Goal: Task Accomplishment & Management: Use online tool/utility

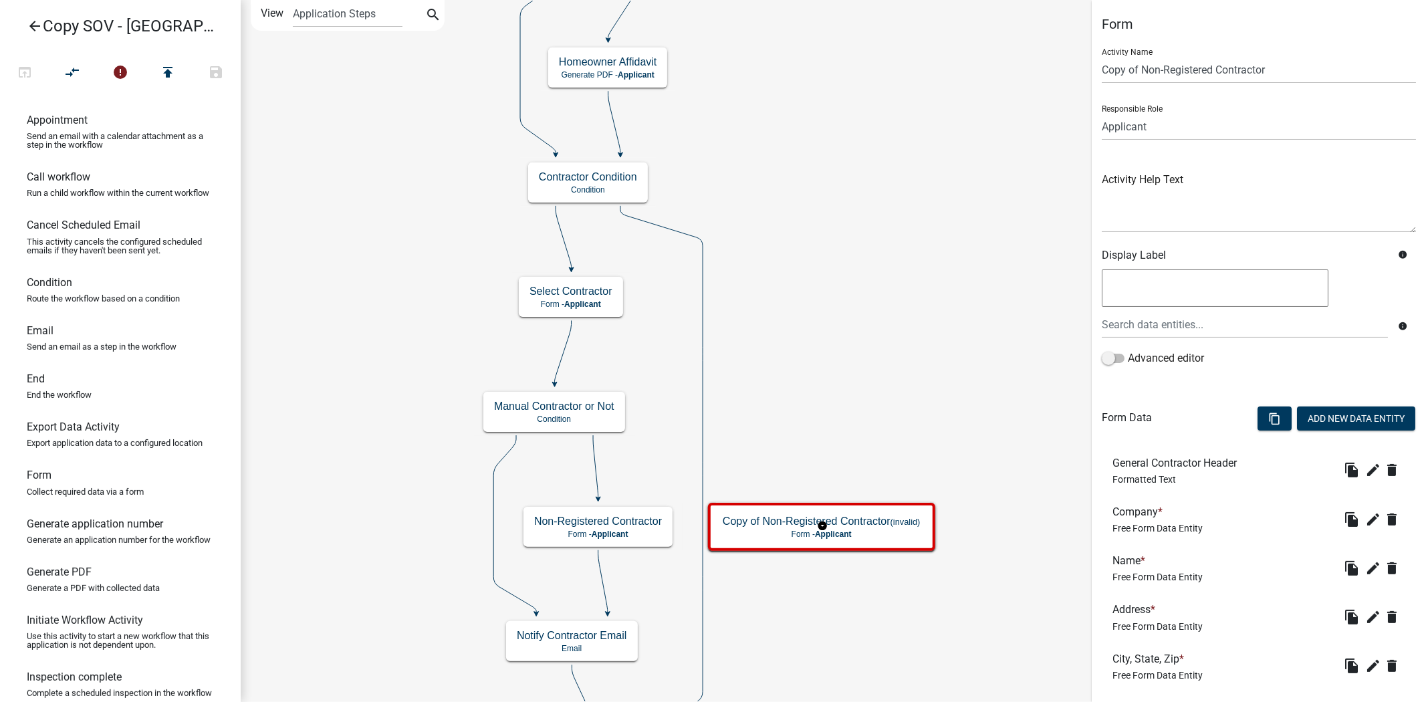
scroll to position [965, 0]
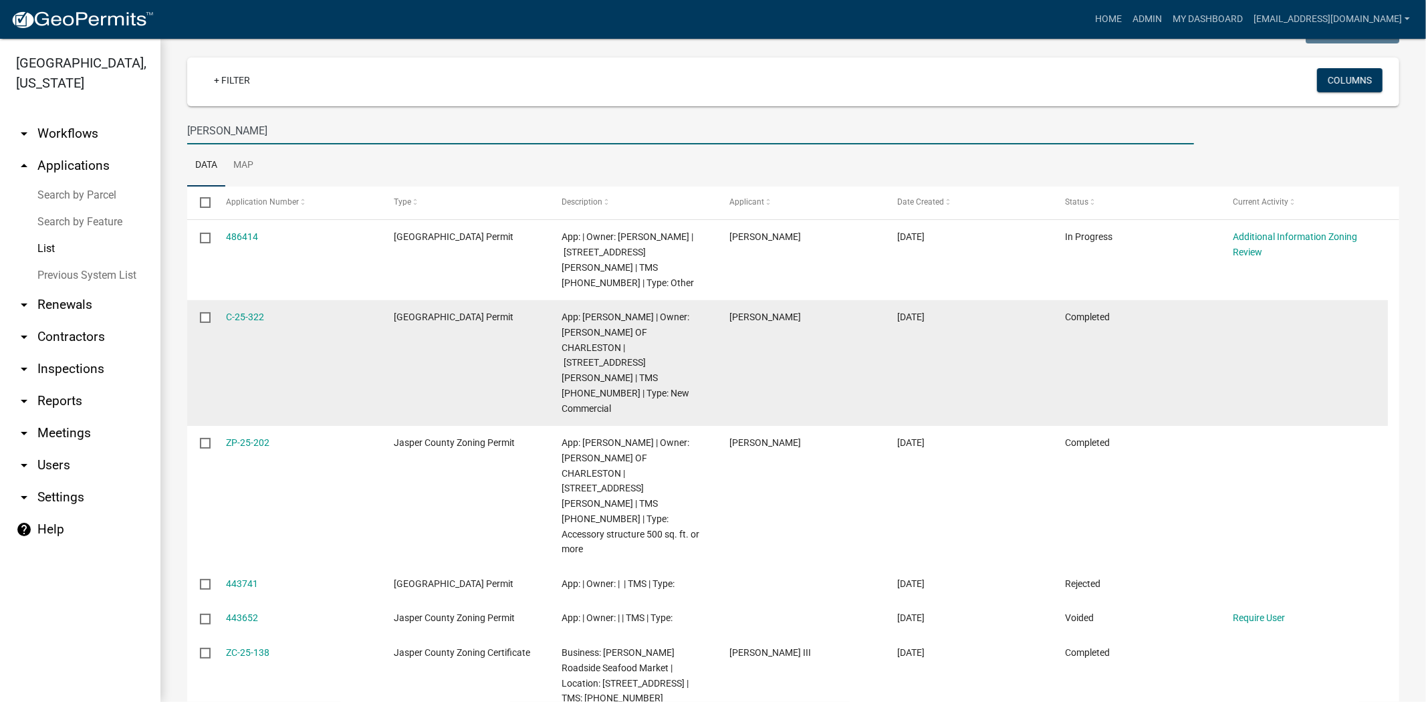
scroll to position [148, 0]
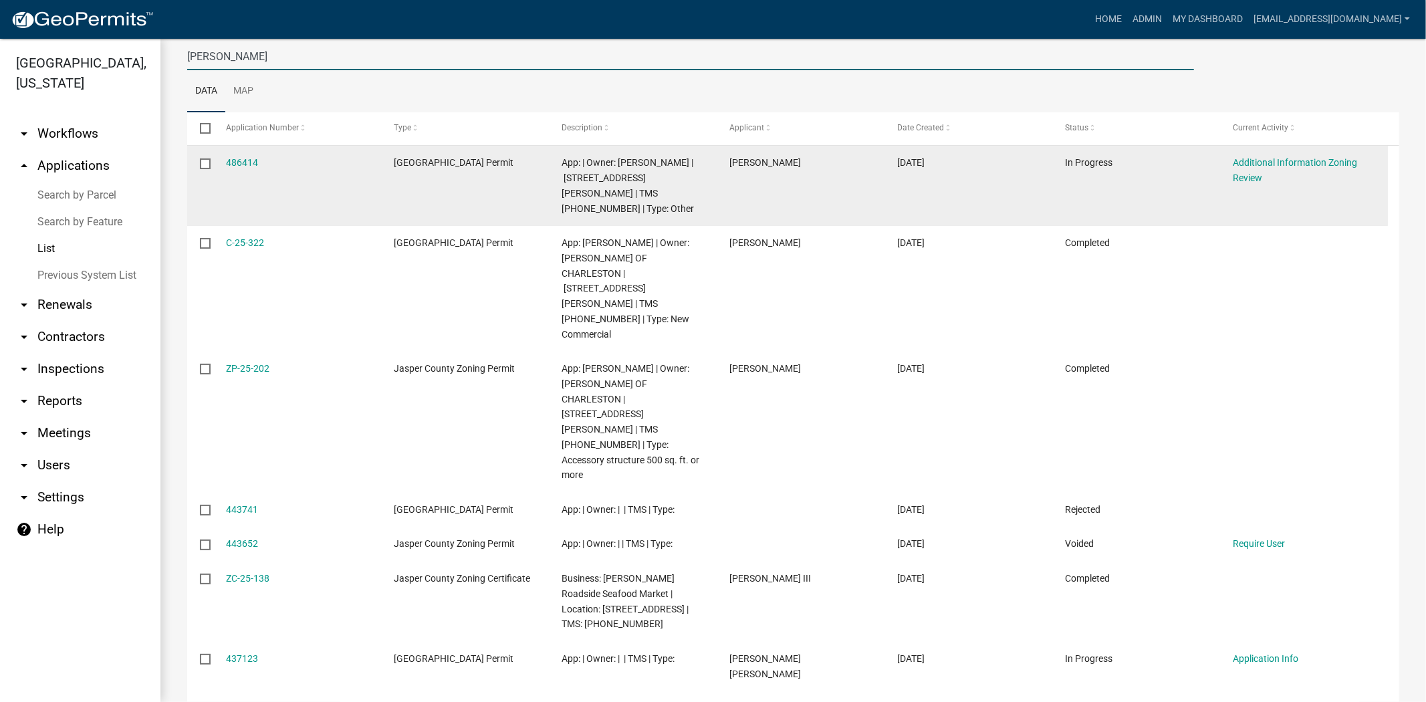
type input "charles"
drag, startPoint x: 811, startPoint y: 164, endPoint x: 537, endPoint y: 154, distance: 273.6
click at [720, 165] on datatable-body-cell "Charles Padgett" at bounding box center [801, 186] width 168 height 80
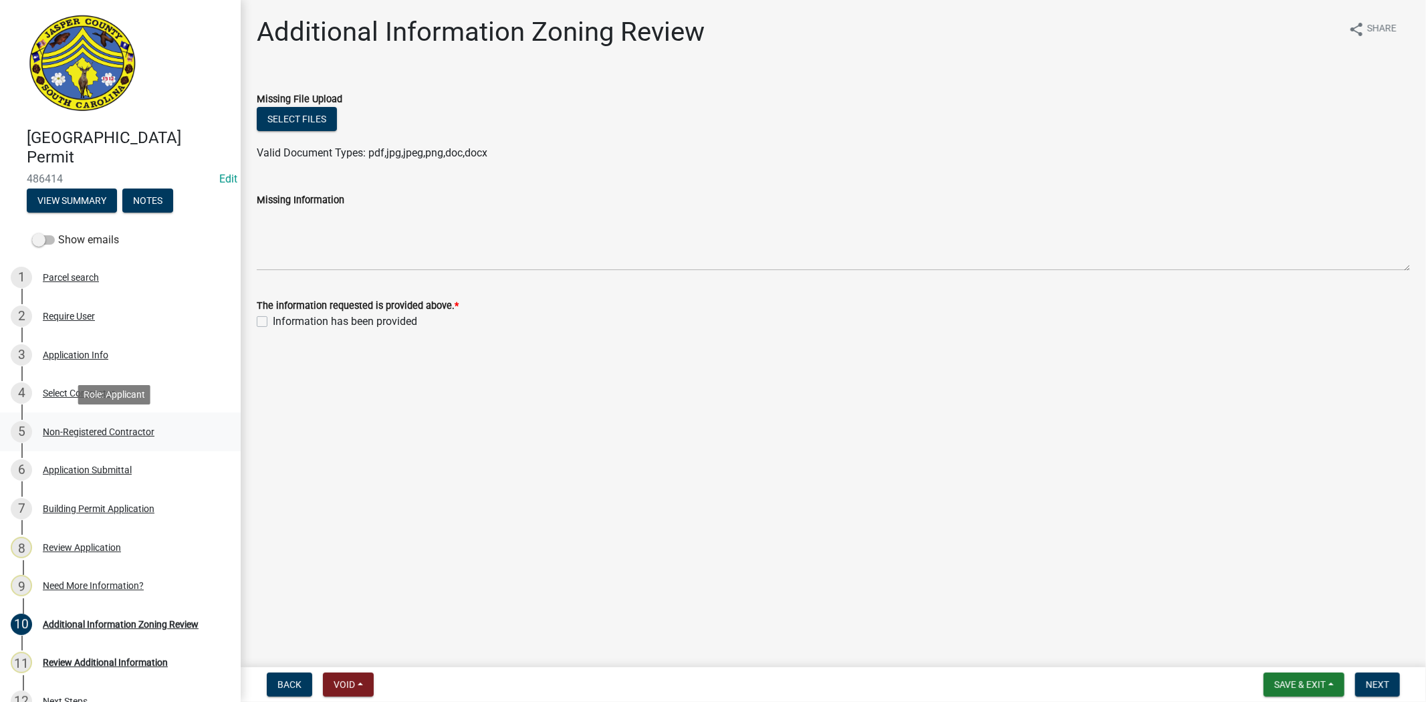
click at [96, 430] on div "Non-Registered Contractor" at bounding box center [99, 431] width 112 height 9
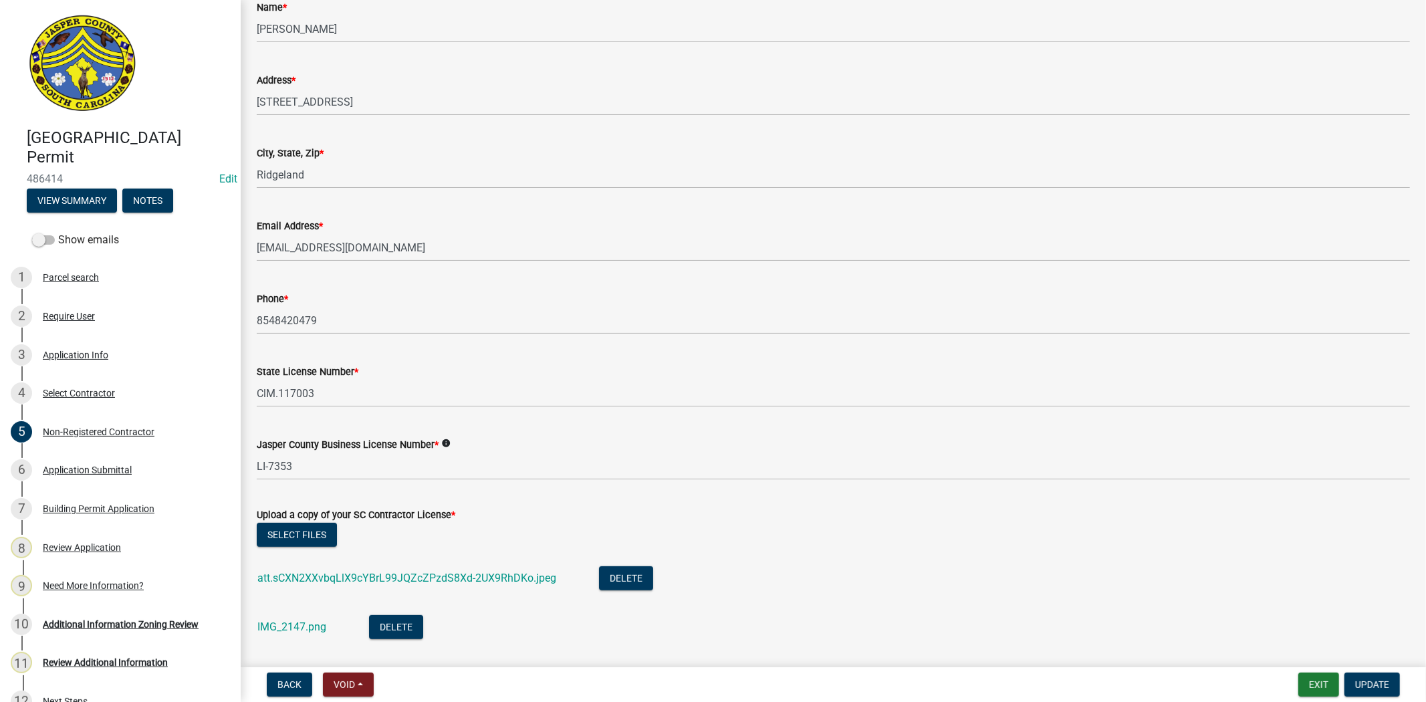
scroll to position [594, 0]
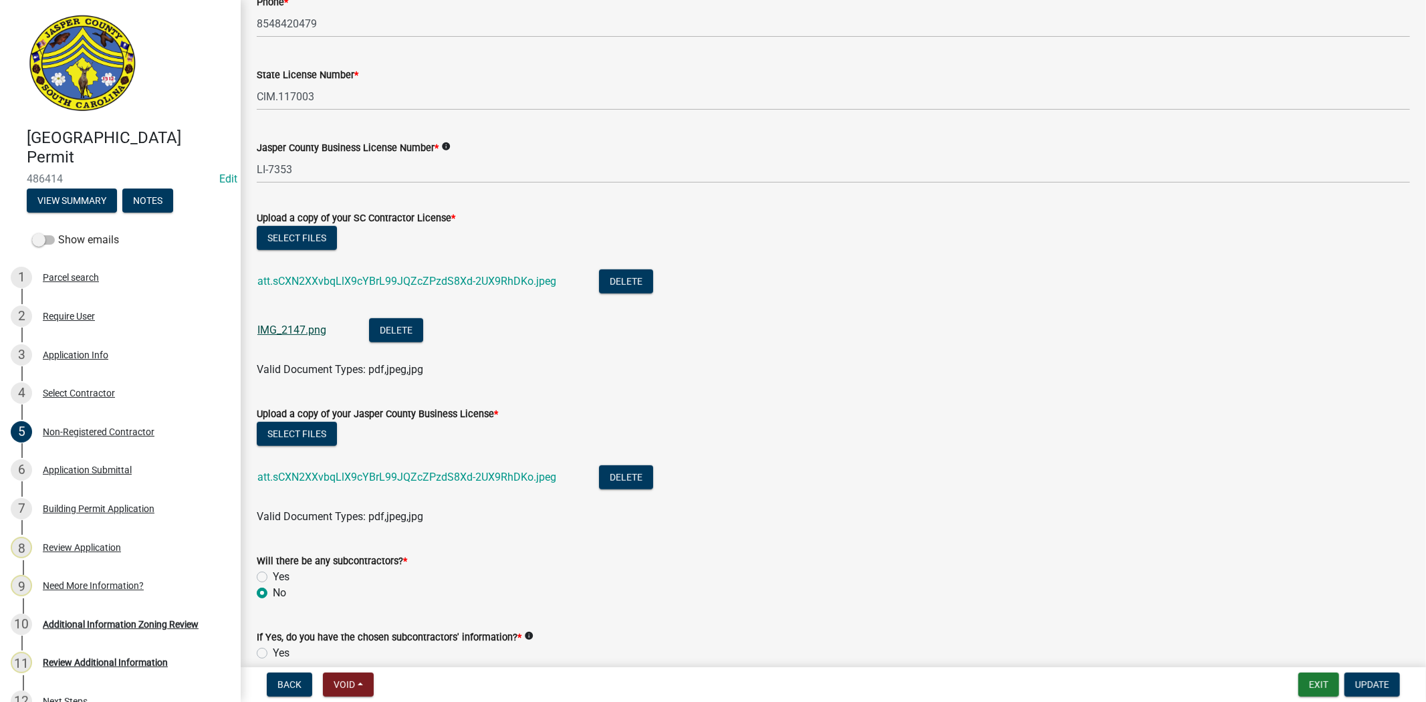
click at [288, 330] on link "IMG_2147.png" at bounding box center [291, 330] width 69 height 13
click at [372, 277] on link "att.sCXN2XXvbqLlX9cYBrL99JQZcZPzdS8Xd-2UX9RhDKo.jpeg" at bounding box center [406, 281] width 299 height 13
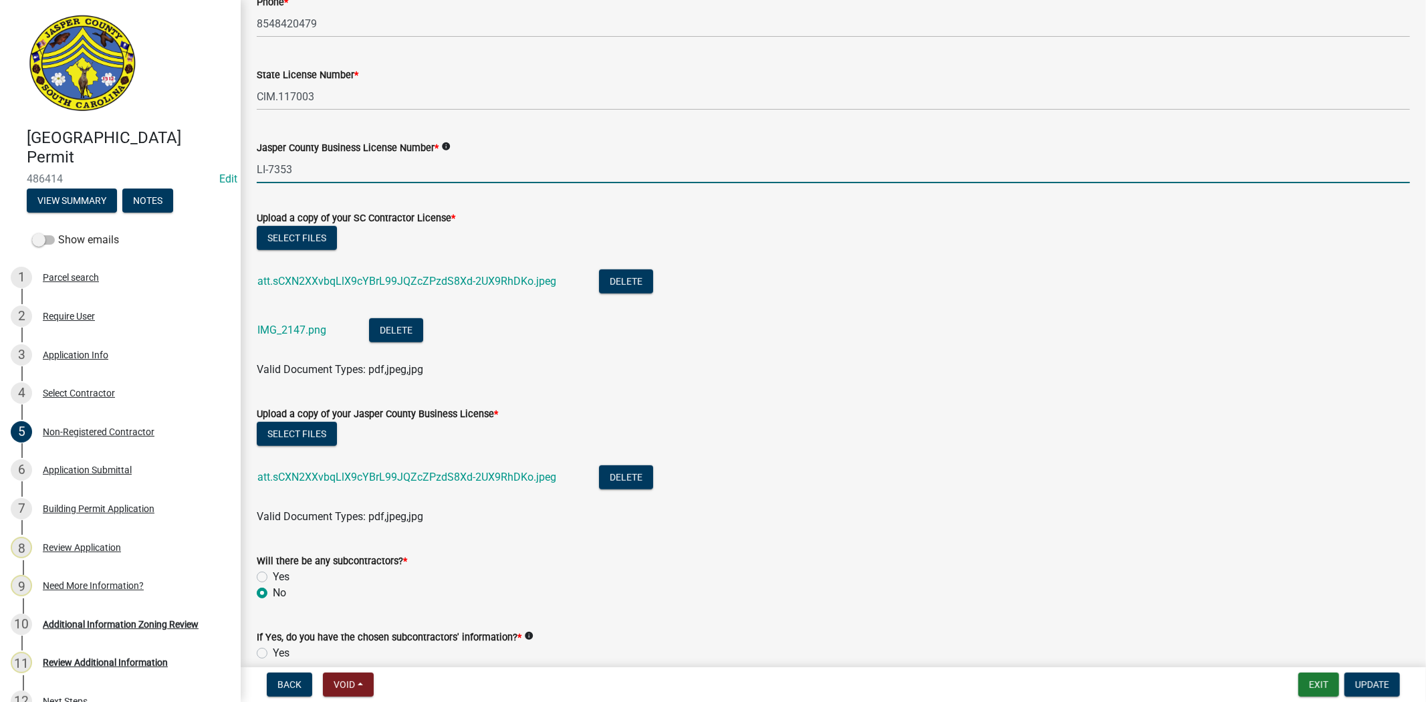
drag, startPoint x: 299, startPoint y: 174, endPoint x: 195, endPoint y: 184, distance: 104.7
click at [195, 184] on div "Jasper County Building Permit 486414 Edit View Summary Notes Show emails 1 Parc…" at bounding box center [713, 351] width 1426 height 702
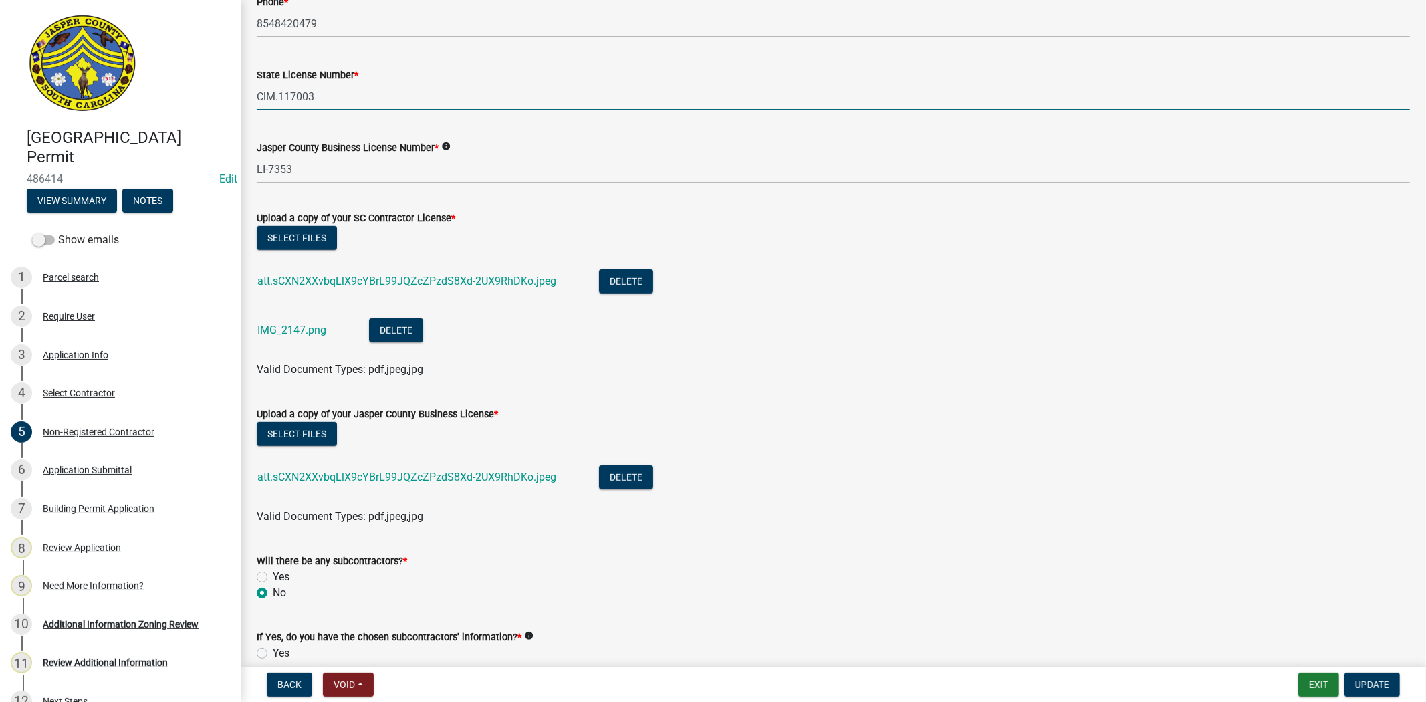
drag, startPoint x: 339, startPoint y: 96, endPoint x: 183, endPoint y: 119, distance: 157.4
click at [183, 119] on div "Jasper County Building Permit 486414 Edit View Summary Notes Show emails 1 Parc…" at bounding box center [713, 351] width 1426 height 702
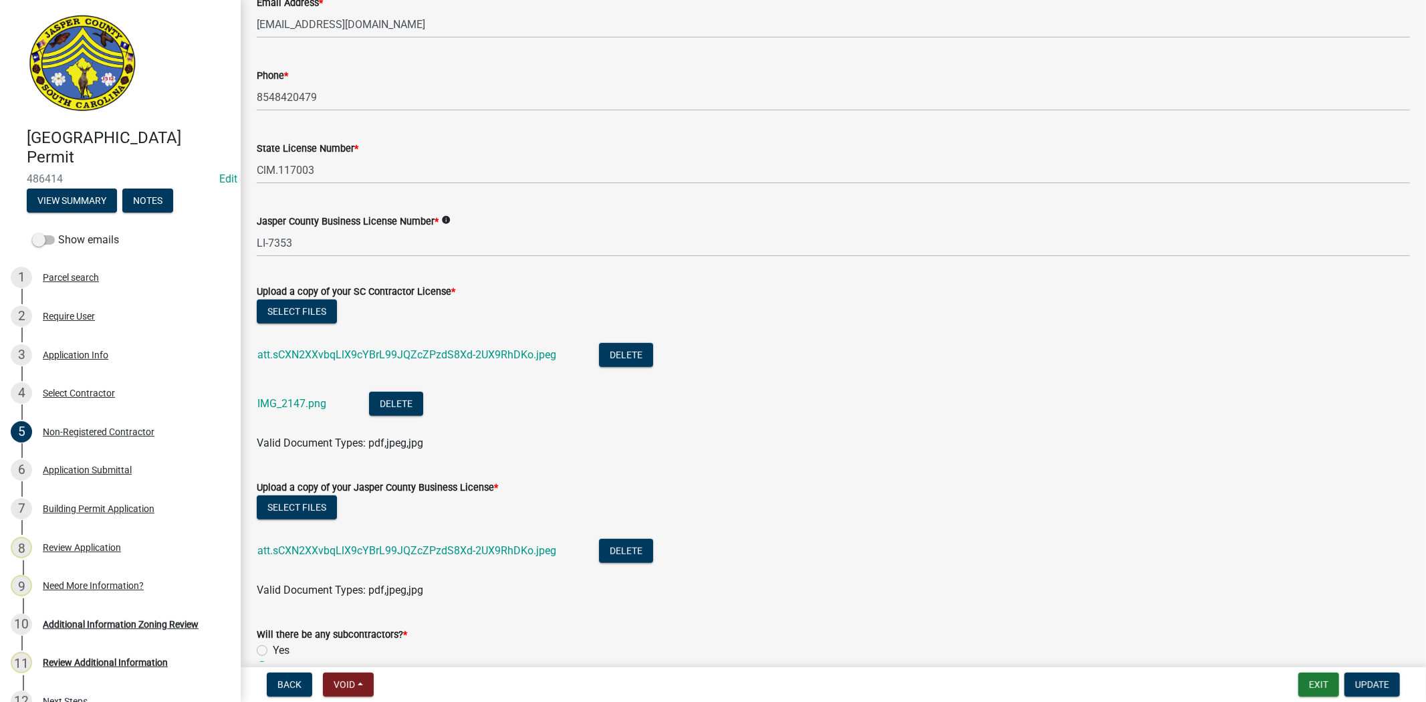
scroll to position [371, 0]
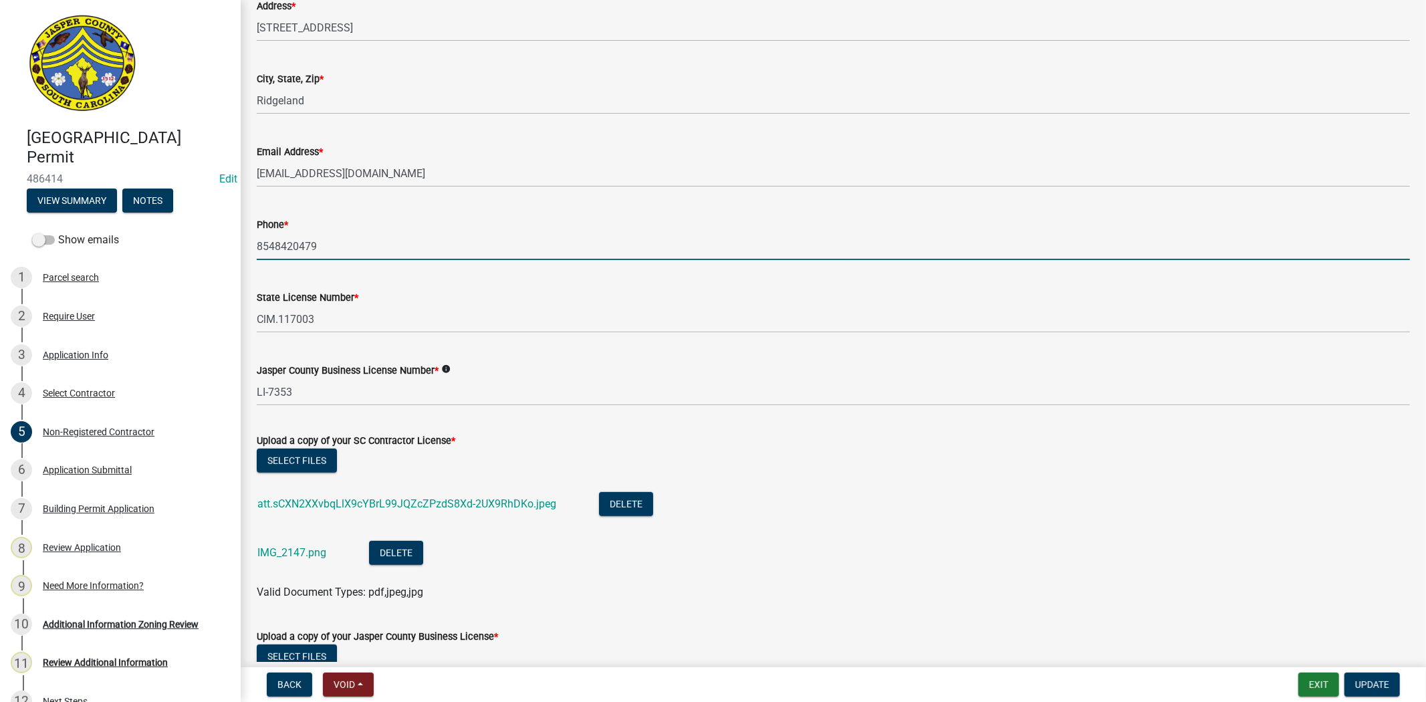
drag, startPoint x: 325, startPoint y: 246, endPoint x: 239, endPoint y: 246, distance: 85.6
click at [239, 246] on div "Jasper County Building Permit 486414 Edit View Summary Notes Show emails 1 Parc…" at bounding box center [713, 351] width 1426 height 702
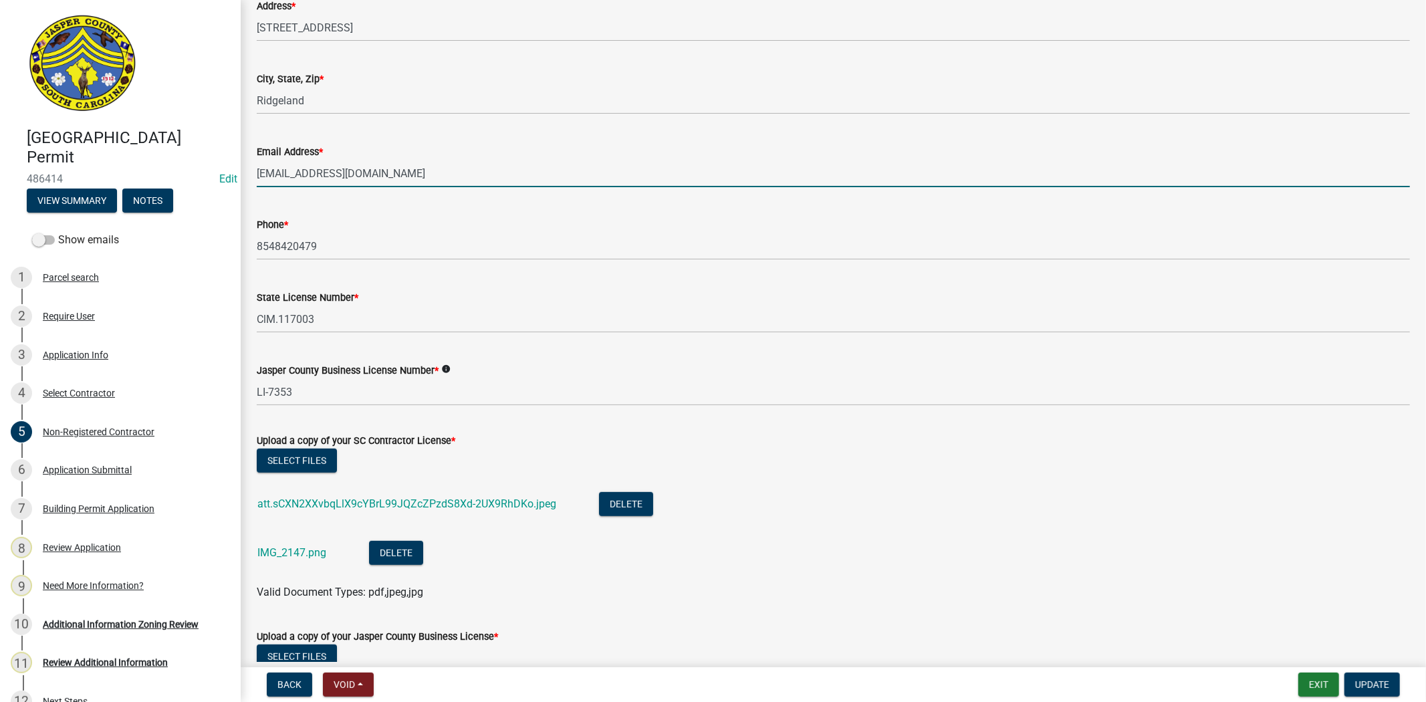
drag, startPoint x: 422, startPoint y: 171, endPoint x: 248, endPoint y: 185, distance: 175.0
click at [248, 185] on div "Email Address * charlespadgett1892@gmail.com" at bounding box center [833, 156] width 1173 height 62
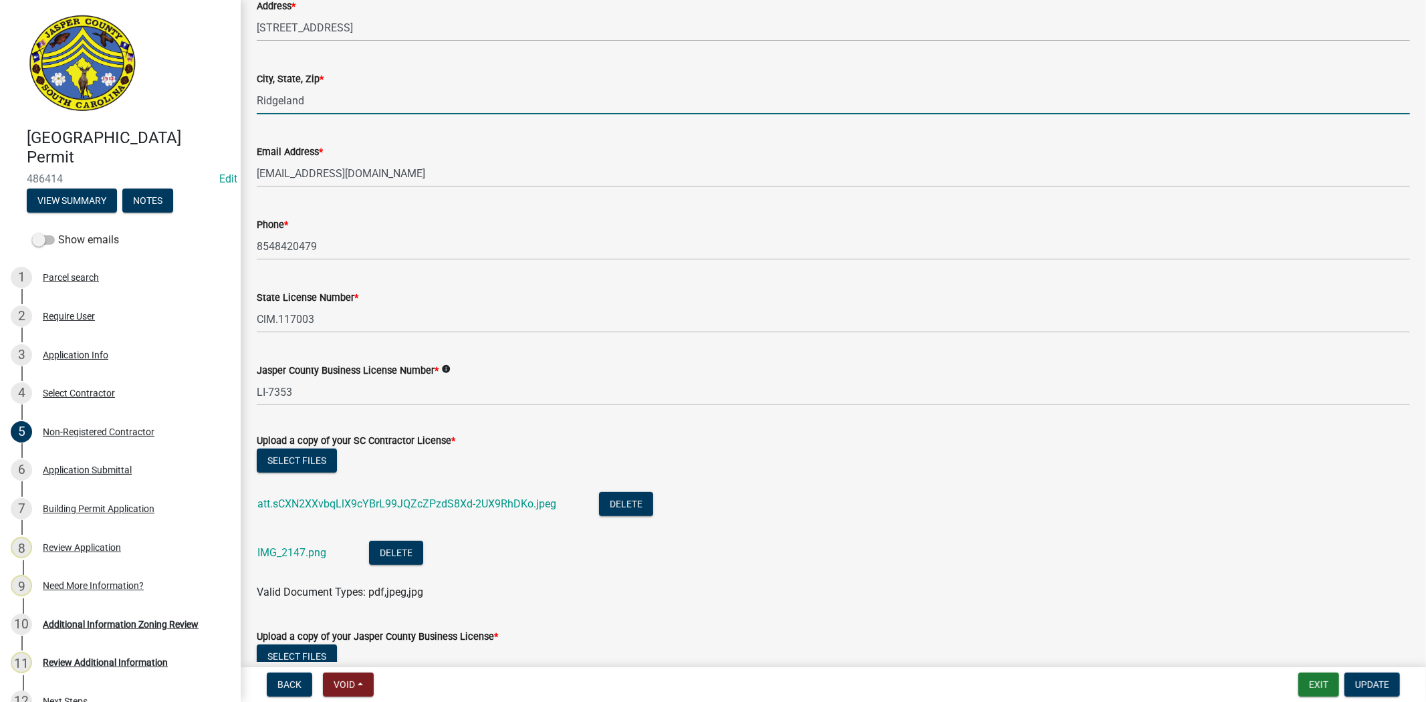
drag, startPoint x: 318, startPoint y: 107, endPoint x: 219, endPoint y: 112, distance: 99.0
click at [219, 112] on div "Jasper County Building Permit 486414 Edit View Summary Notes Show emails 1 Parc…" at bounding box center [713, 351] width 1426 height 702
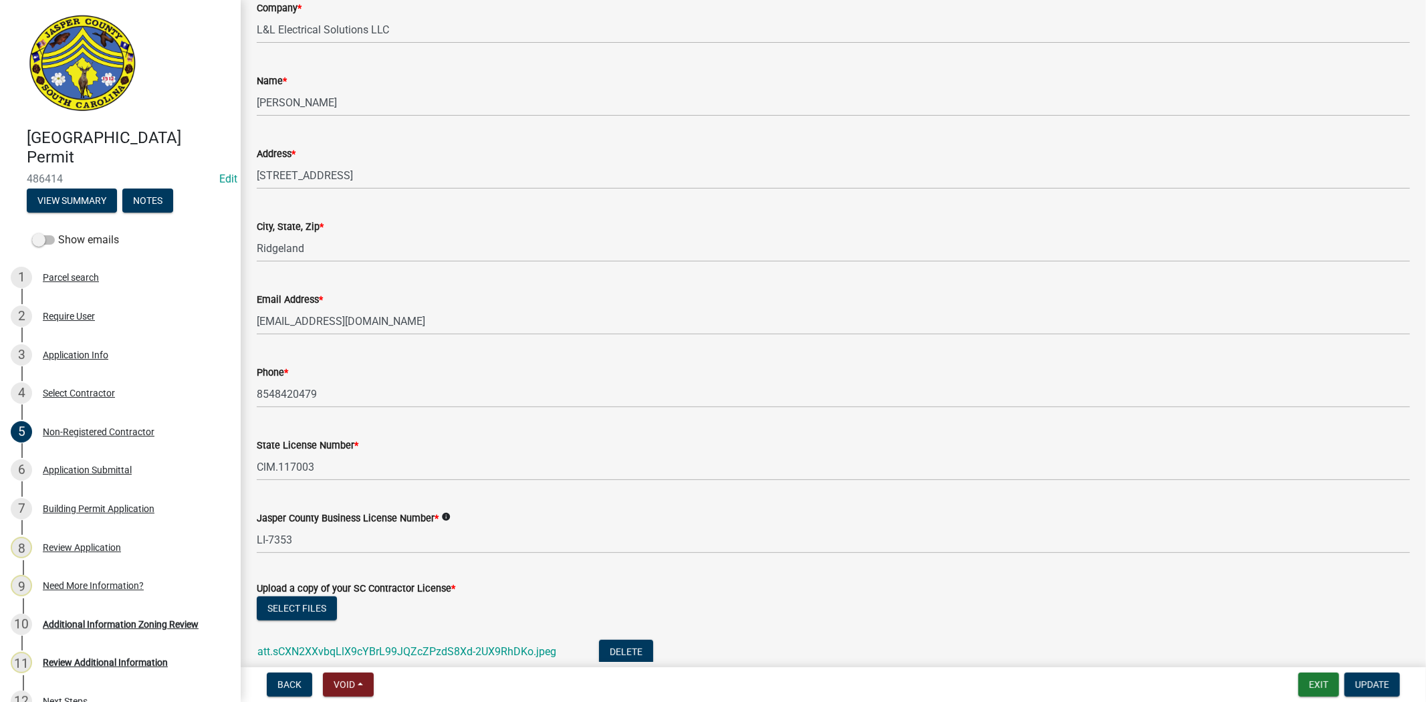
scroll to position [223, 0]
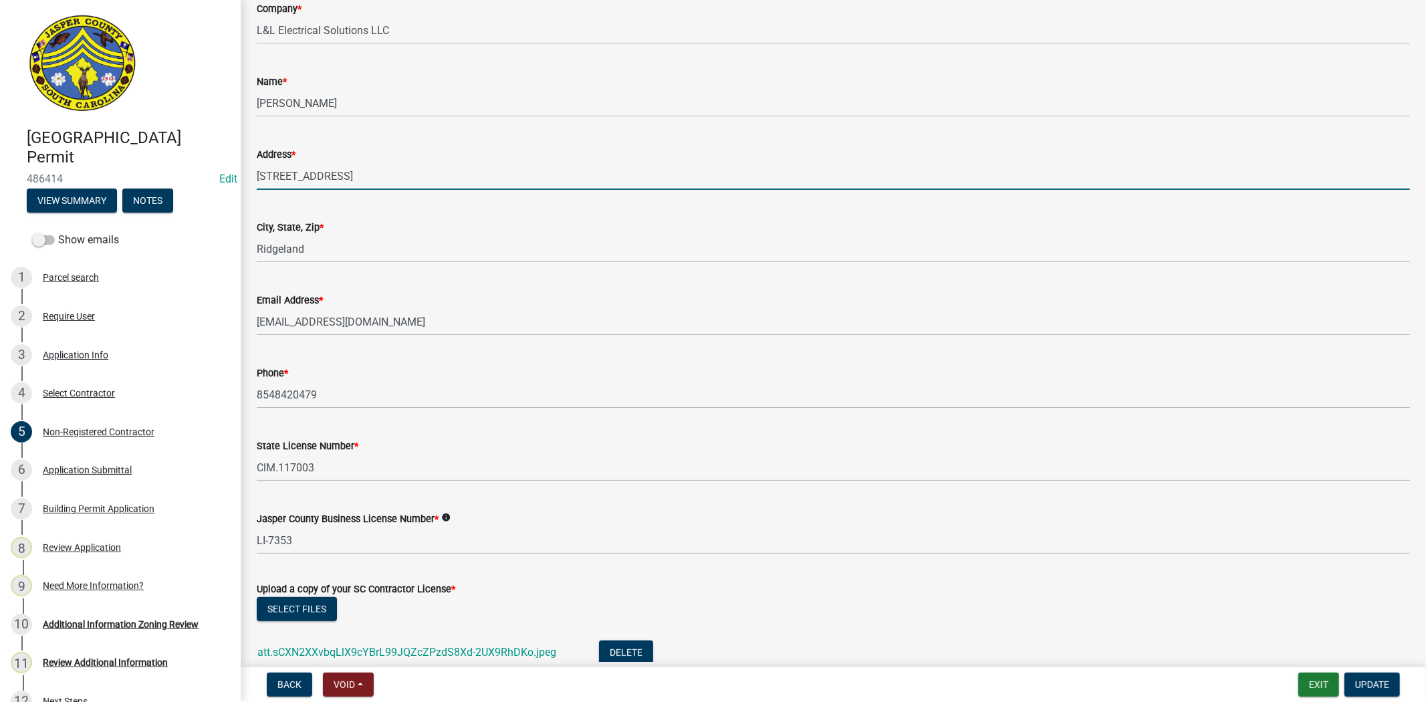
drag, startPoint x: 392, startPoint y: 183, endPoint x: 243, endPoint y: 181, distance: 148.4
click at [243, 181] on div "Non-Registered Contractor share Share General Contractor Information **Please c…" at bounding box center [833, 481] width 1185 height 1377
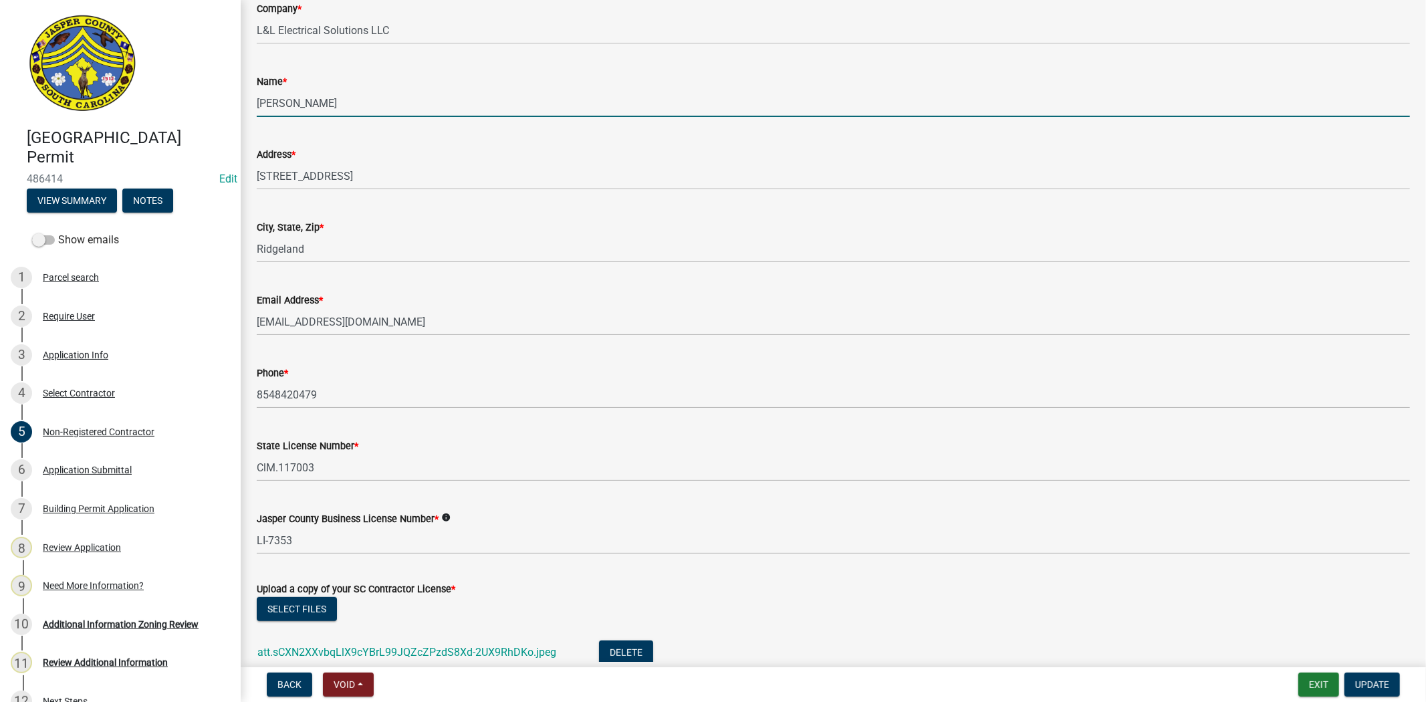
drag, startPoint x: 363, startPoint y: 111, endPoint x: 210, endPoint y: 110, distance: 153.1
click at [210, 110] on div "Jasper County Building Permit 486414 Edit View Summary Notes Show emails 1 Parc…" at bounding box center [713, 351] width 1426 height 702
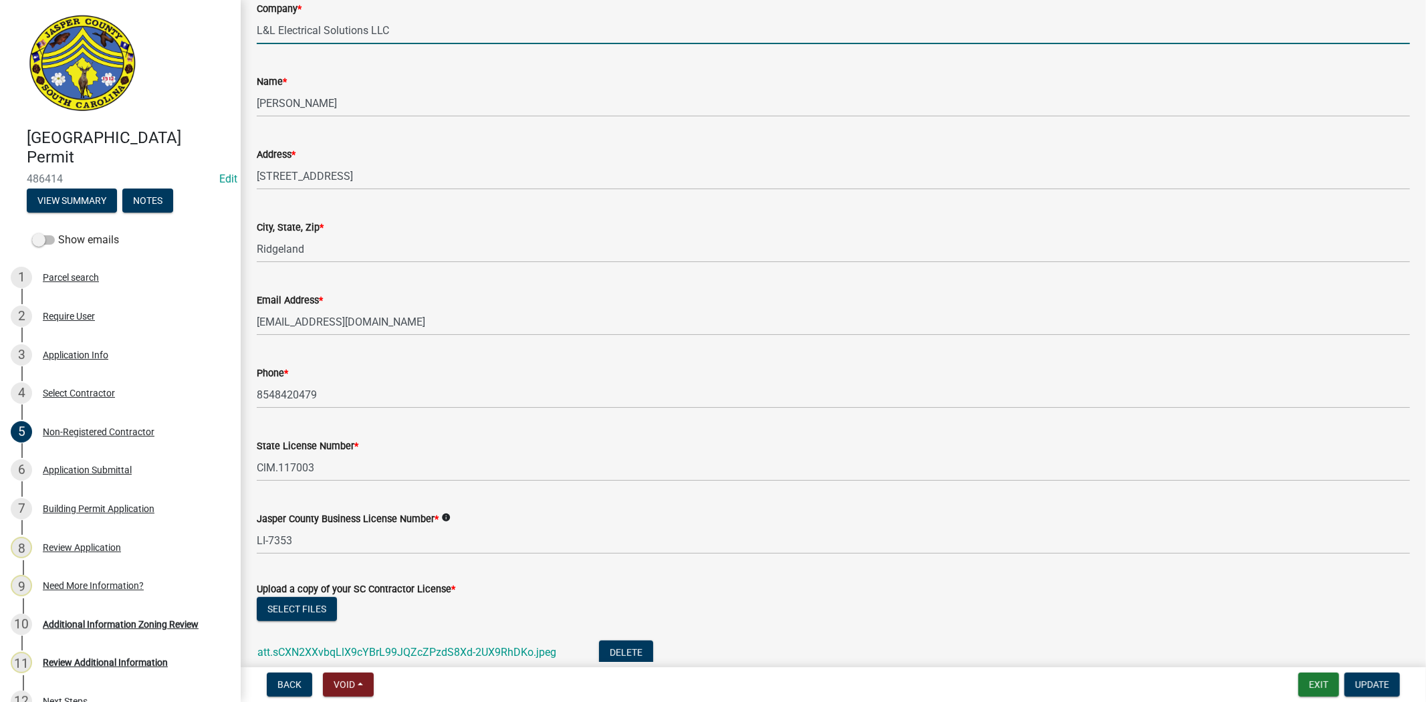
drag, startPoint x: 397, startPoint y: 31, endPoint x: 206, endPoint y: 50, distance: 192.1
click at [206, 50] on div "Jasper County Building Permit 486414 Edit View Summary Notes Show emails 1 Parc…" at bounding box center [713, 351] width 1426 height 702
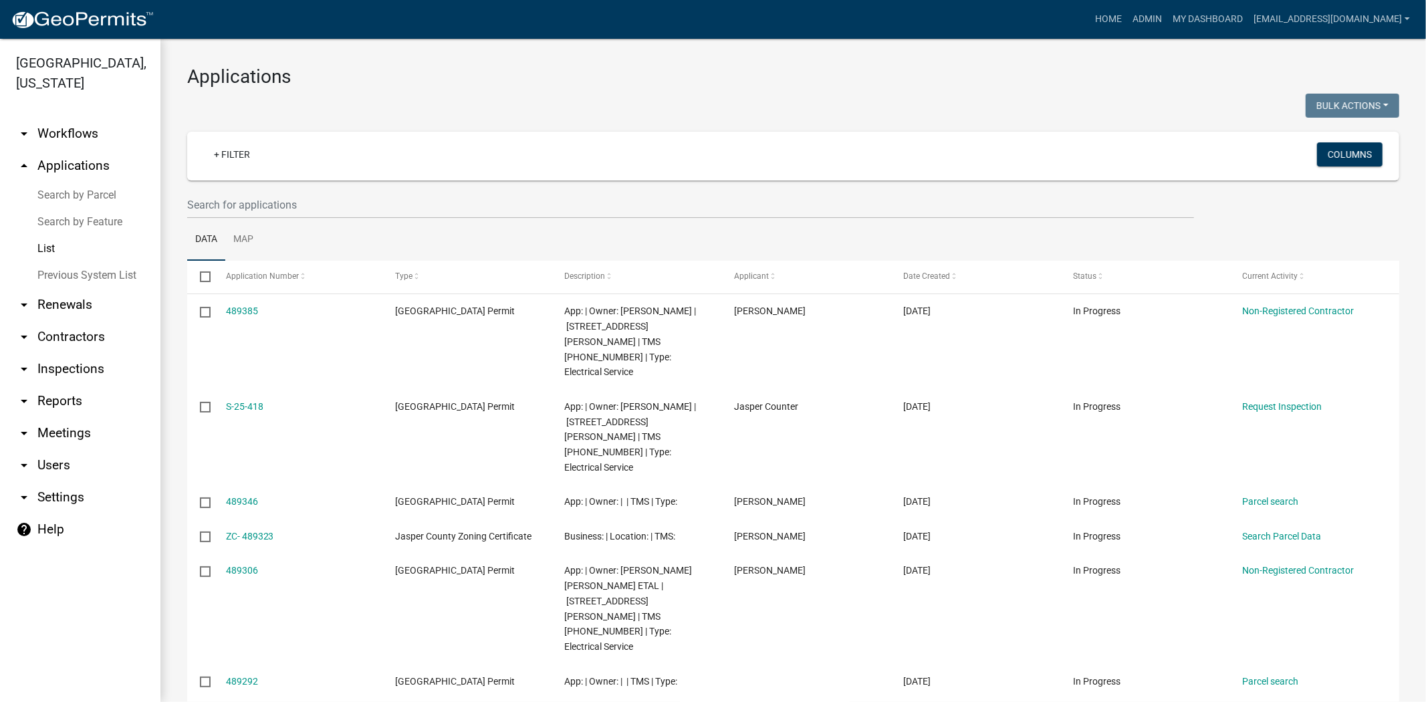
click at [50, 242] on link "List" at bounding box center [80, 248] width 160 height 27
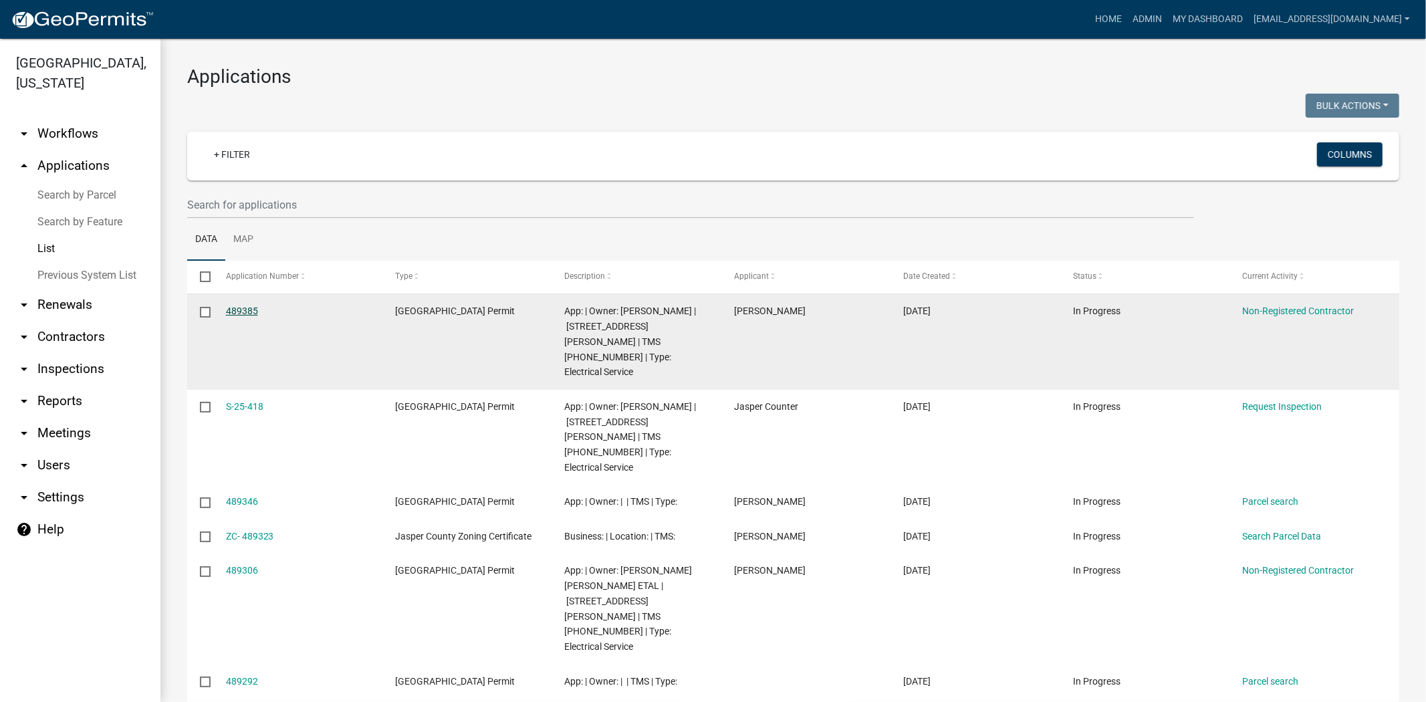
click at [254, 315] on link "489385" at bounding box center [242, 310] width 32 height 11
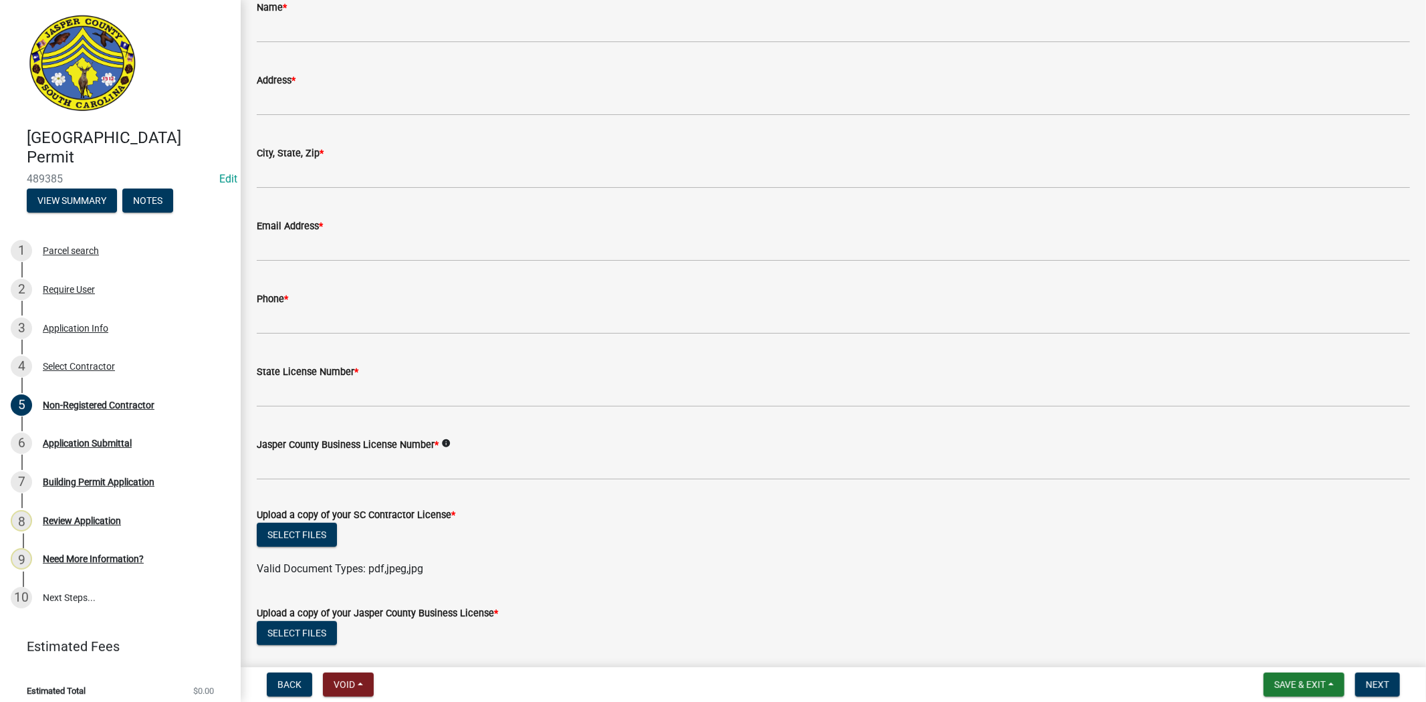
scroll to position [594, 0]
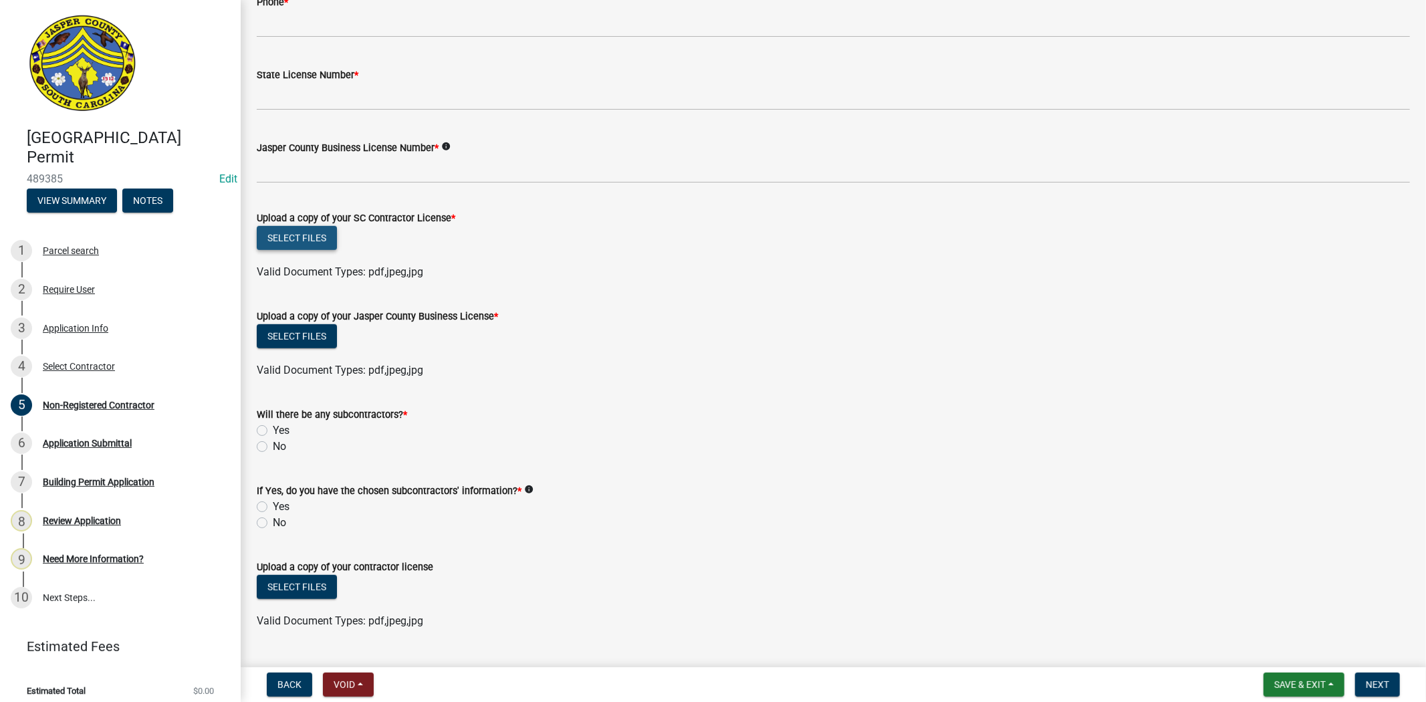
click at [306, 241] on button "Select files" at bounding box center [297, 238] width 80 height 24
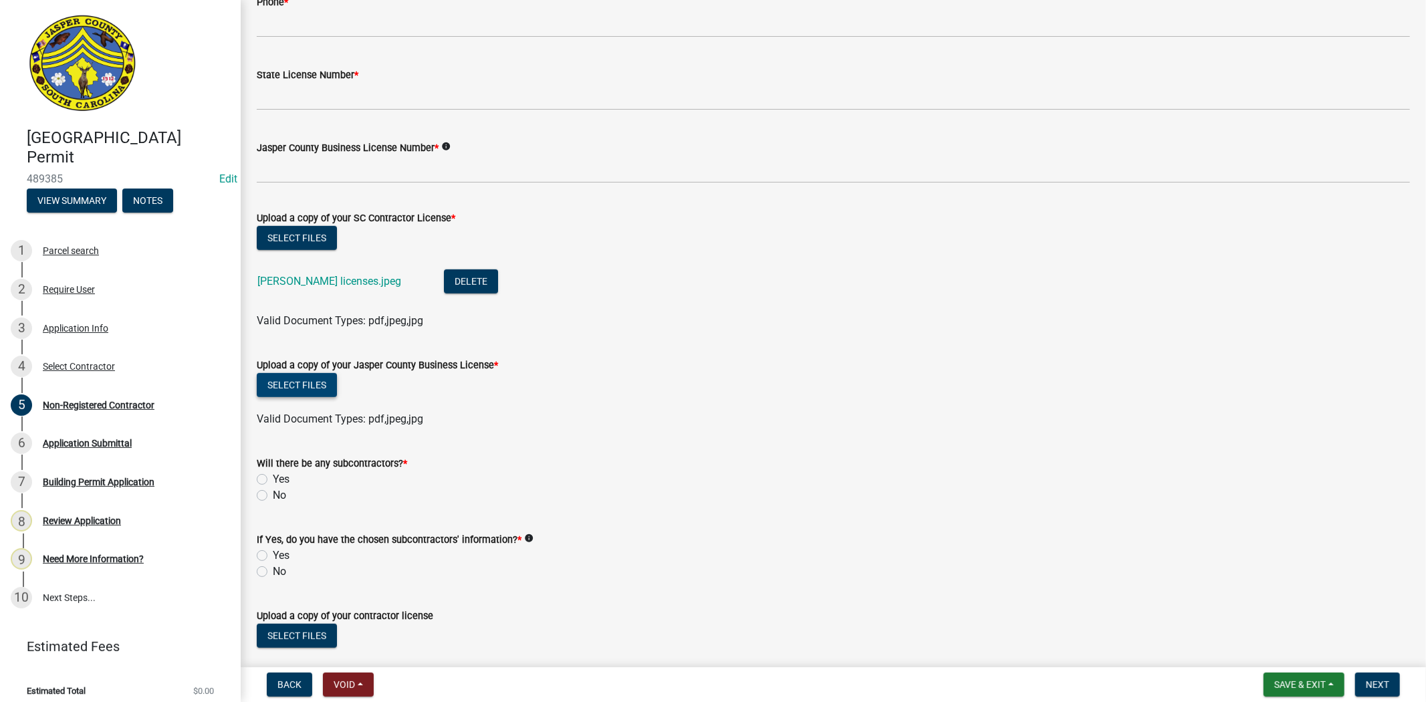
click at [284, 386] on button "Select files" at bounding box center [297, 385] width 80 height 24
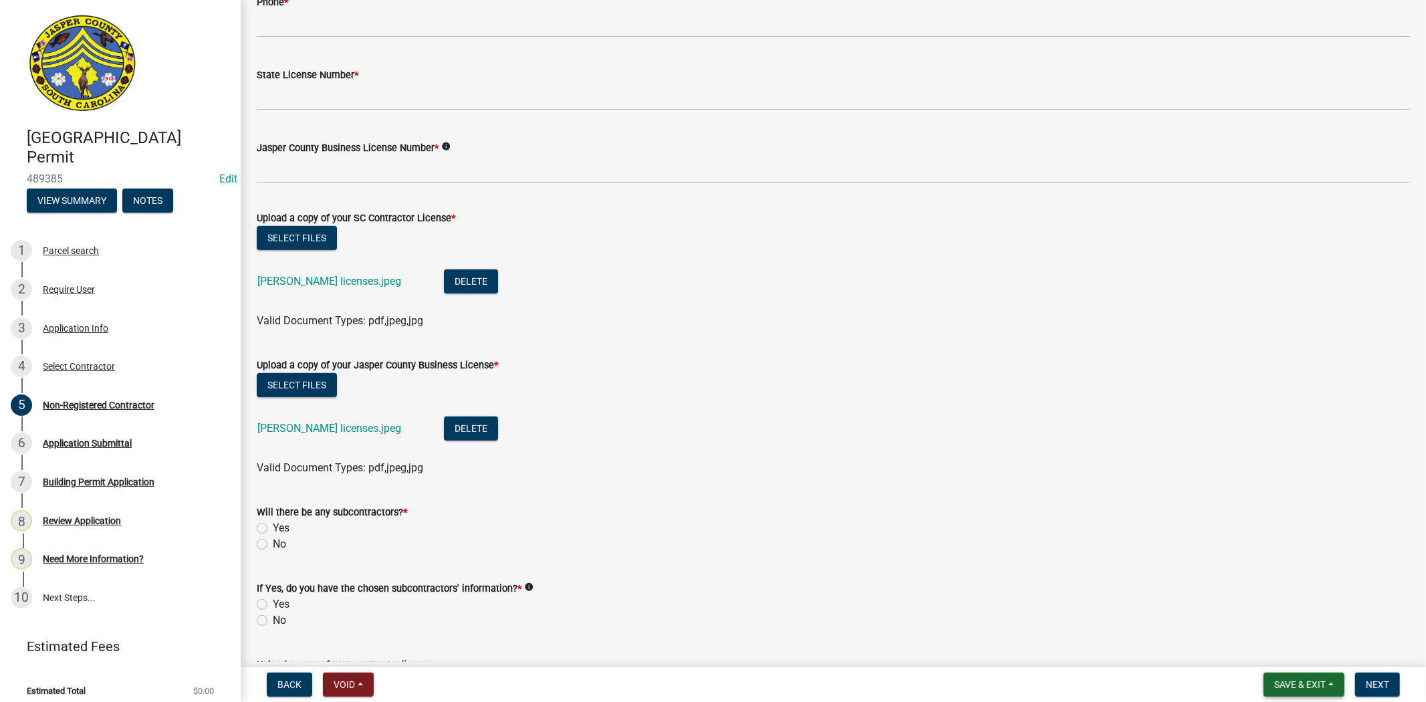
click at [1294, 679] on span "Save & Exit" at bounding box center [1299, 684] width 51 height 11
click at [1284, 620] on button "Save" at bounding box center [1290, 618] width 107 height 32
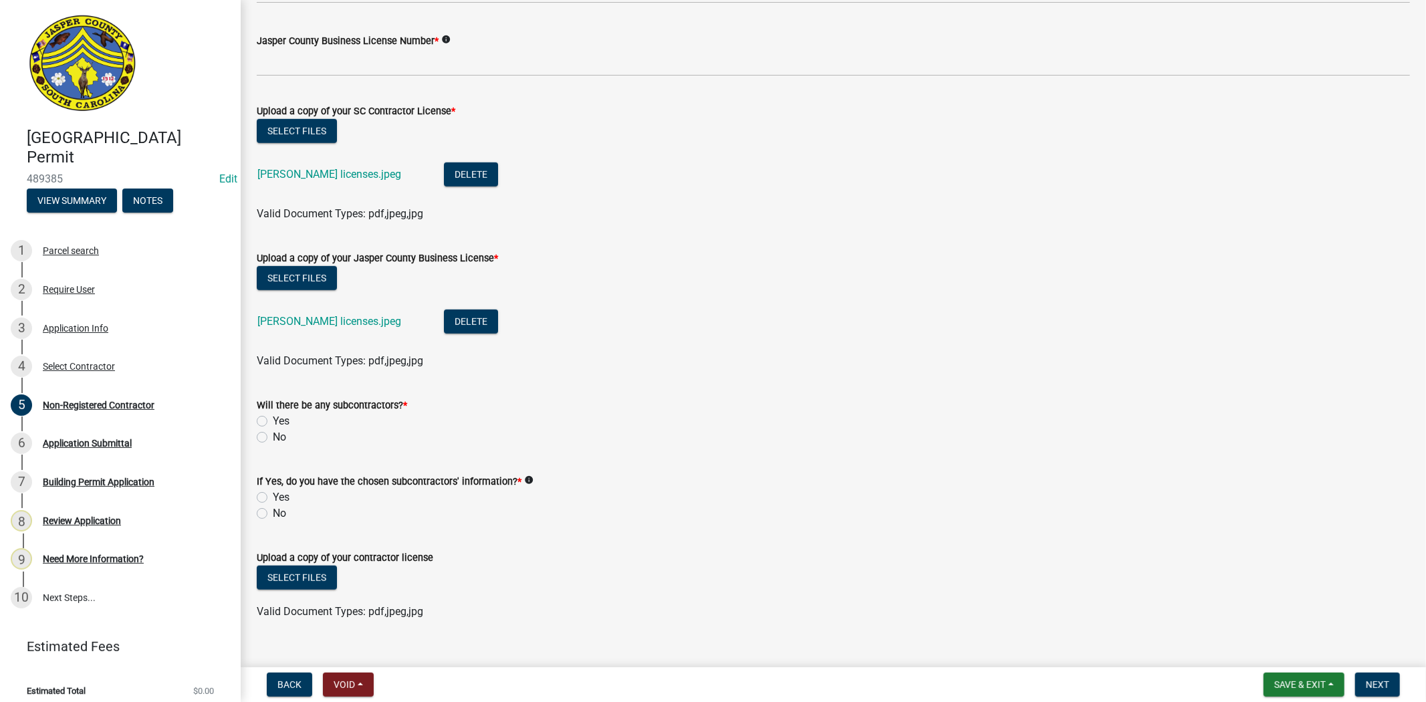
scroll to position [722, 0]
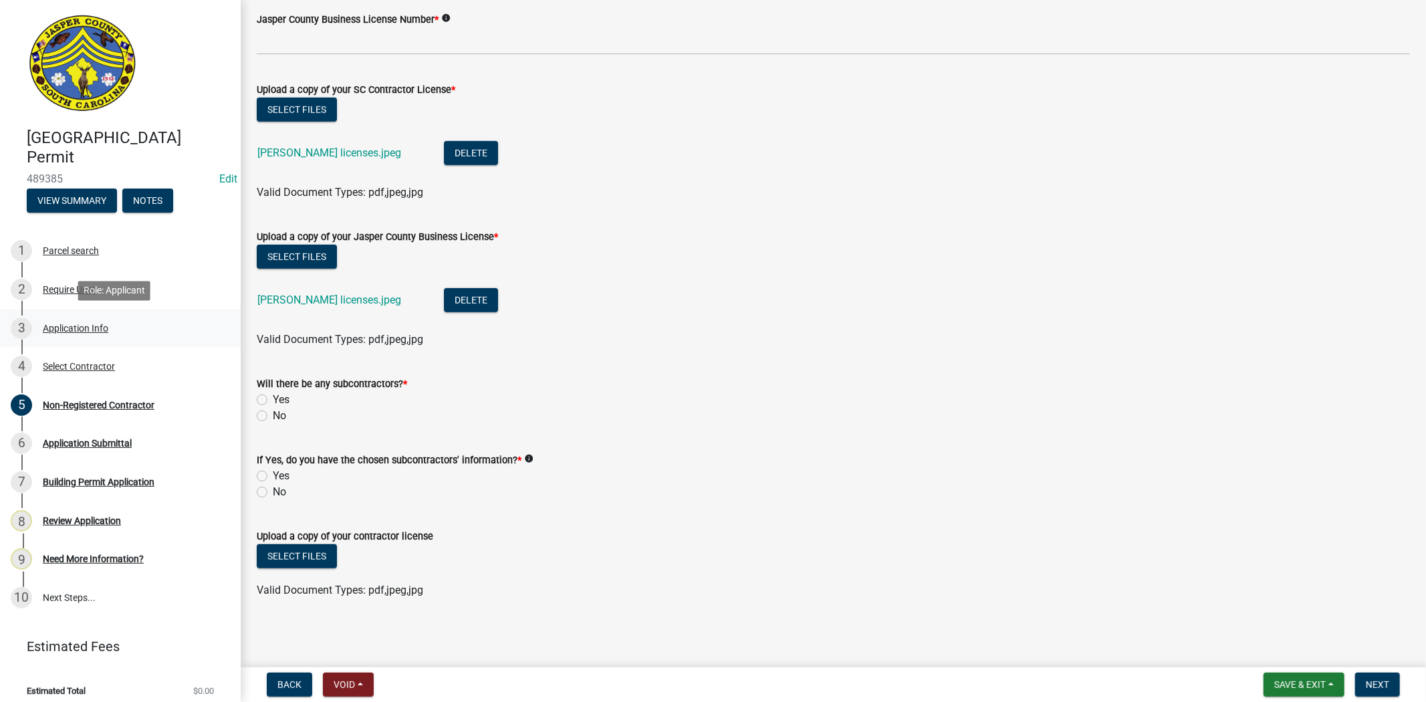
click at [82, 330] on div "Application Info" at bounding box center [76, 328] width 66 height 9
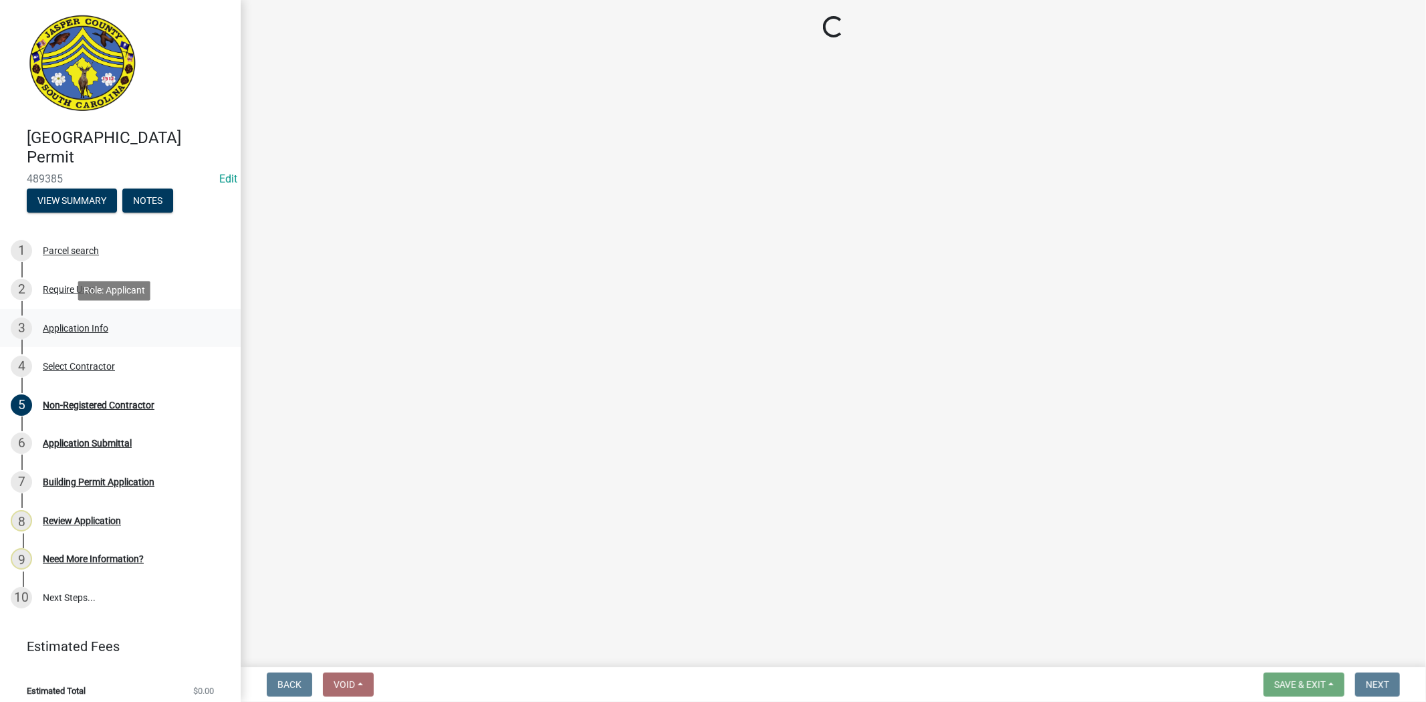
scroll to position [0, 0]
select select "83a29df9-b3ca-487b-b3ec-56d88b03b1fe"
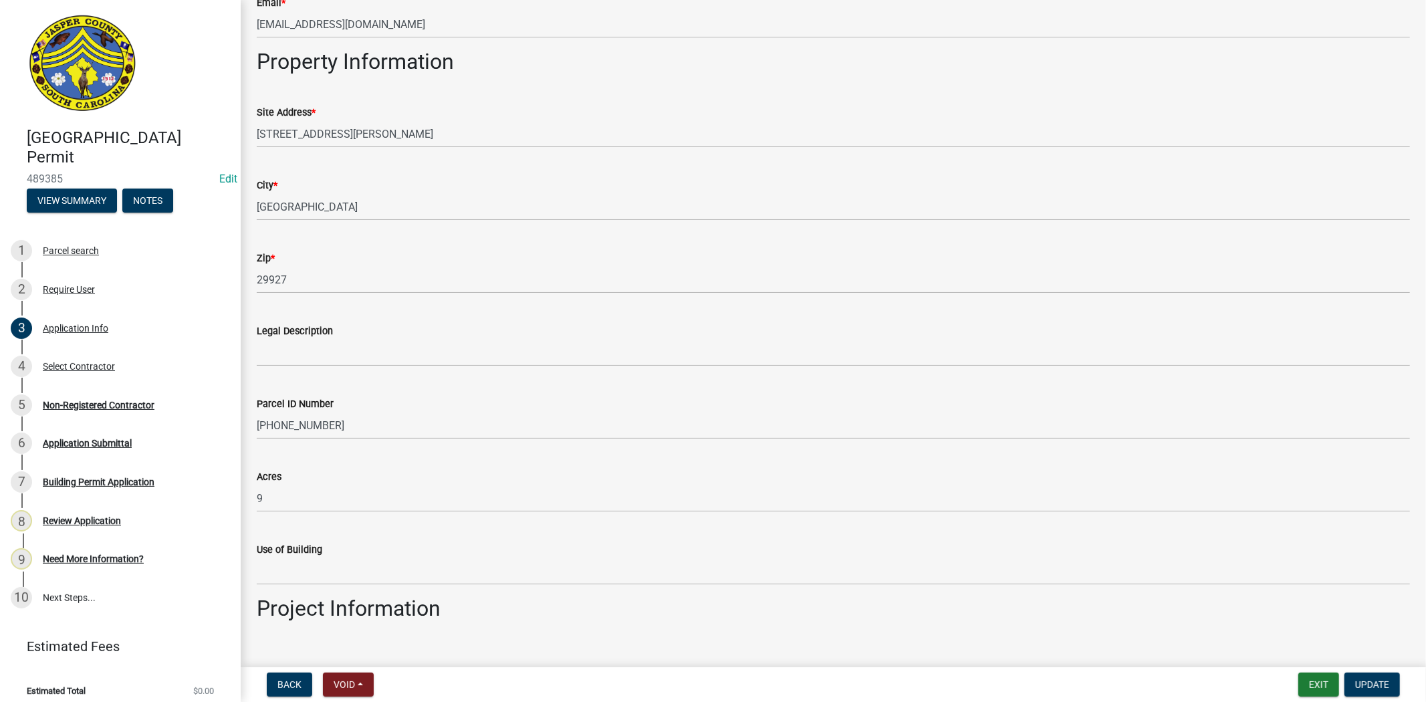
scroll to position [817, 0]
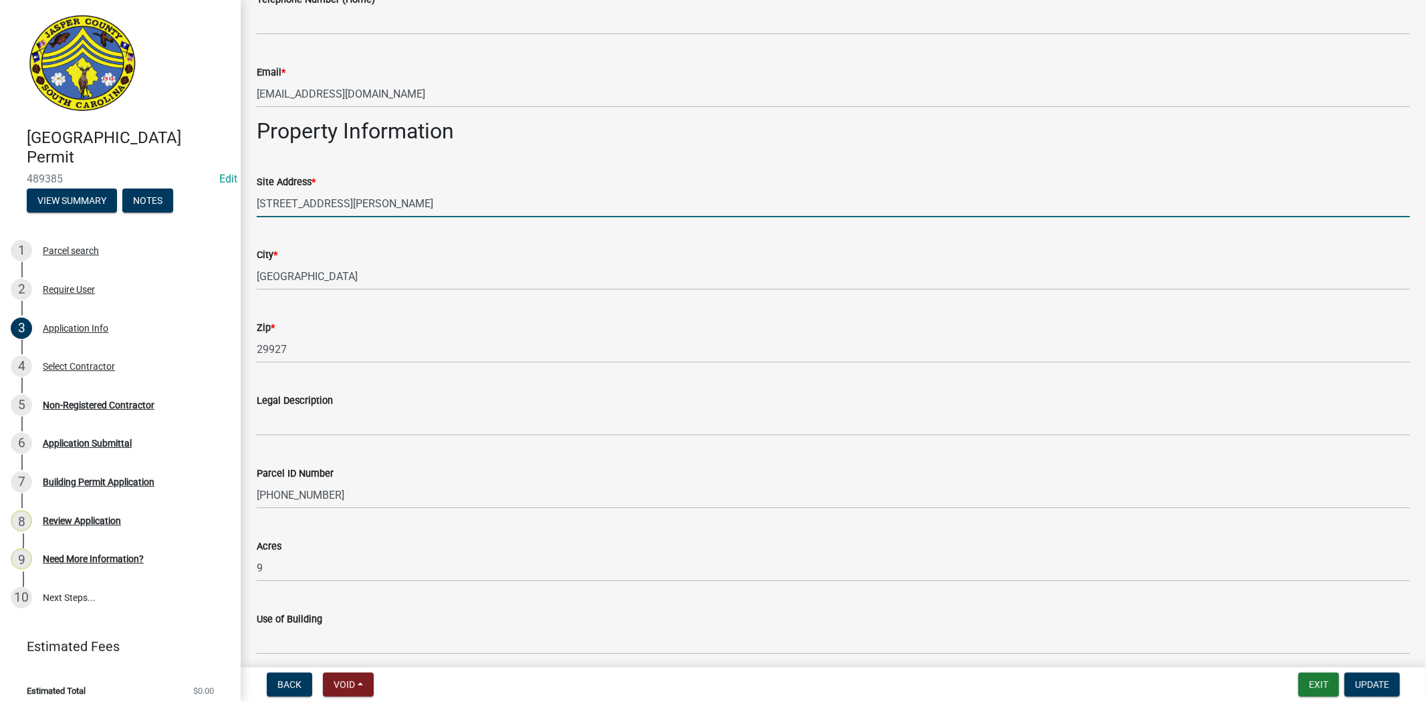
click at [279, 204] on input "2567 LEVY RD" at bounding box center [833, 203] width 1153 height 27
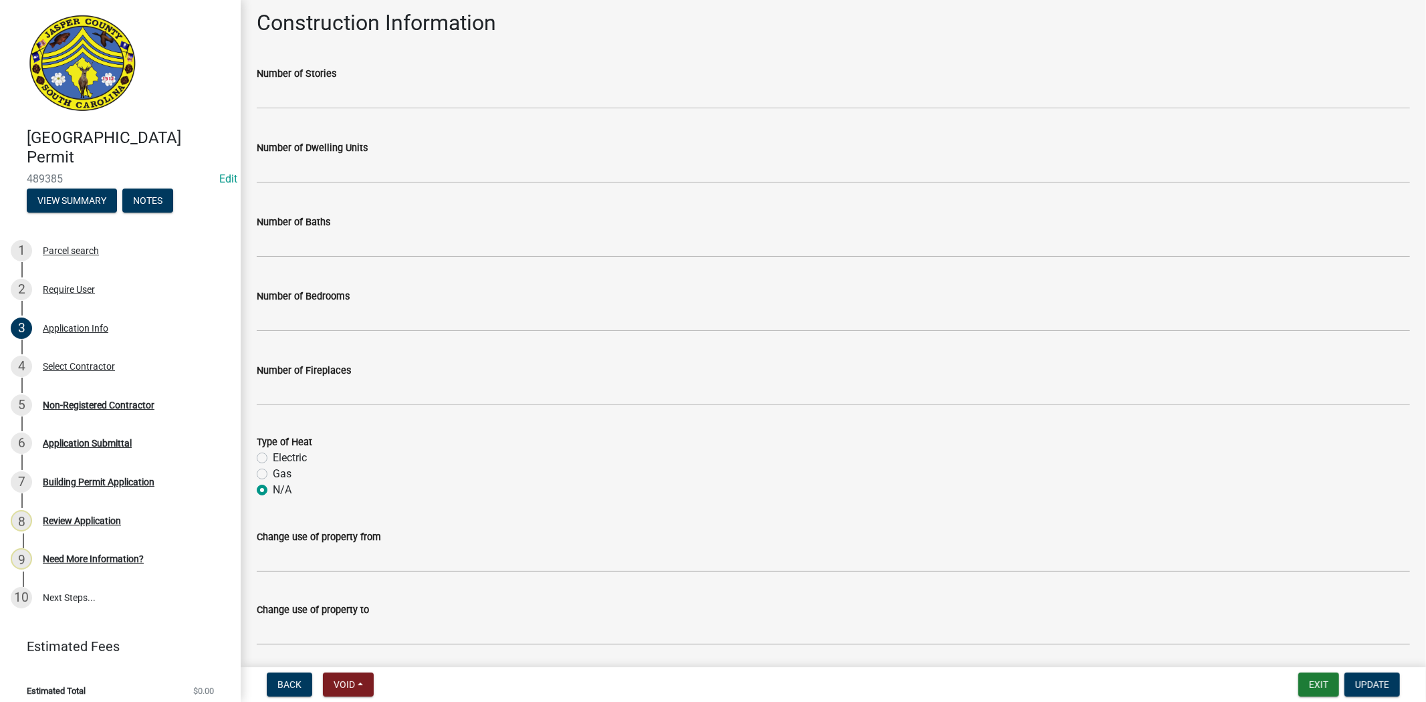
scroll to position [2124, 0]
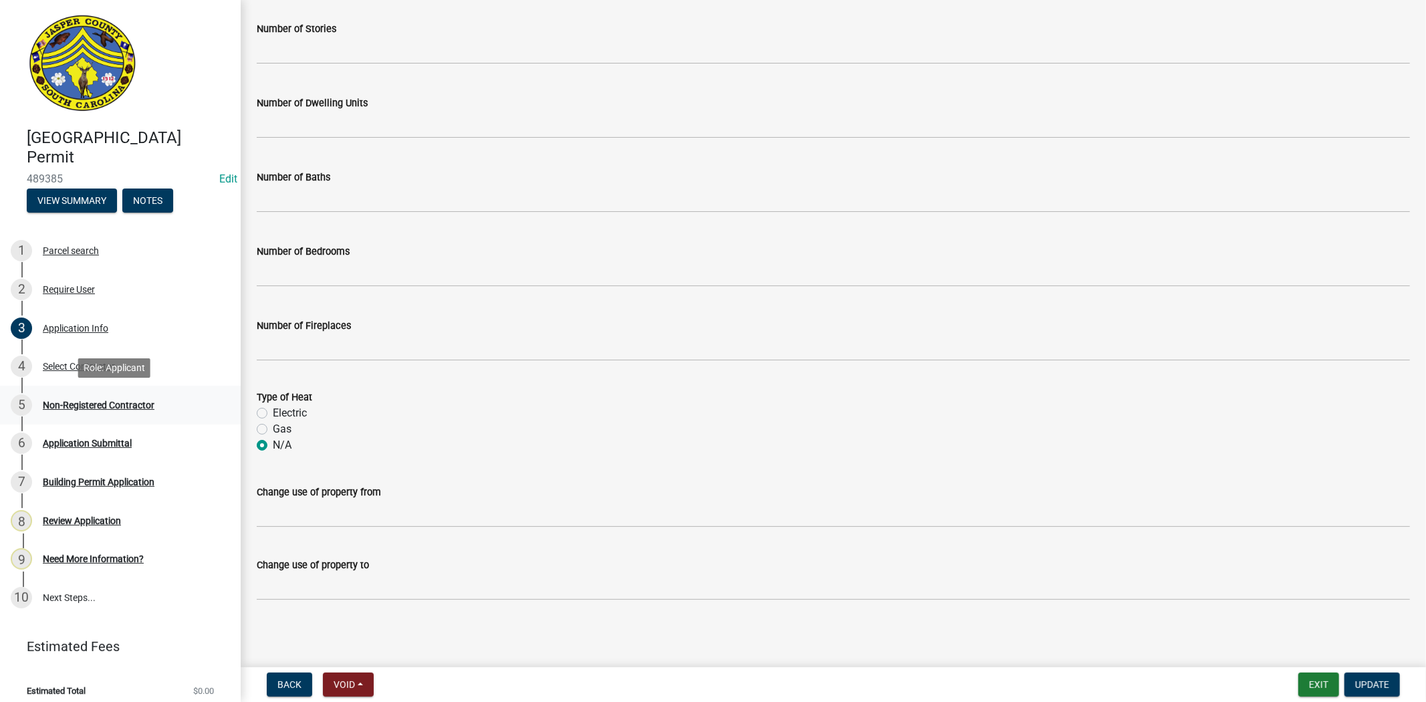
click at [107, 409] on div "Non-Registered Contractor" at bounding box center [99, 404] width 112 height 9
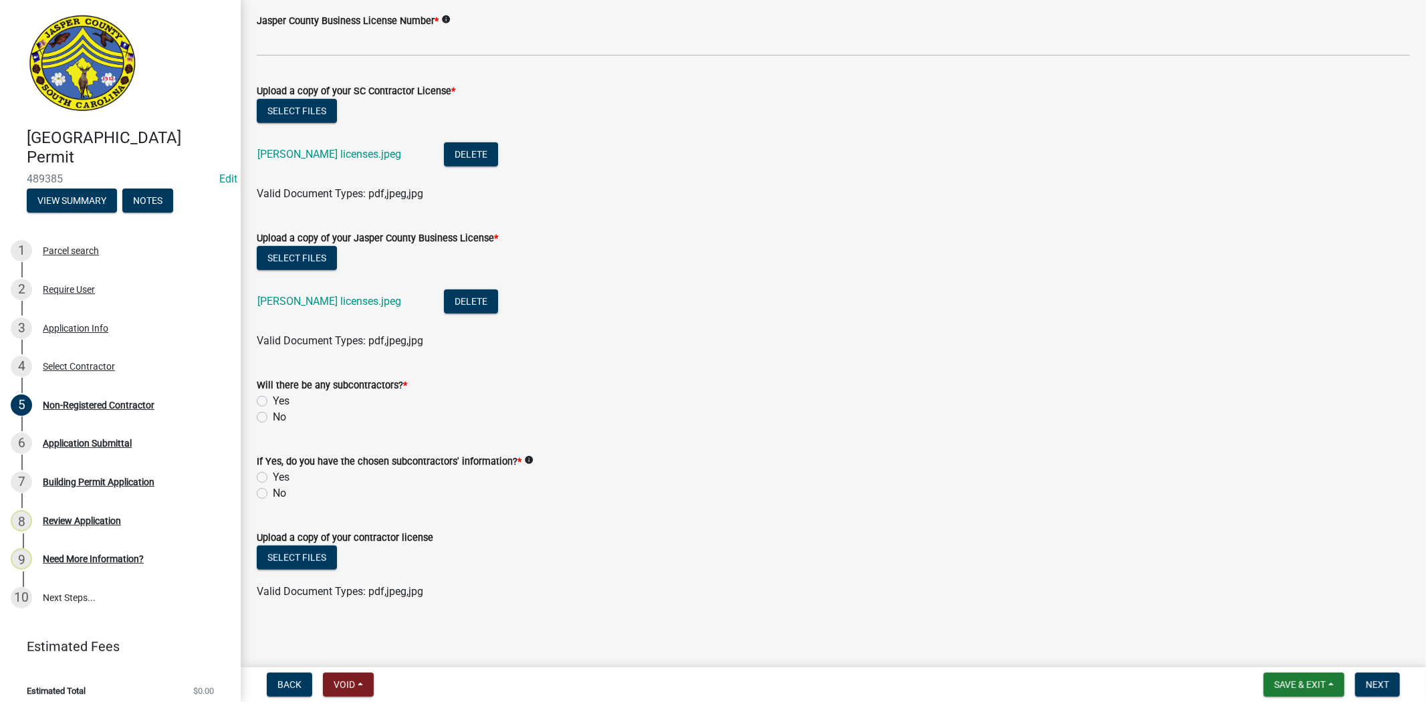
scroll to position [722, 0]
click at [1277, 679] on span "Save & Exit" at bounding box center [1299, 684] width 51 height 11
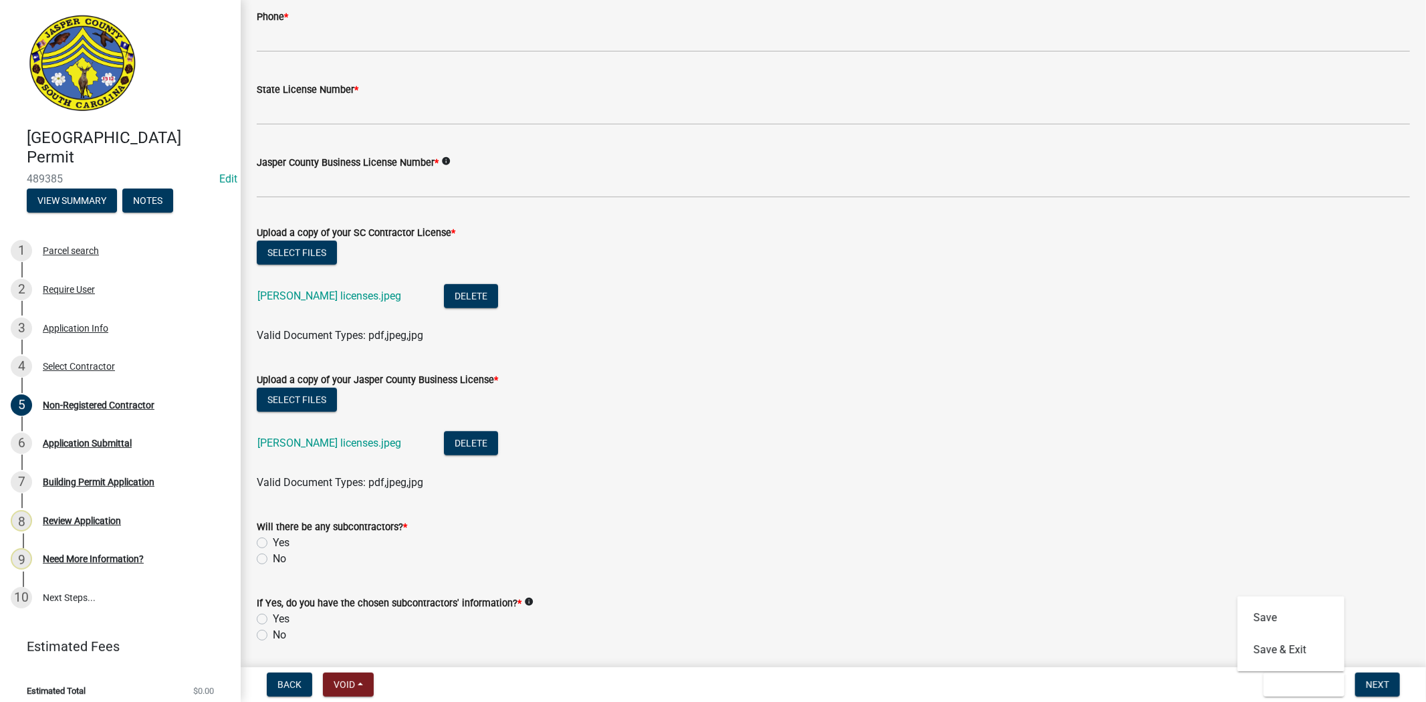
scroll to position [573, 0]
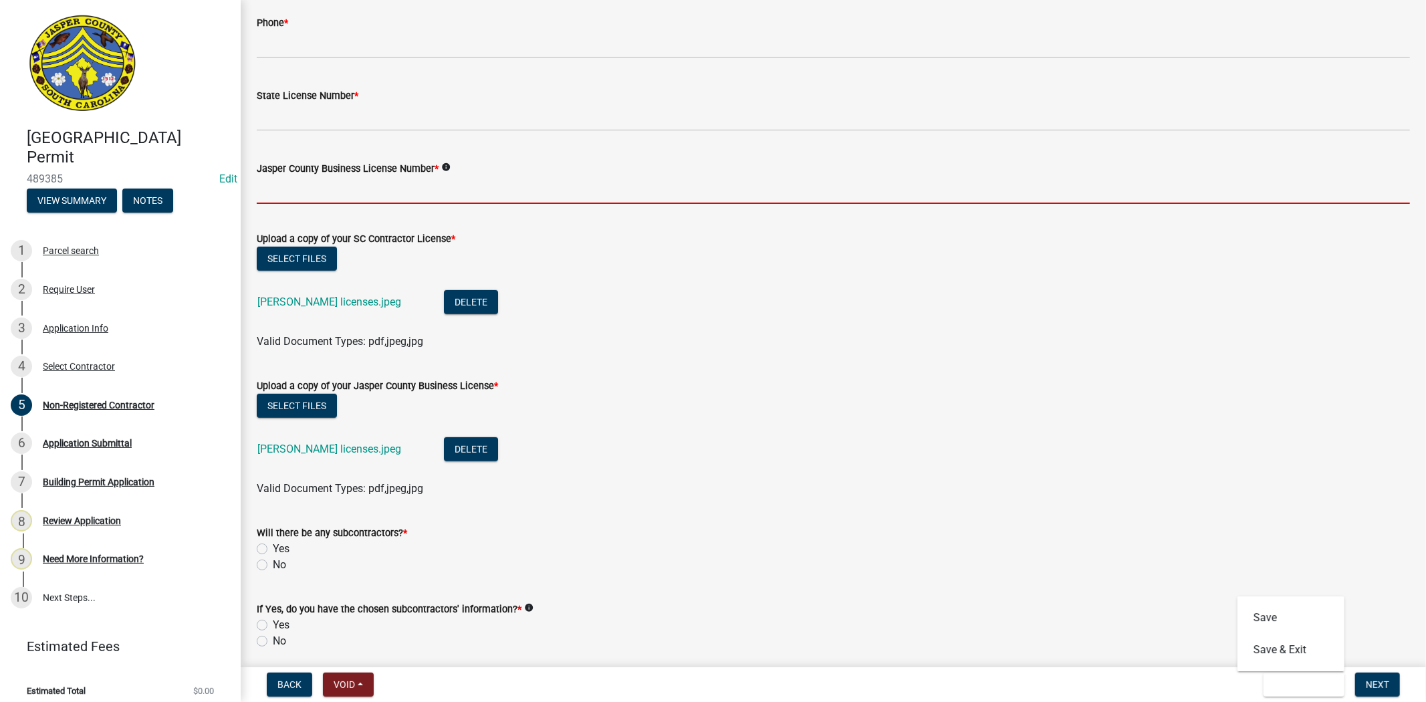
click at [358, 186] on input "Jasper County Business License Number *" at bounding box center [833, 189] width 1153 height 27
paste input "LI-7353"
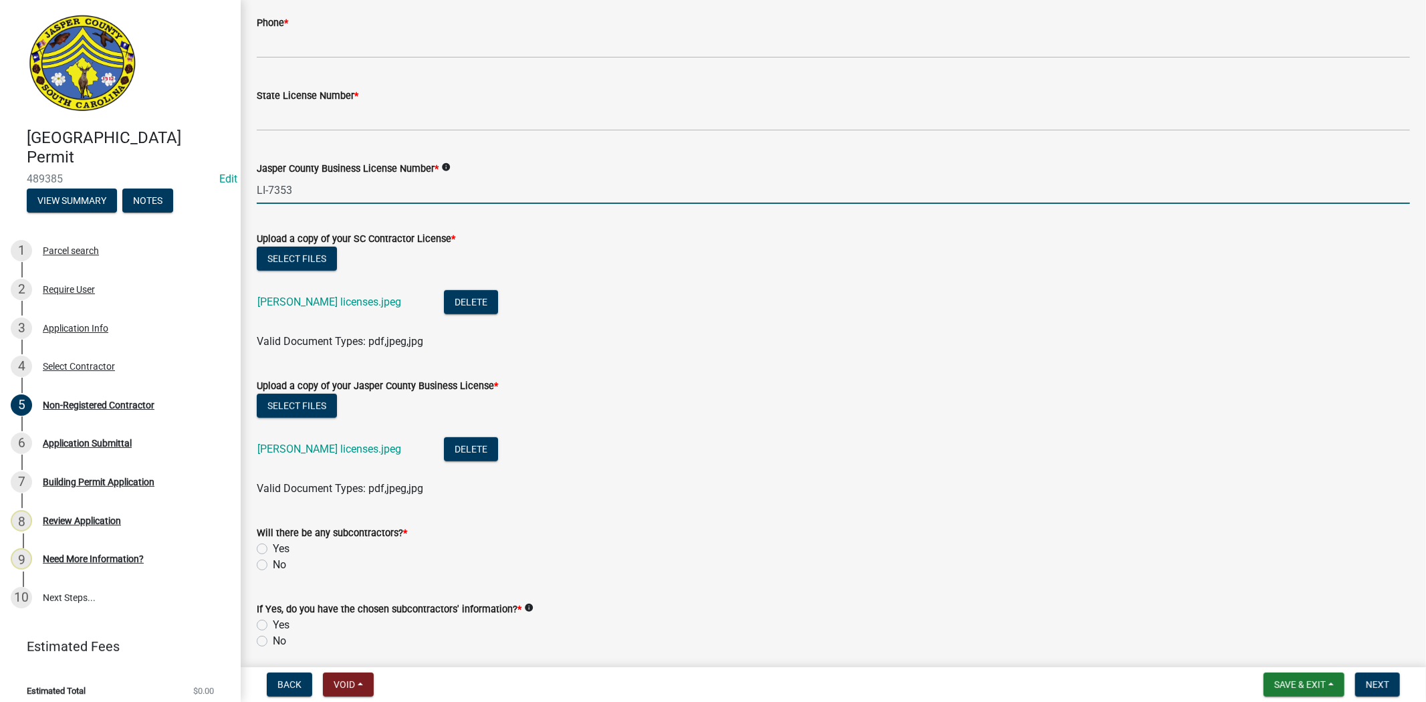
type input "LI-7353"
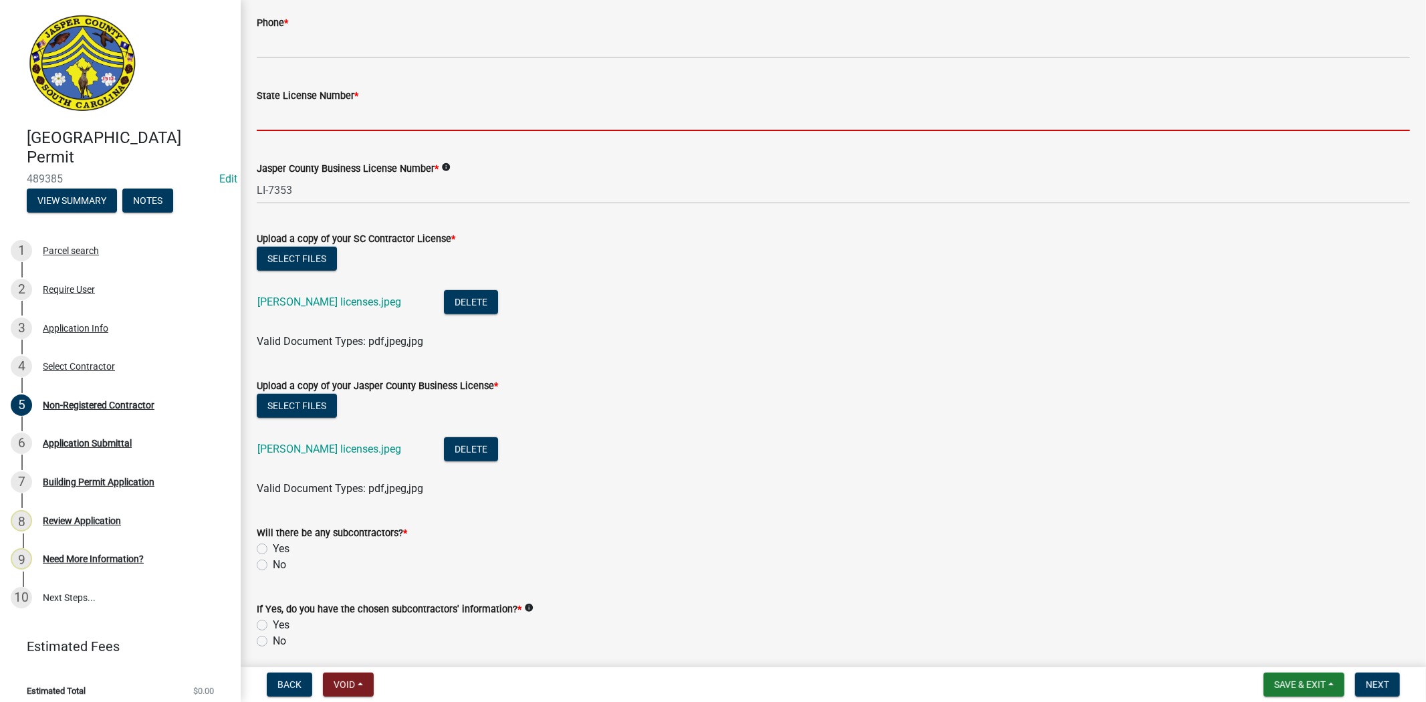
click at [352, 117] on input "State License Number *" at bounding box center [833, 117] width 1153 height 27
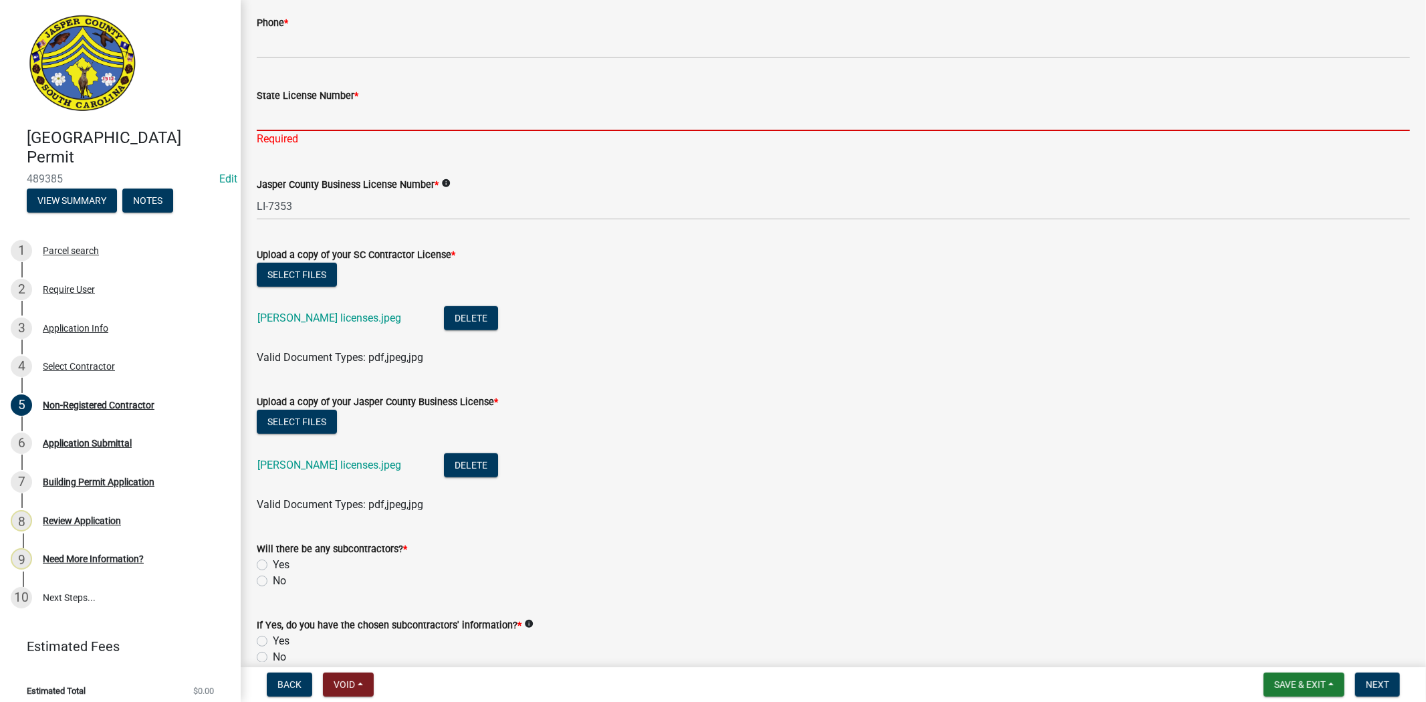
click at [305, 124] on input "State License Number *" at bounding box center [833, 117] width 1153 height 27
paste input "ClM.117003"
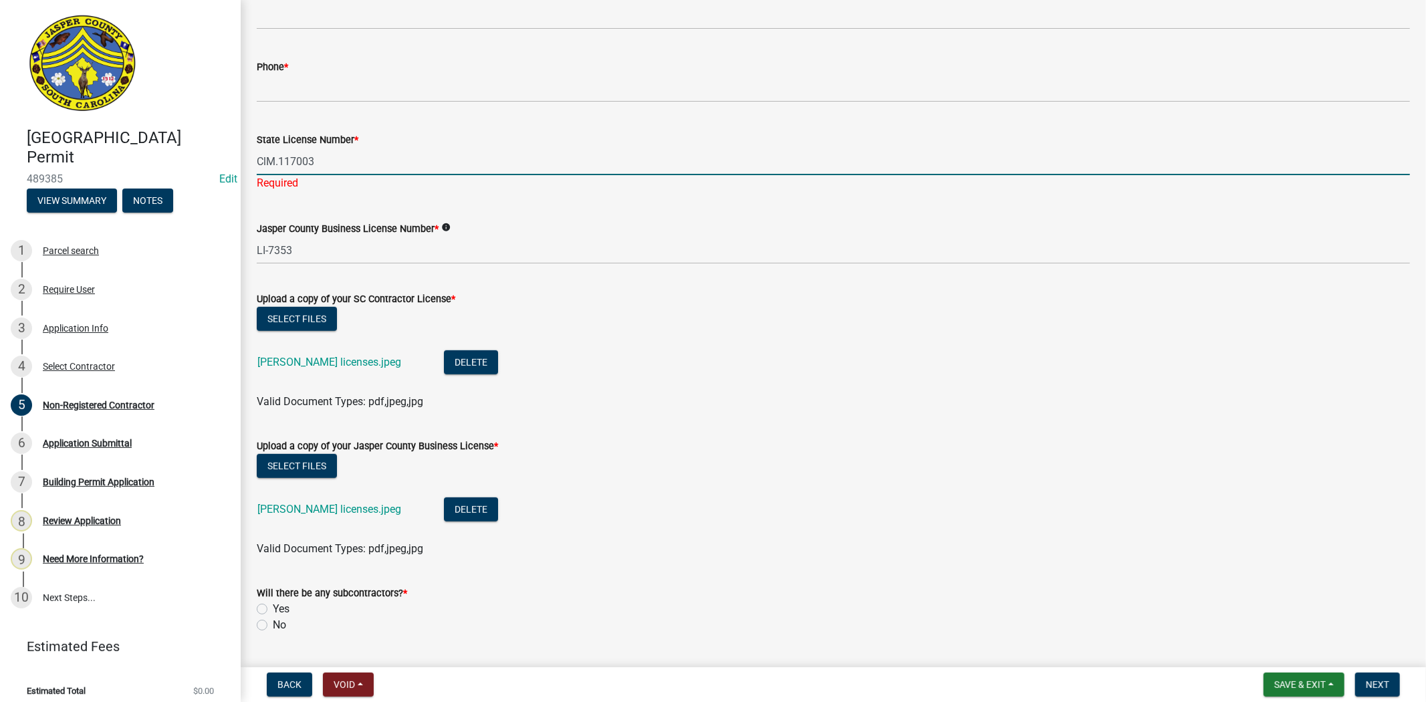
scroll to position [350, 0]
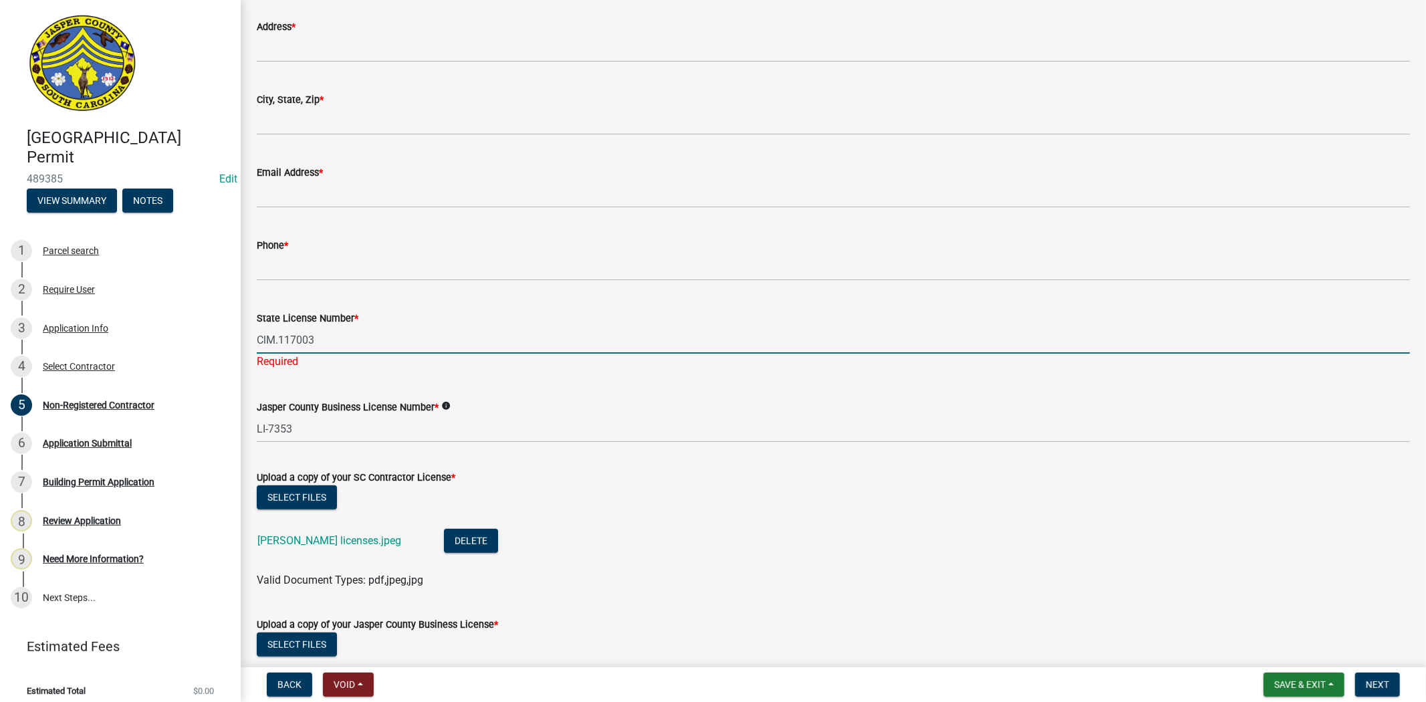
type input "ClM.117003"
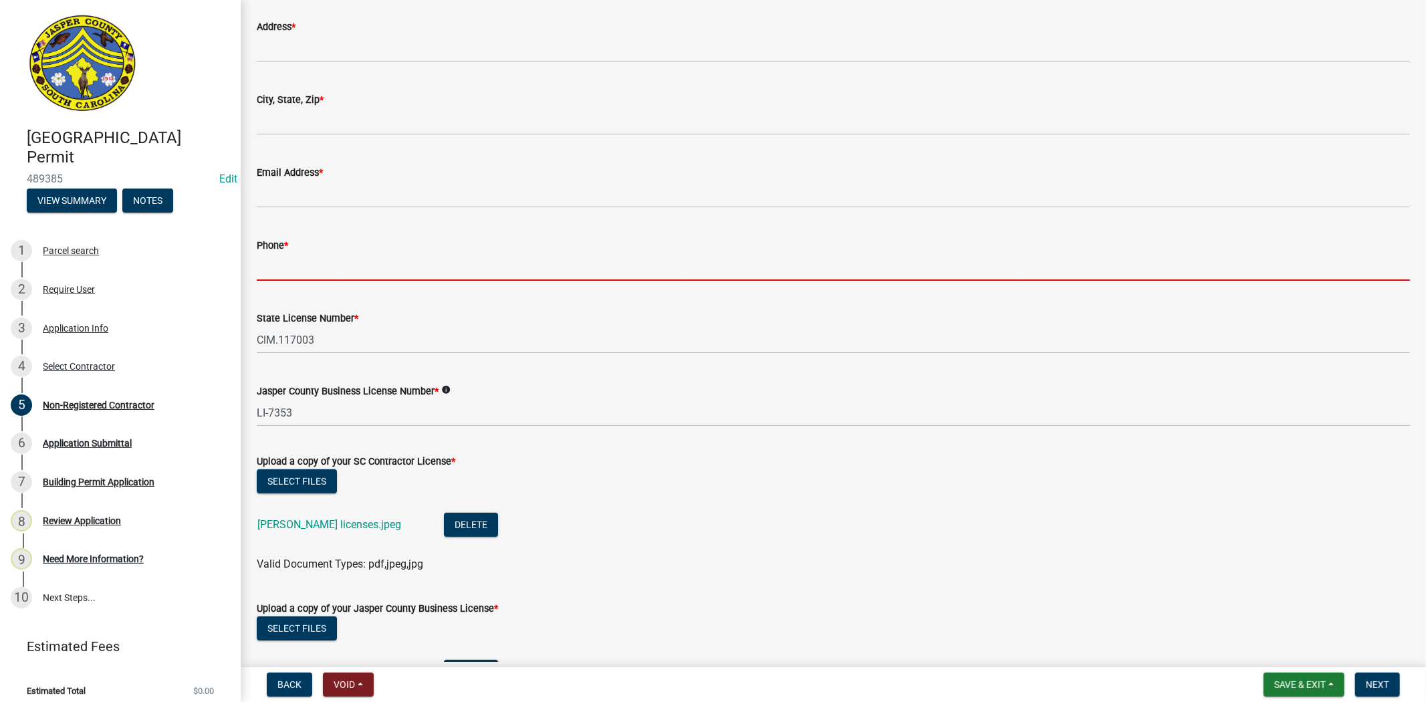
click at [330, 269] on input "Phone *" at bounding box center [833, 266] width 1153 height 27
paste input "8548420479"
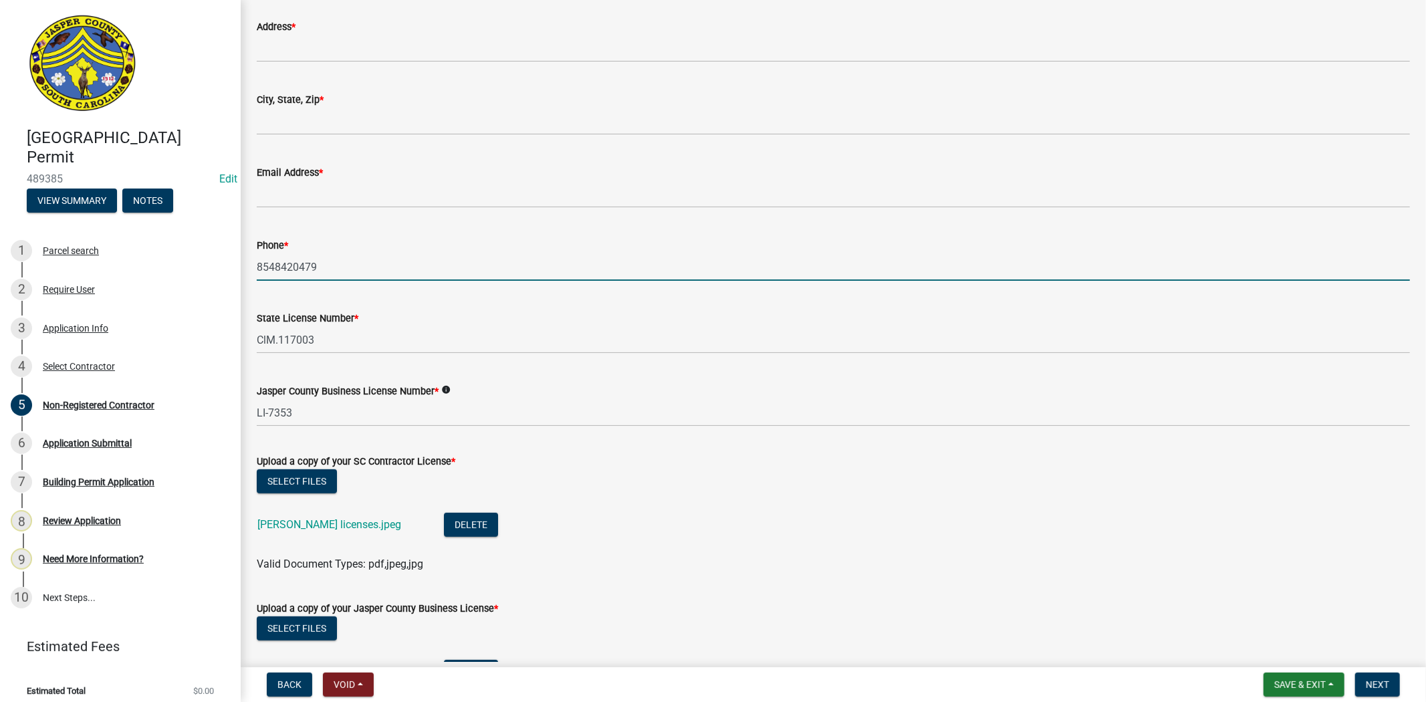
type input "8548420479"
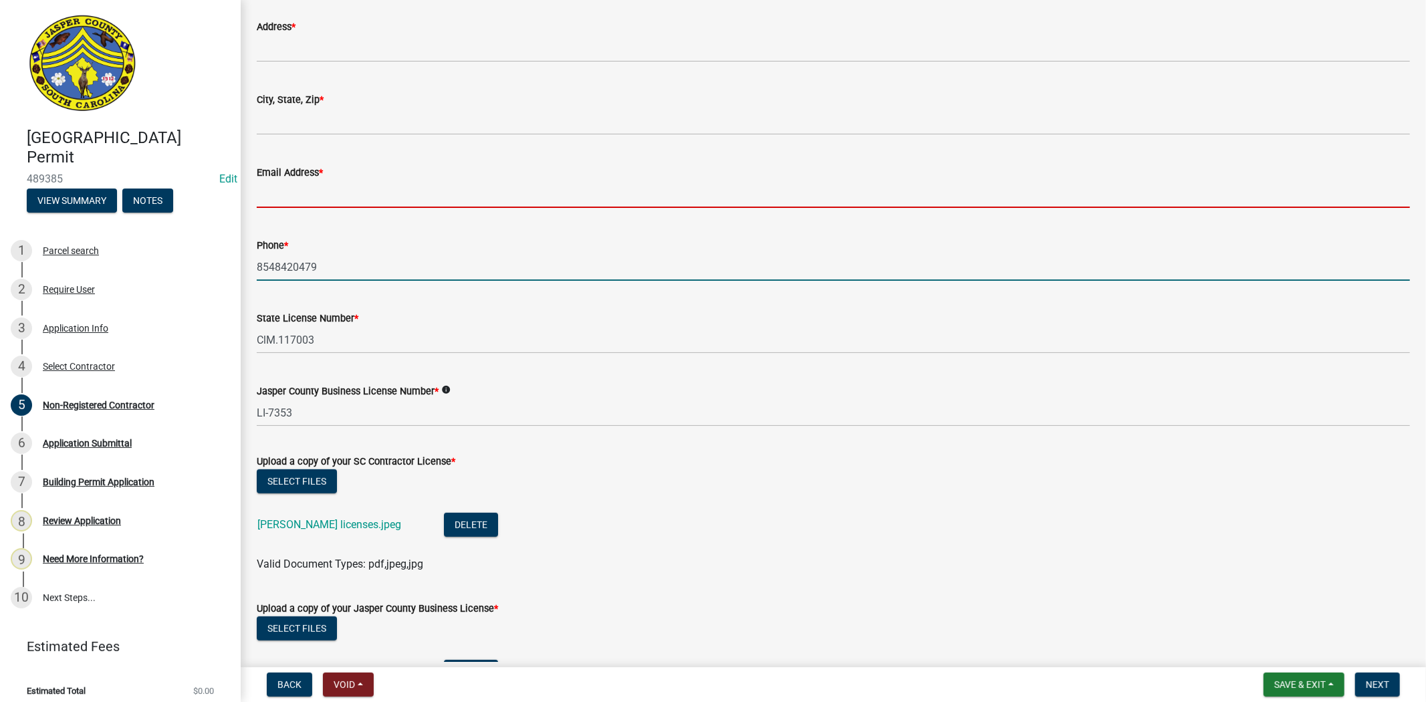
click at [318, 202] on input "Email Address *" at bounding box center [833, 193] width 1153 height 27
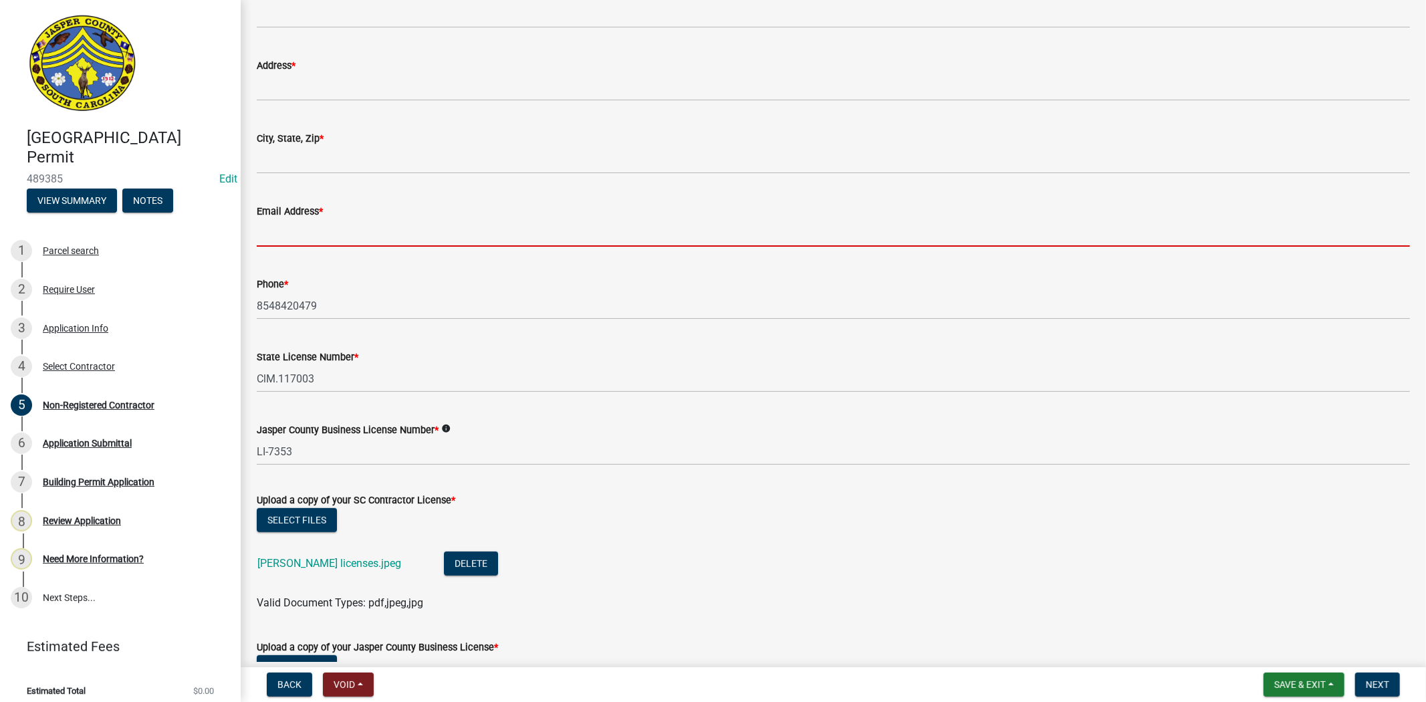
scroll to position [202, 0]
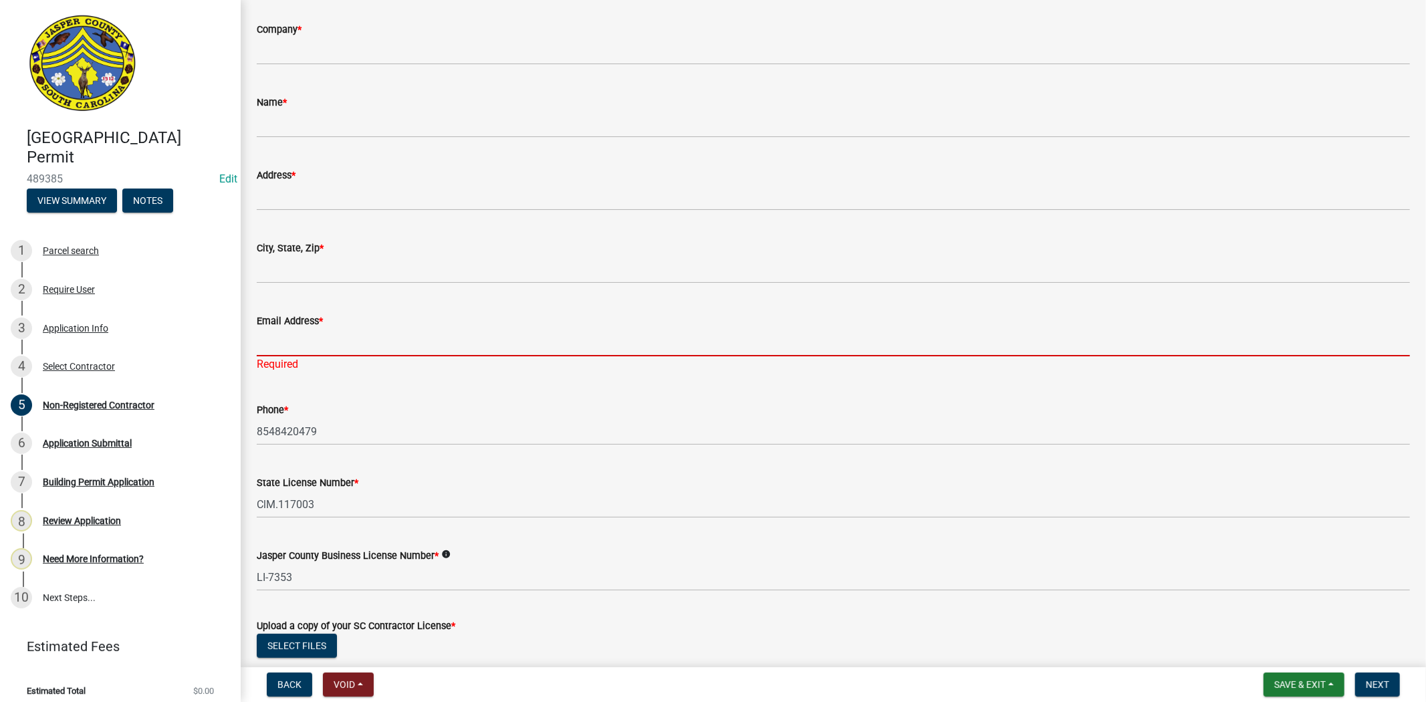
click at [295, 332] on input "Email Address *" at bounding box center [833, 342] width 1153 height 27
paste input "charlespadgett1892@gmail.com"
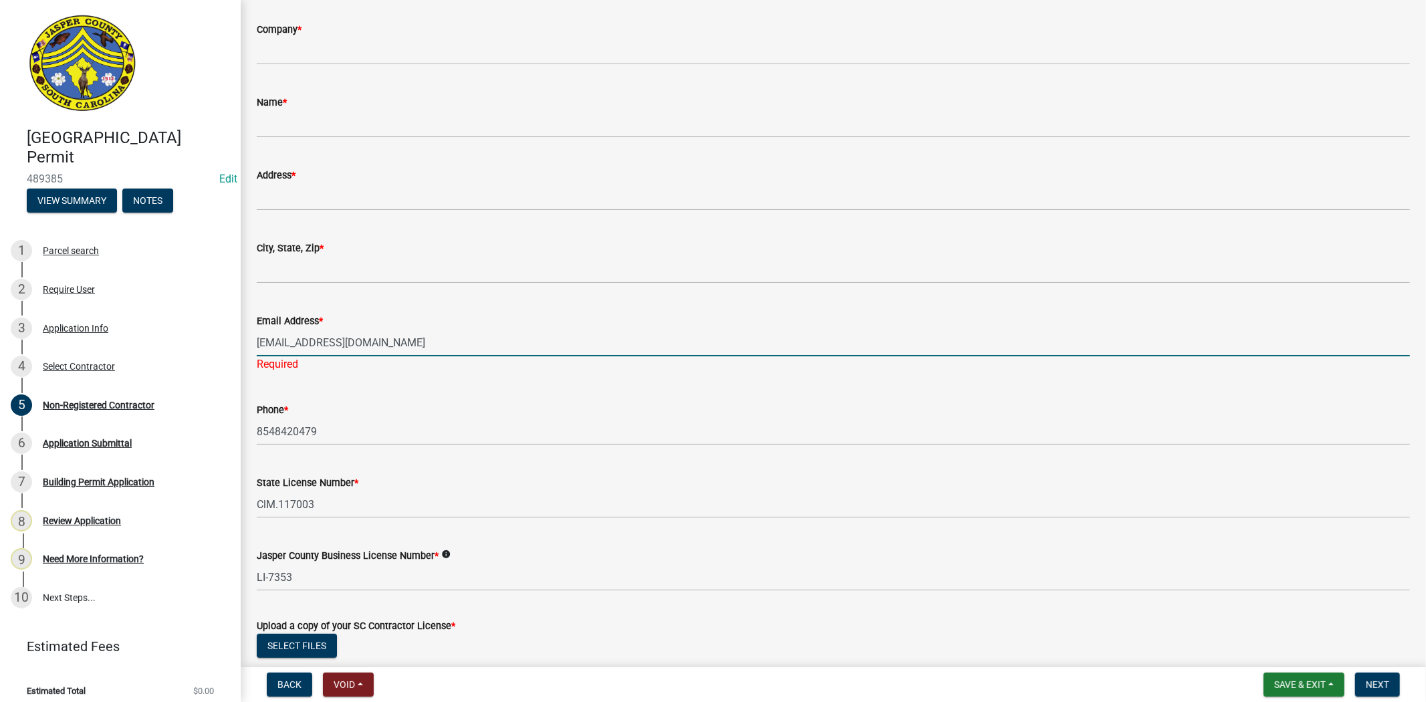
type input "charlespadgett1892@gmail.com"
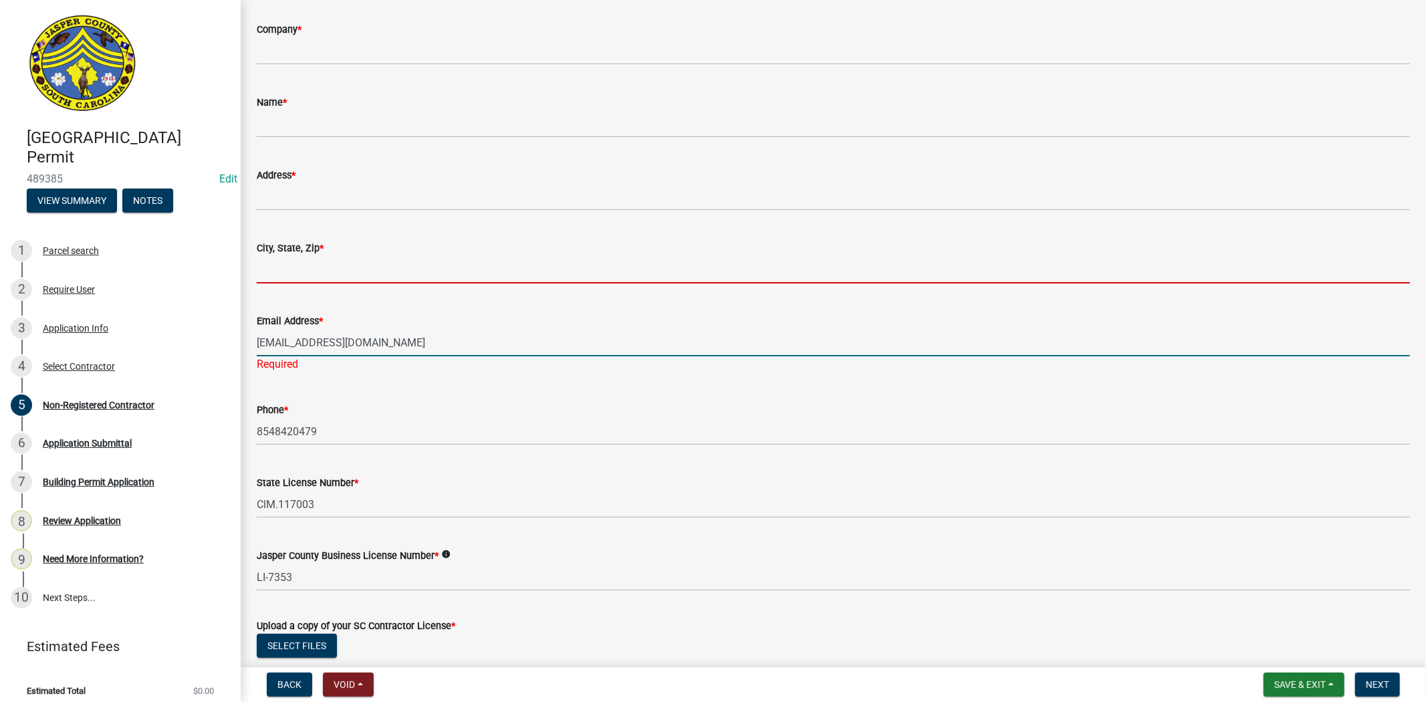
click at [324, 266] on input "City, State, Zip *" at bounding box center [833, 269] width 1153 height 27
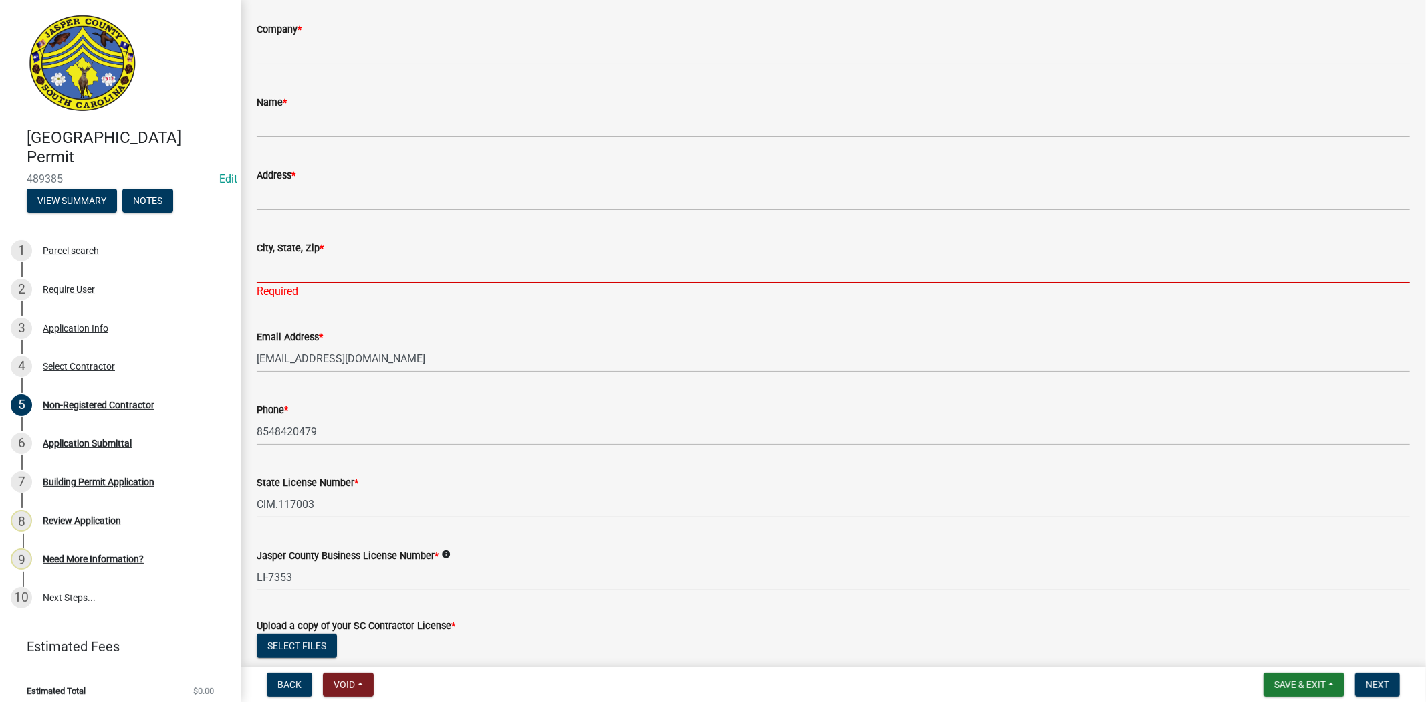
click at [362, 273] on input "City, State, Zip *" at bounding box center [833, 269] width 1153 height 27
paste input "Ridgeland"
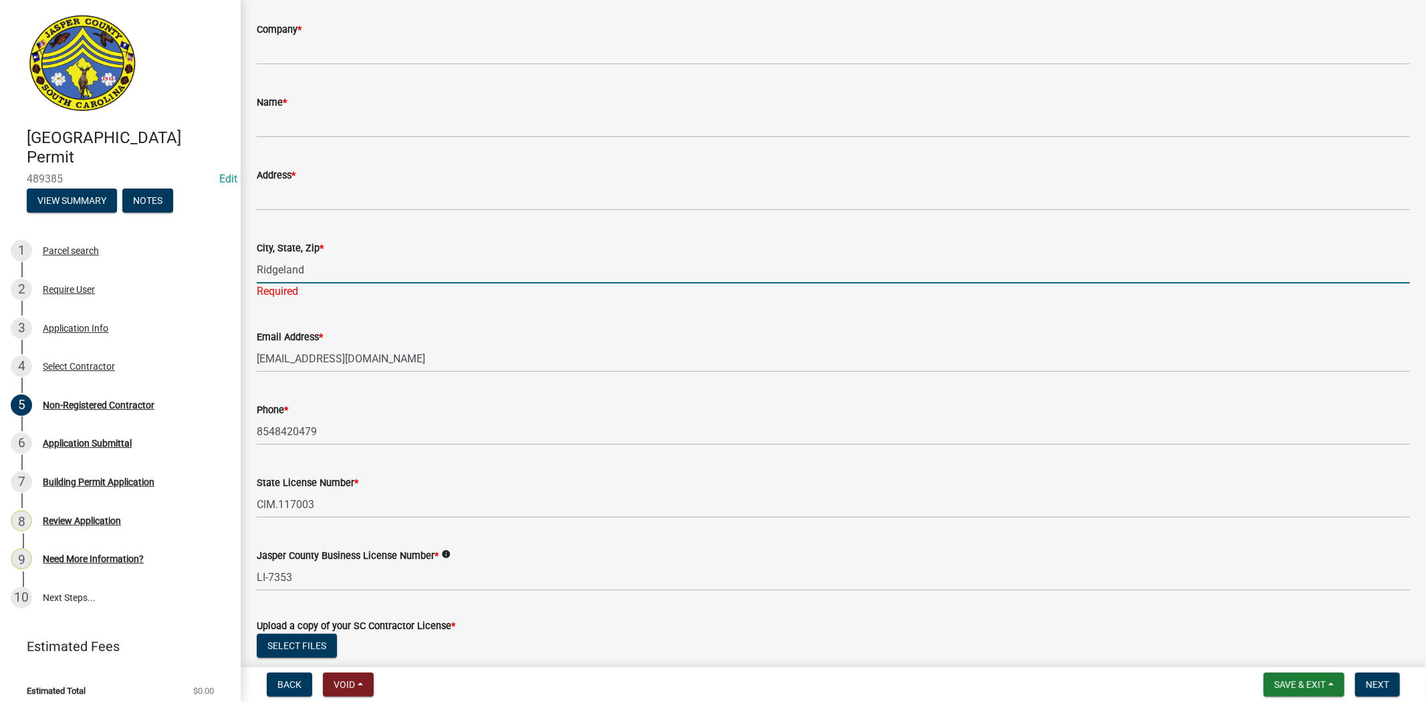
type input "Ridgeland"
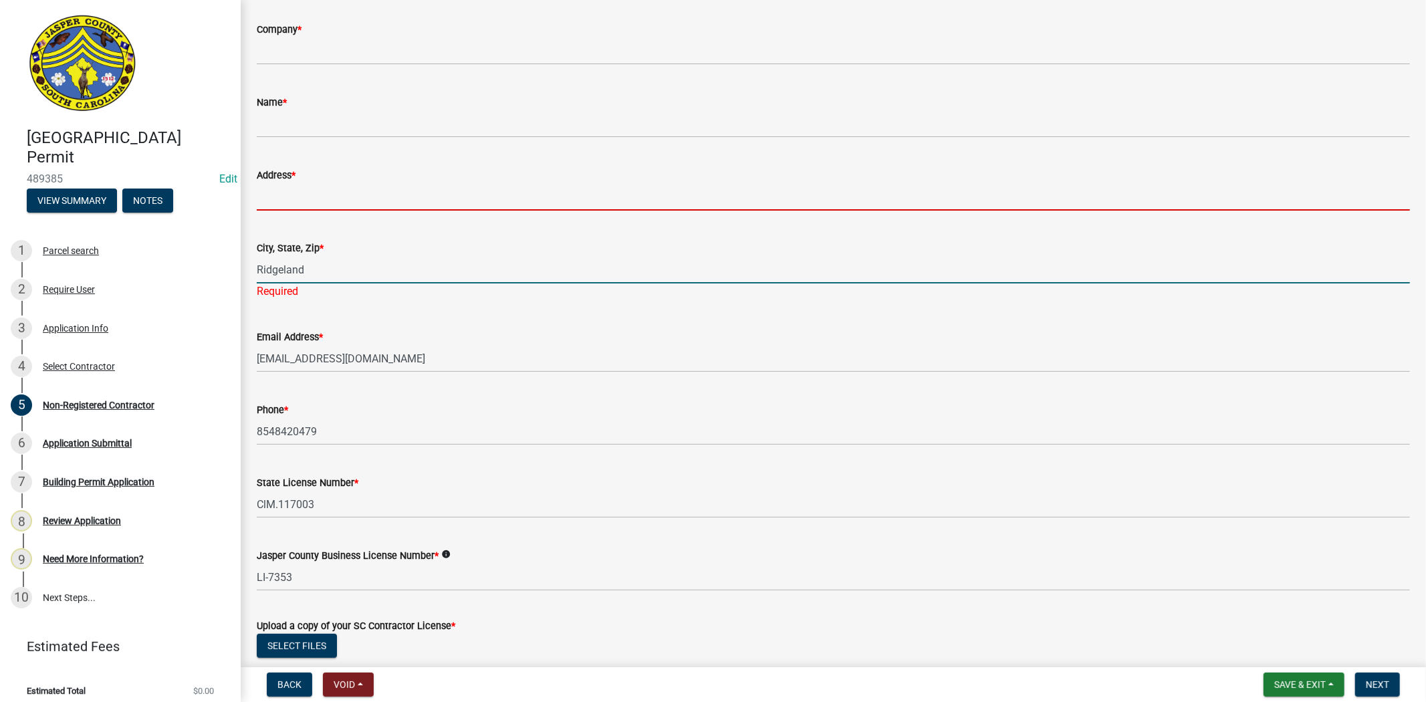
click at [386, 203] on input "Address *" at bounding box center [833, 196] width 1153 height 27
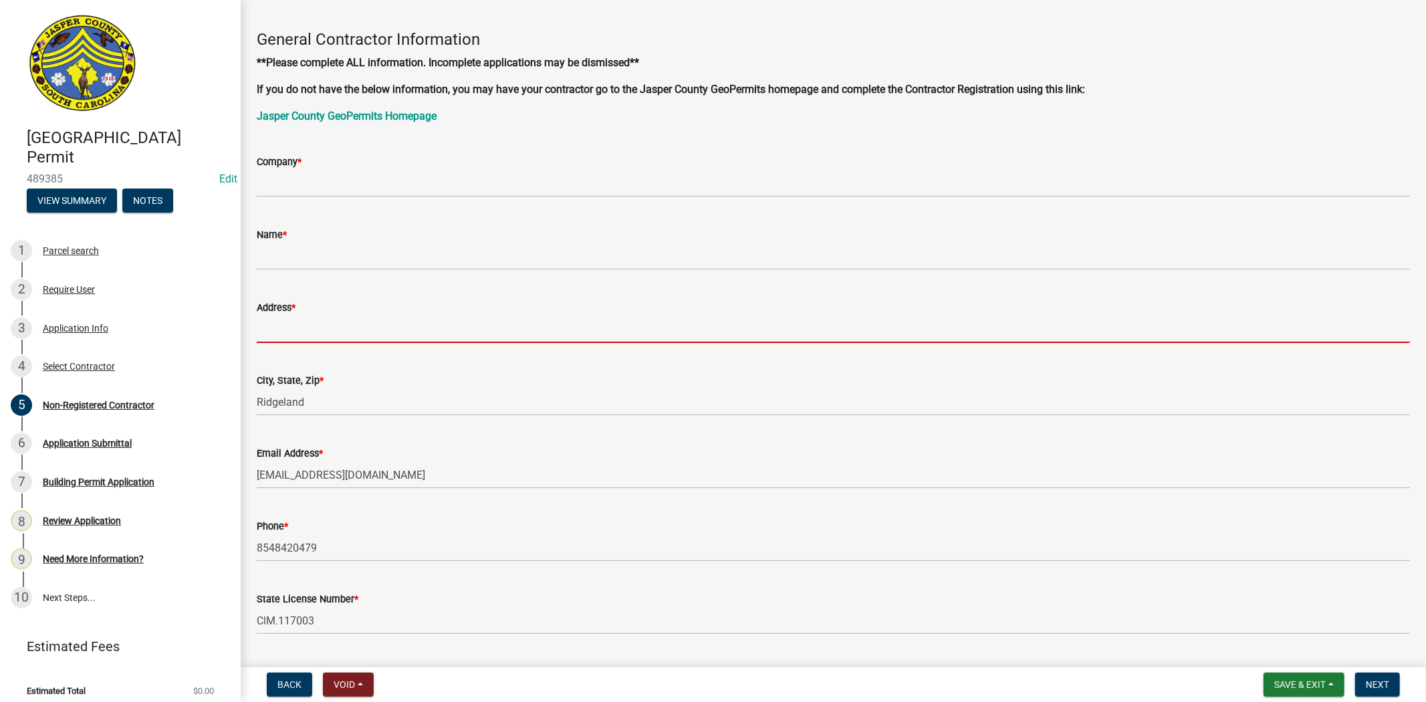
scroll to position [53, 0]
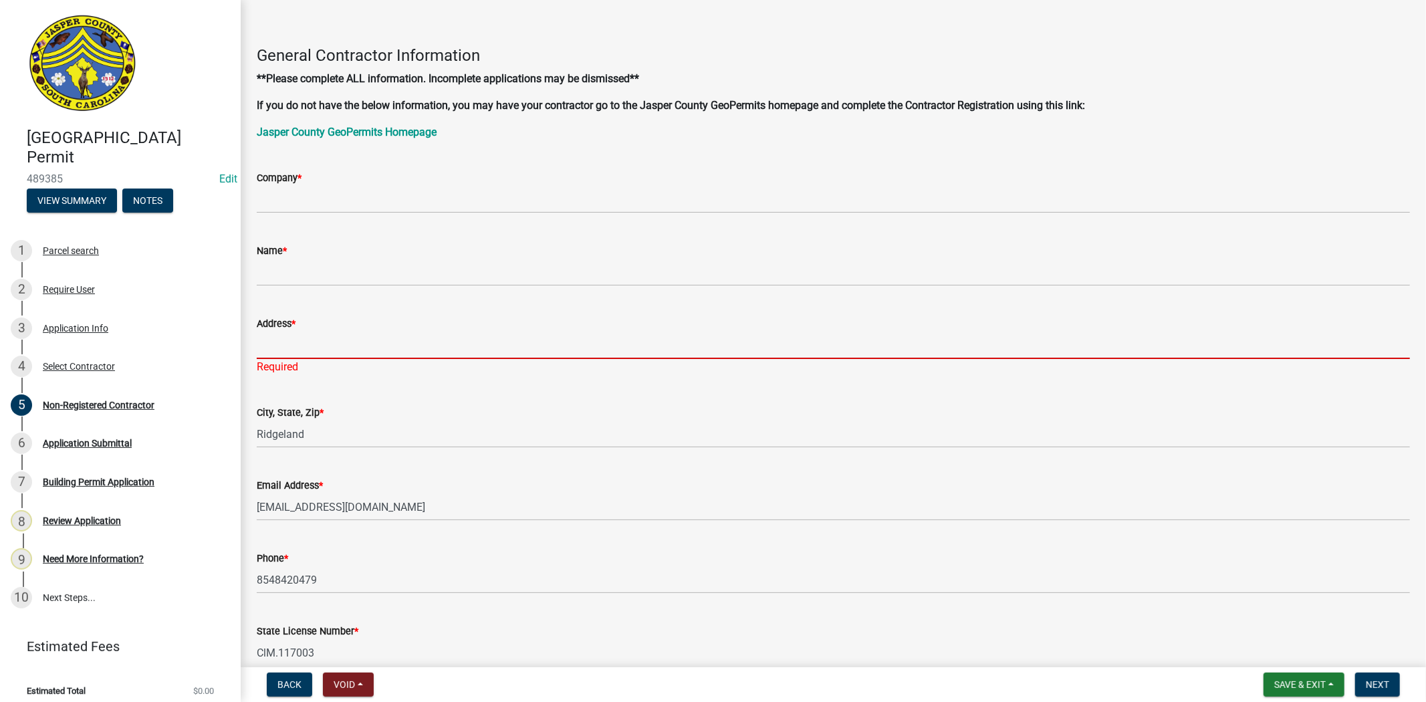
click at [341, 341] on input "Address *" at bounding box center [833, 345] width 1153 height 27
paste input "1892 Great Swamp Rd"
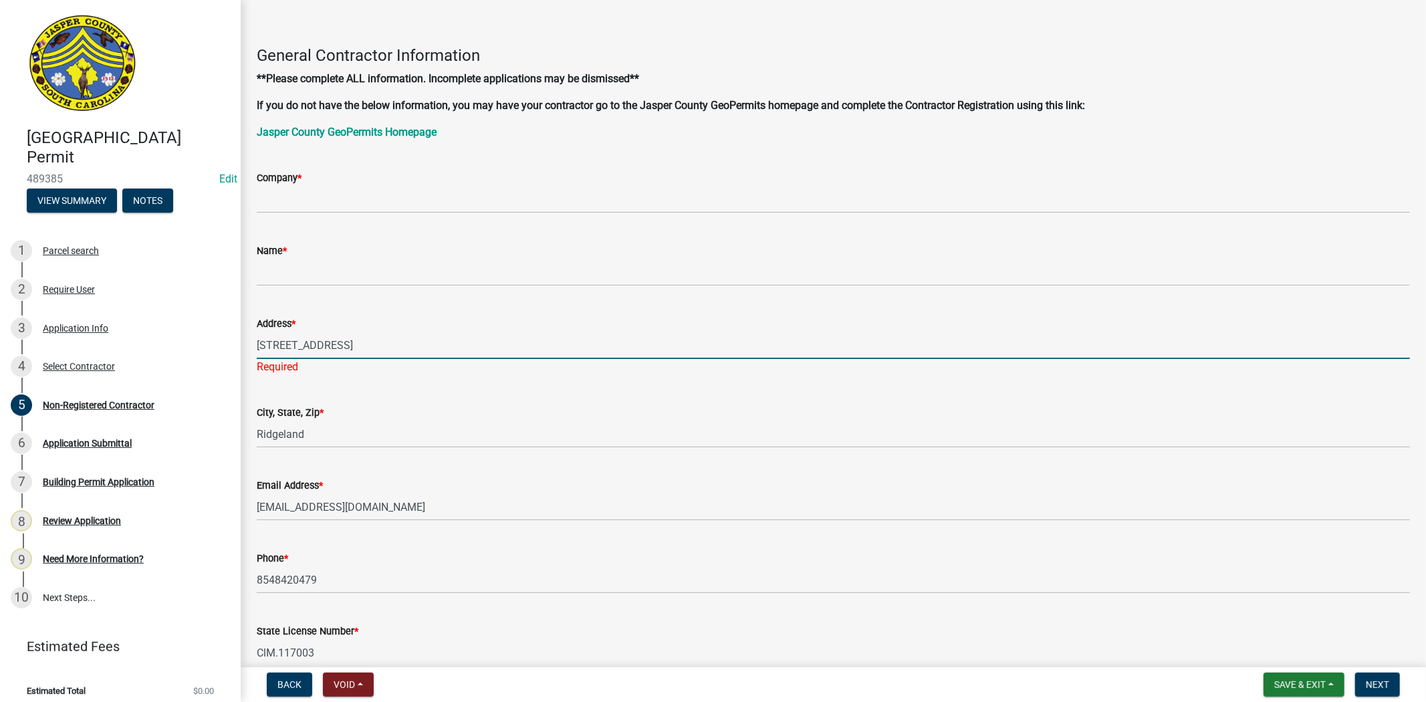
type input "1892 Great Swamp Rd"
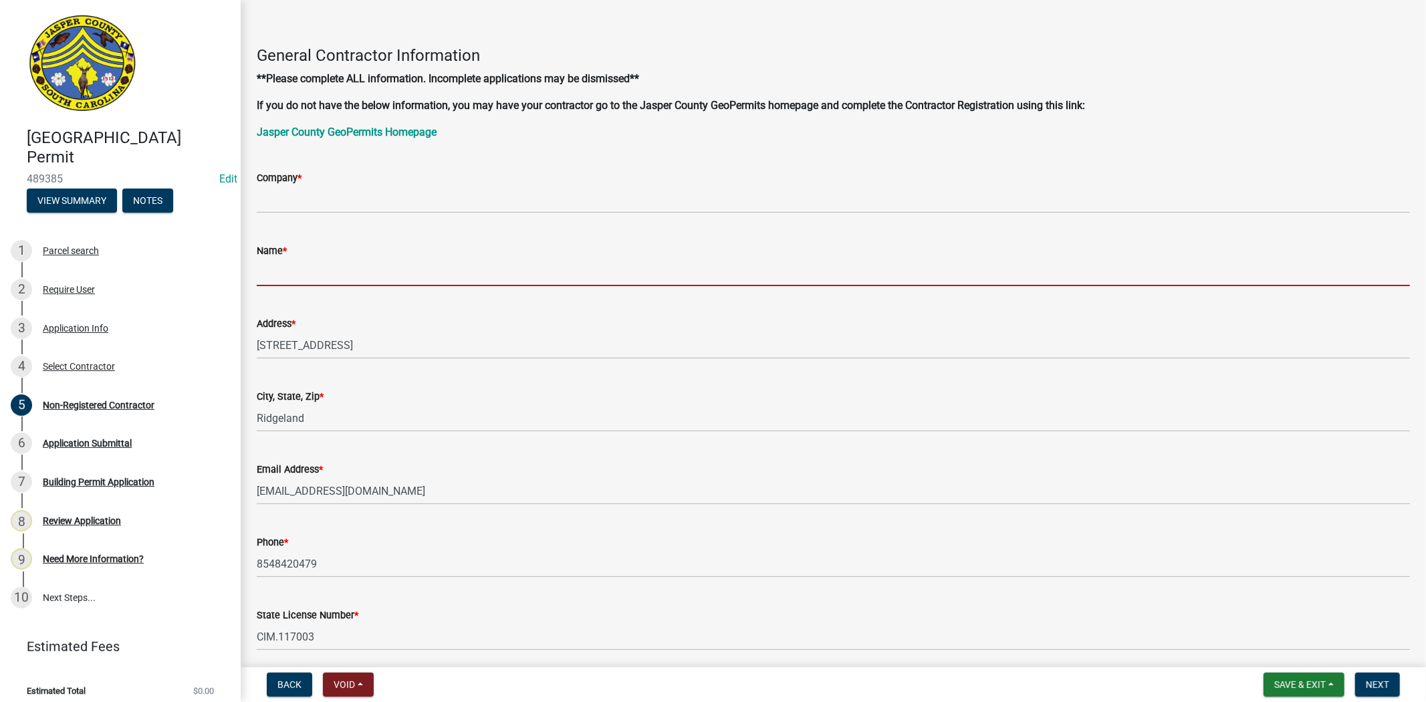
click at [350, 276] on input "Name *" at bounding box center [833, 272] width 1153 height 27
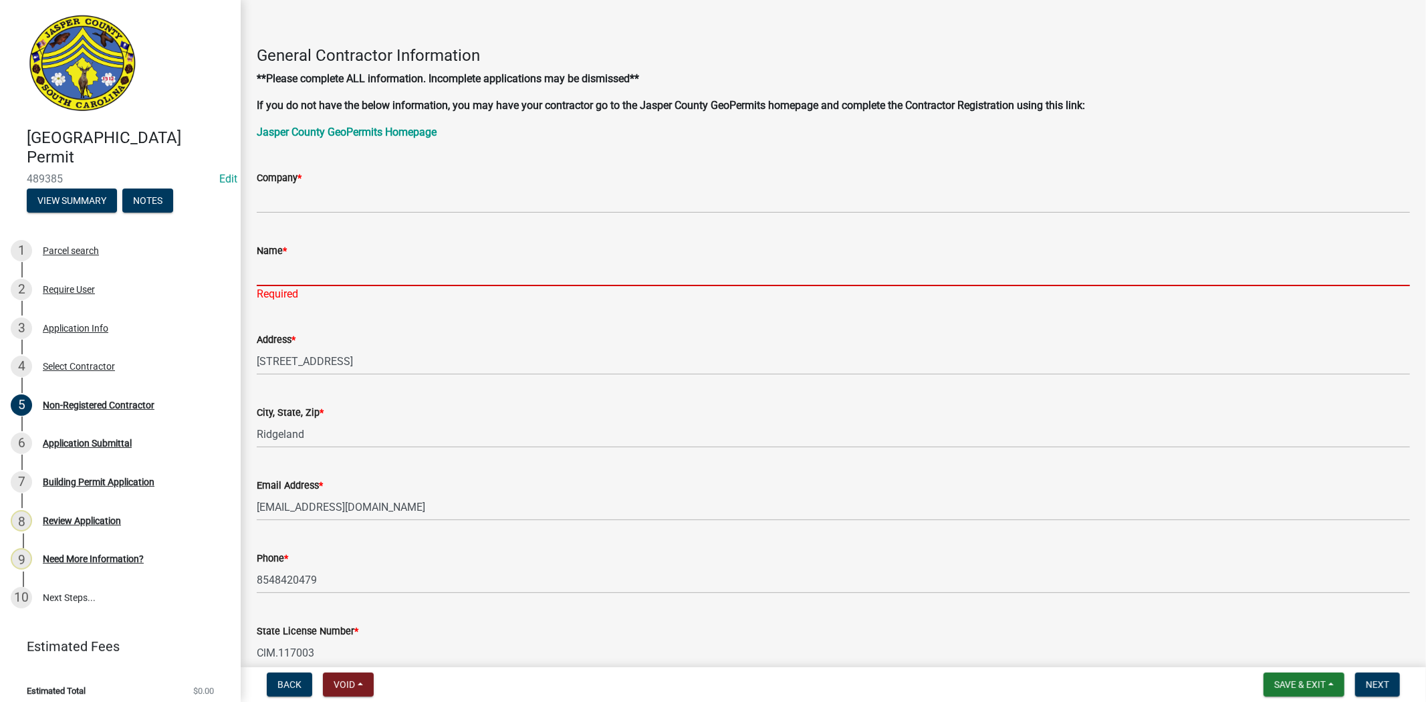
click at [293, 275] on input "Name *" at bounding box center [833, 272] width 1153 height 27
paste input "Charles Padgett"
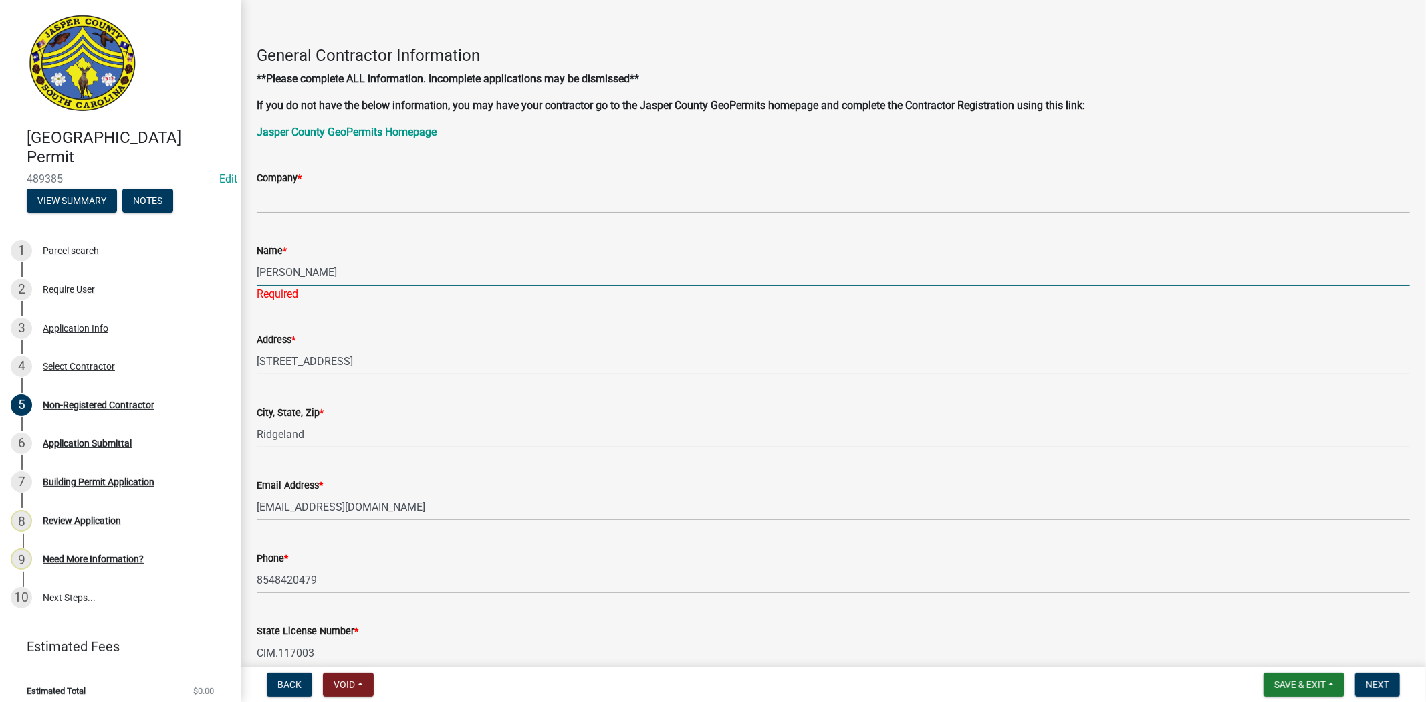
type input "Charles Padgett"
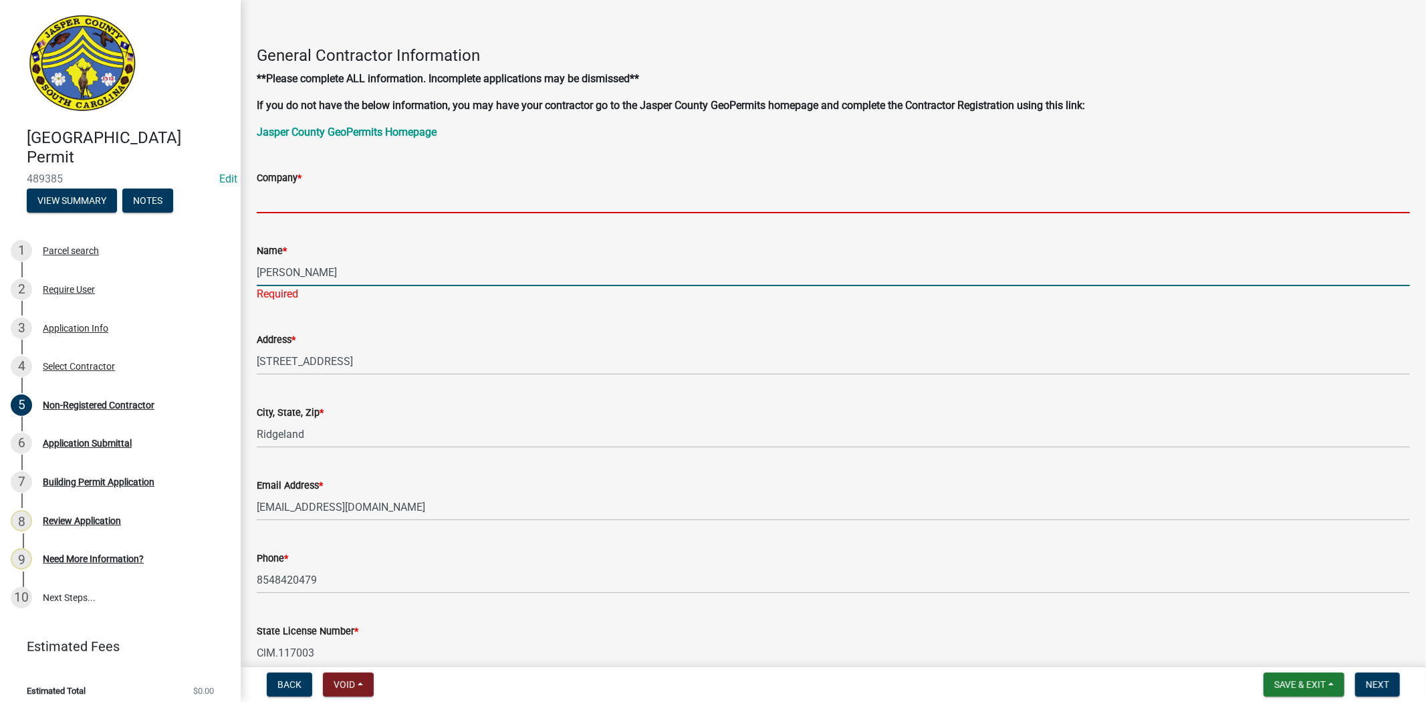
click at [382, 197] on input "Company *" at bounding box center [833, 199] width 1153 height 27
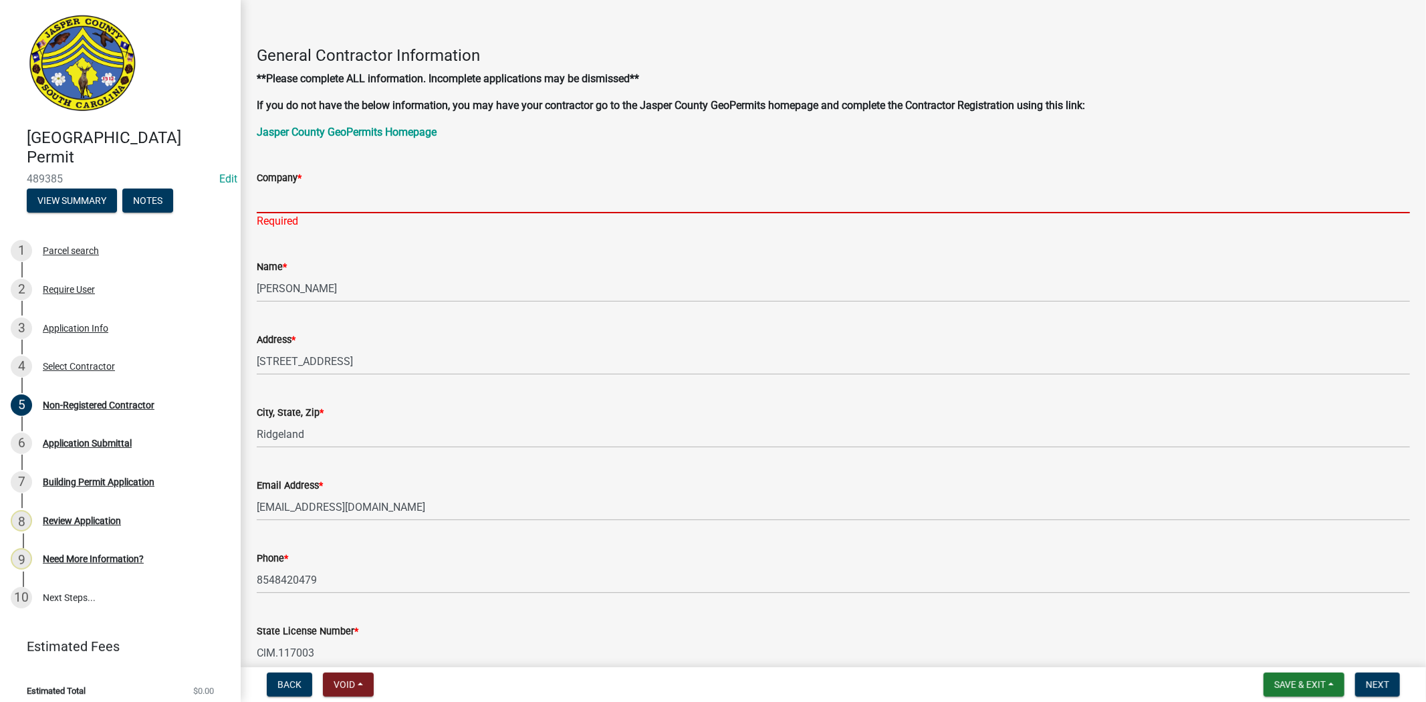
click at [456, 196] on input "Company *" at bounding box center [833, 199] width 1153 height 27
paste input "L&L Electrical Solutions LLC"
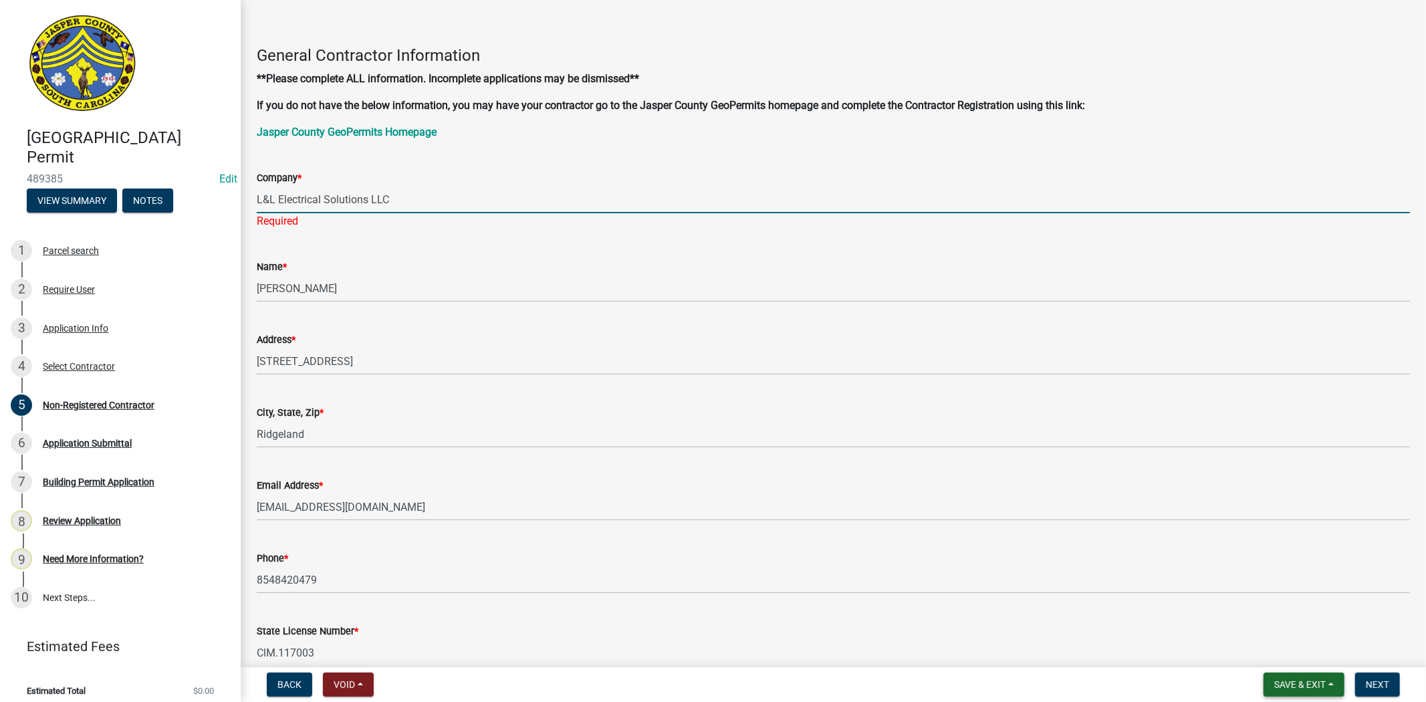
type input "L&L Electrical Solutions LLC"
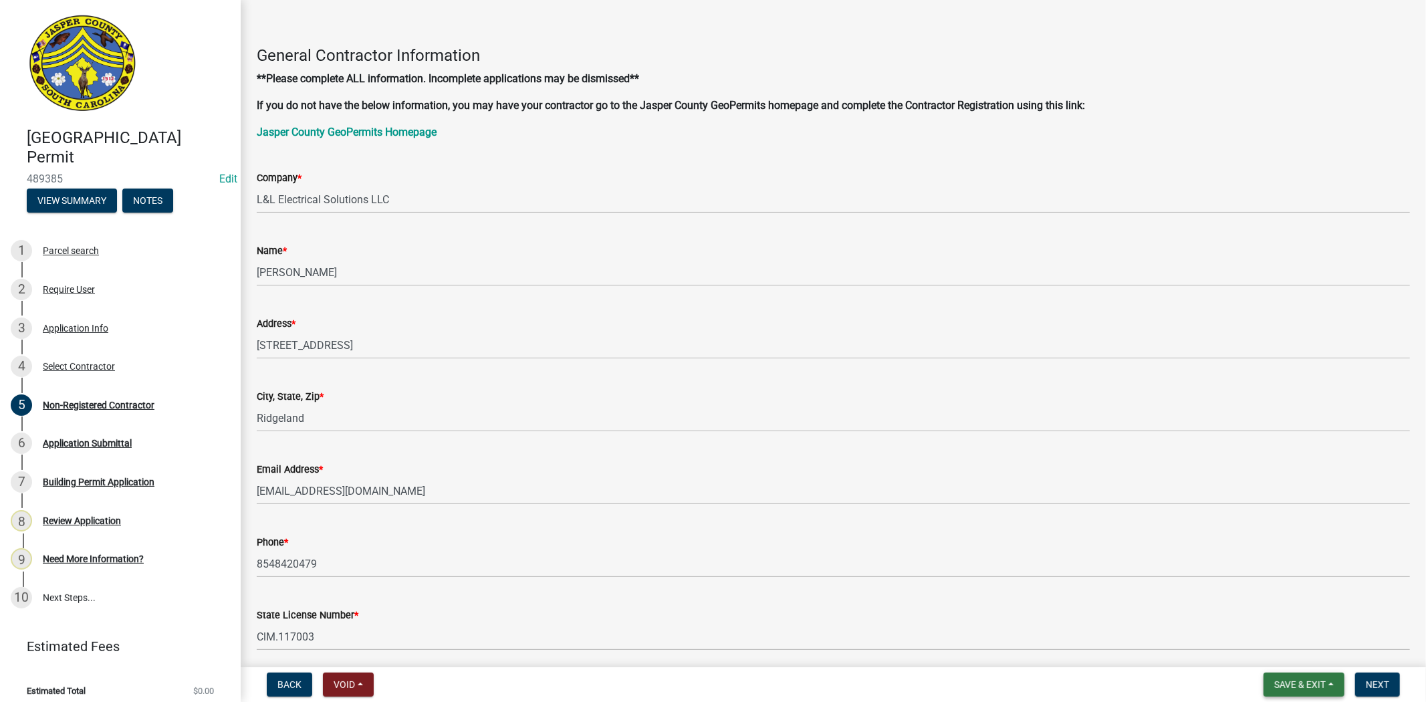
click at [1290, 682] on span "Save & Exit" at bounding box center [1299, 684] width 51 height 11
click at [1284, 619] on button "Save" at bounding box center [1290, 618] width 107 height 32
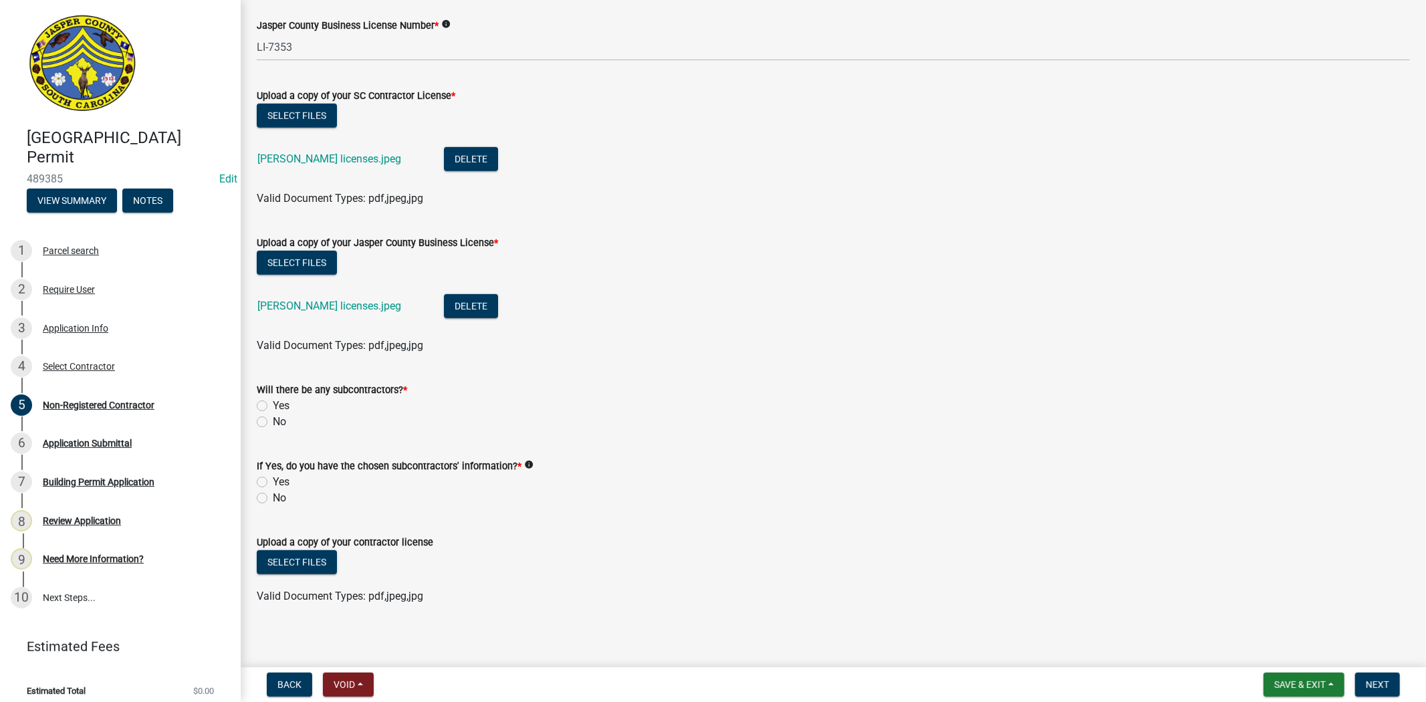
scroll to position [722, 0]
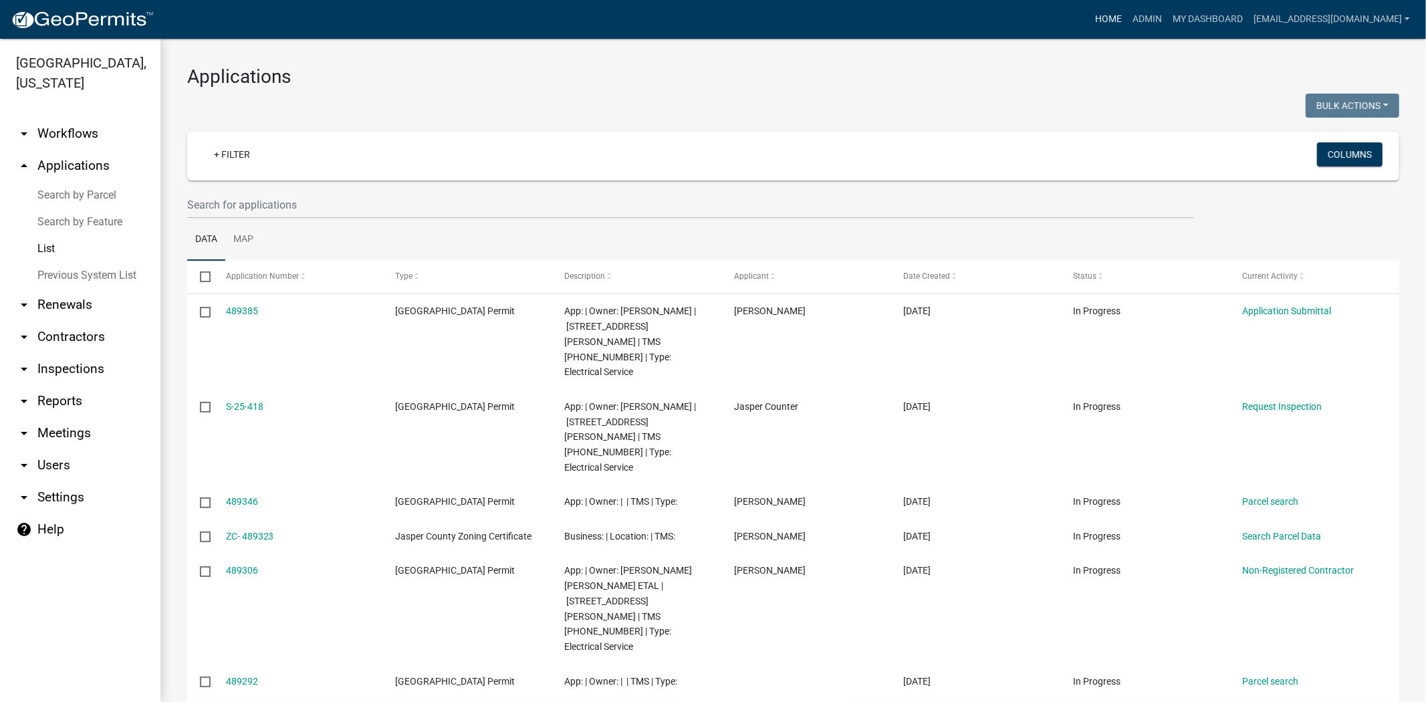
click at [1114, 15] on link "Home" at bounding box center [1108, 19] width 37 height 25
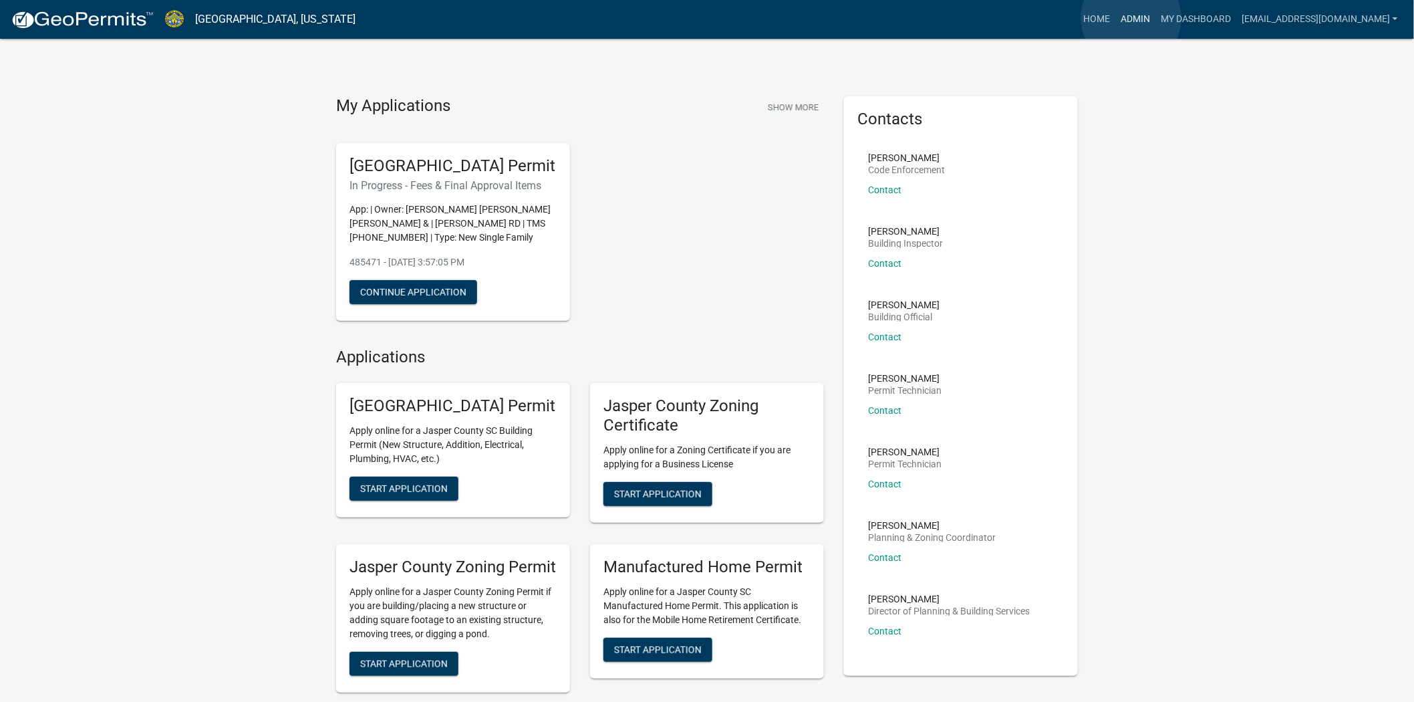
click at [1132, 18] on link "Admin" at bounding box center [1136, 19] width 40 height 25
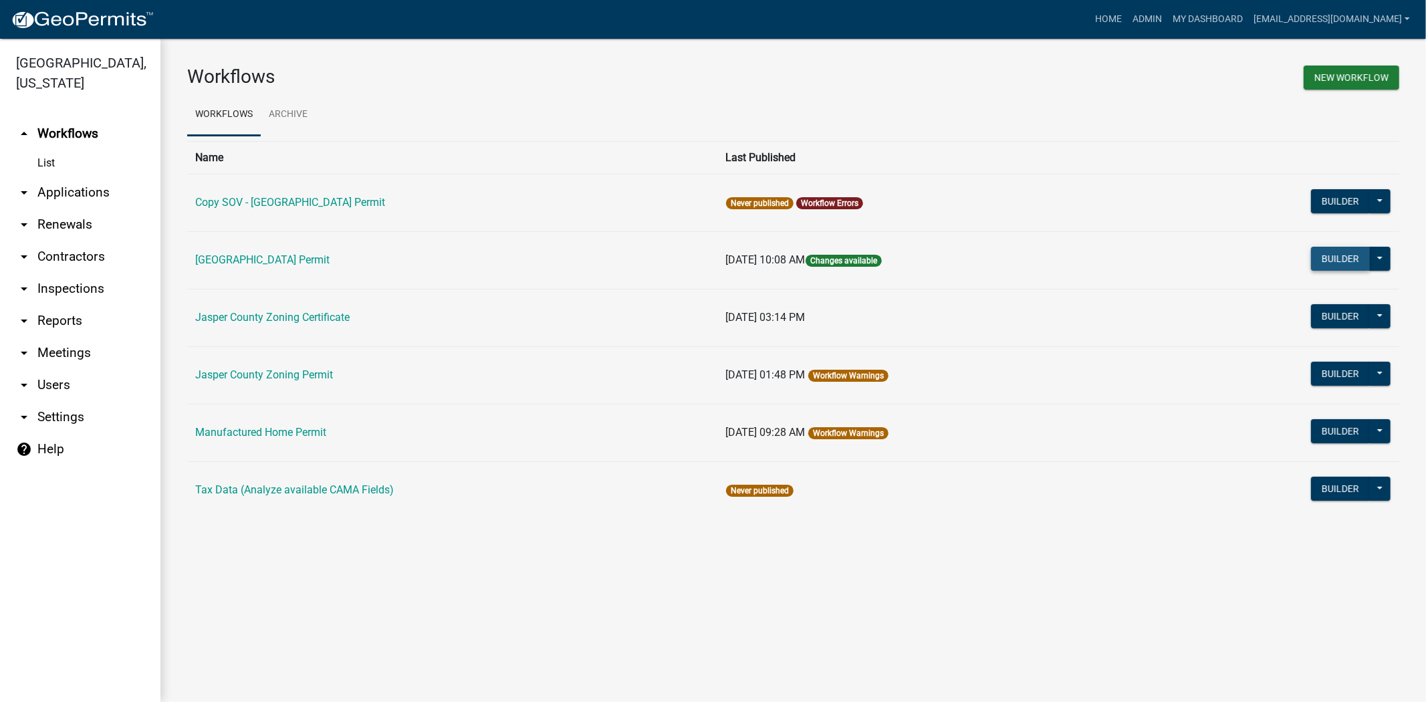
click at [1352, 255] on button "Builder" at bounding box center [1340, 259] width 59 height 24
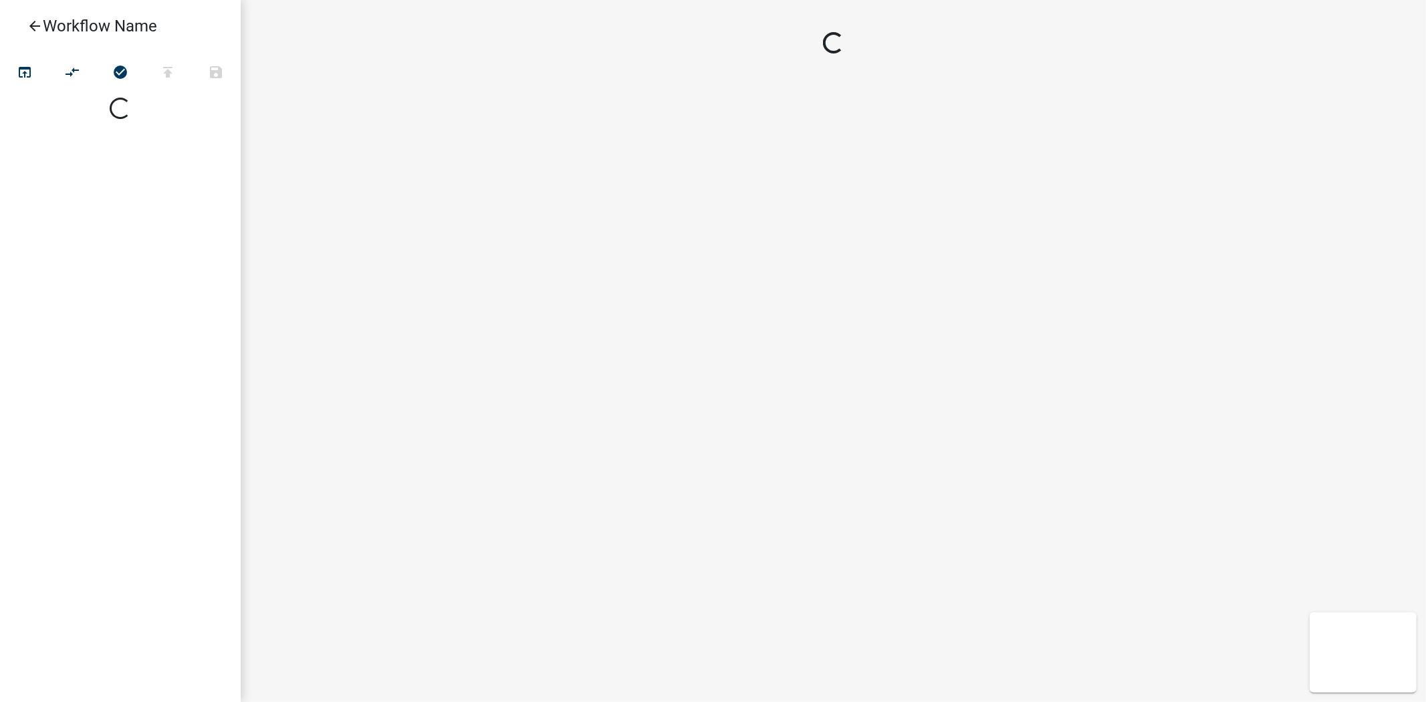
select select
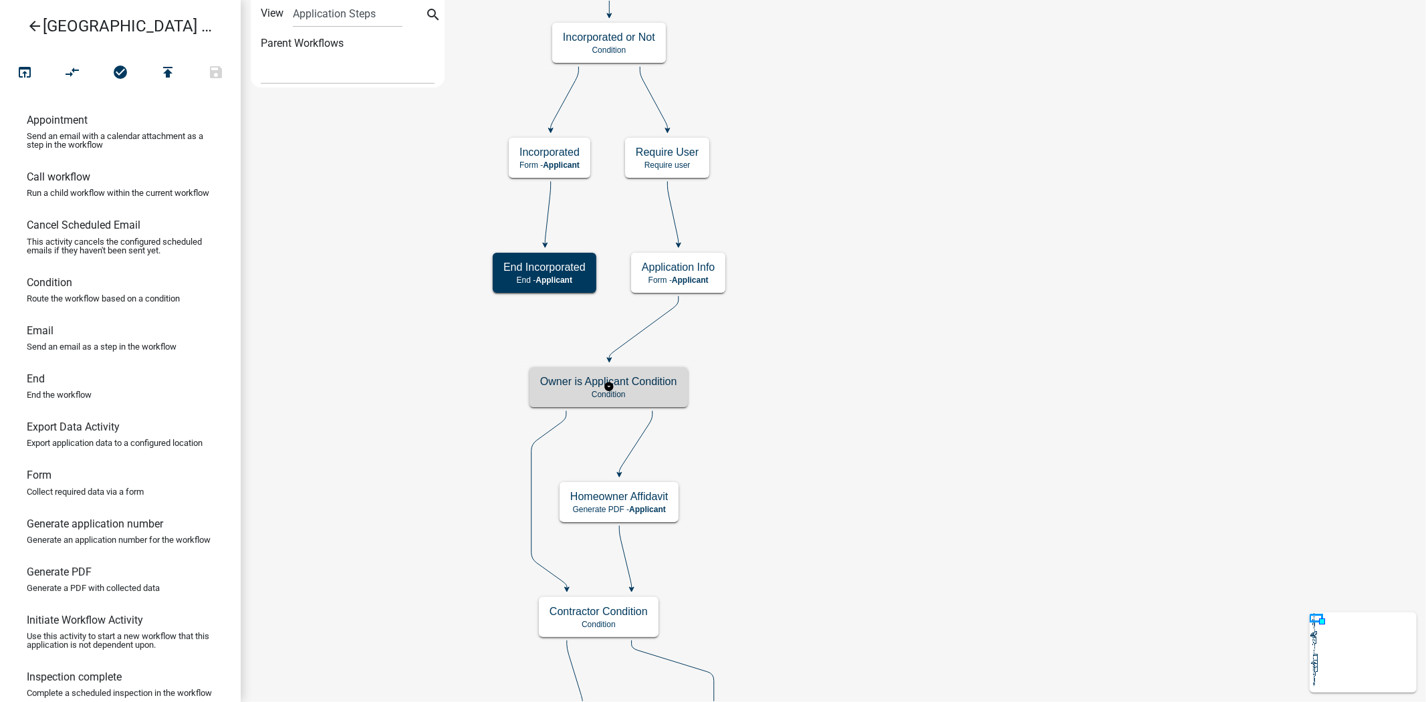
click at [652, 383] on h5 "Owner is Applicant Condition" at bounding box center [608, 381] width 137 height 13
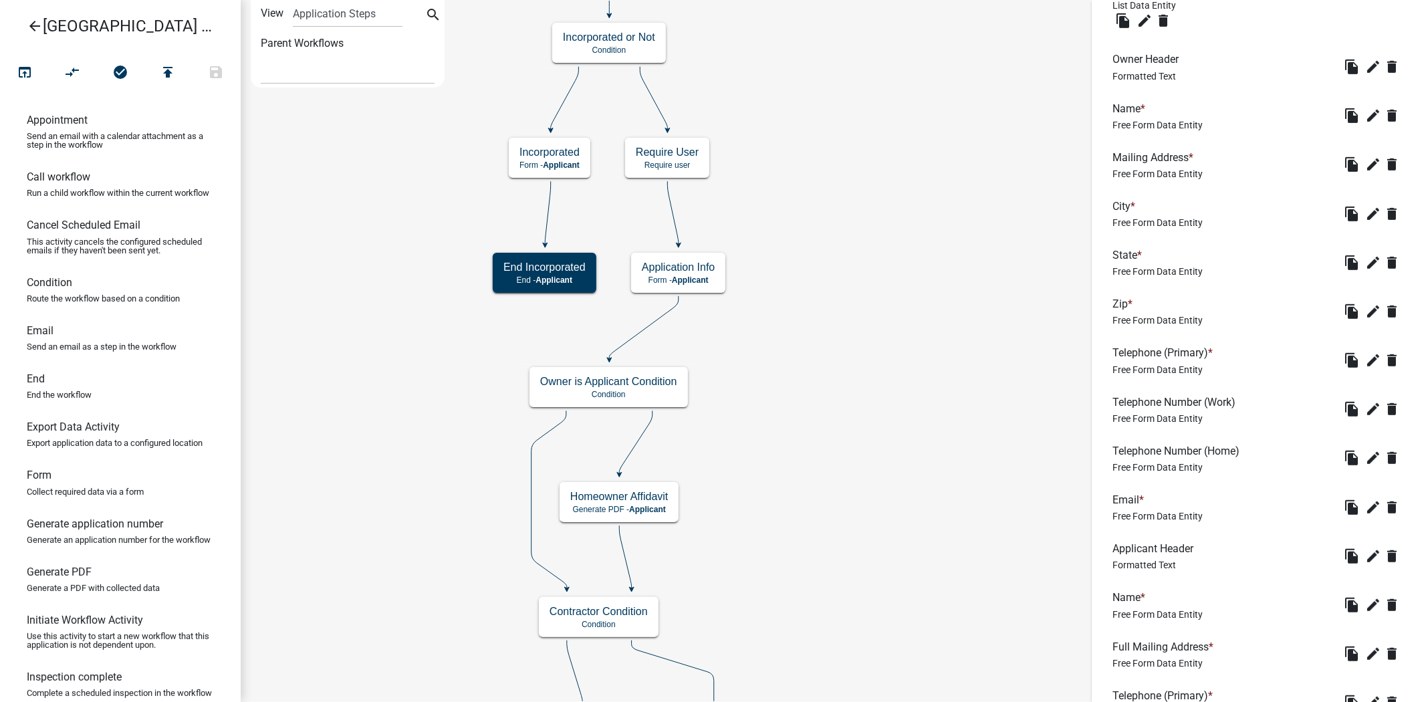
scroll to position [377, 0]
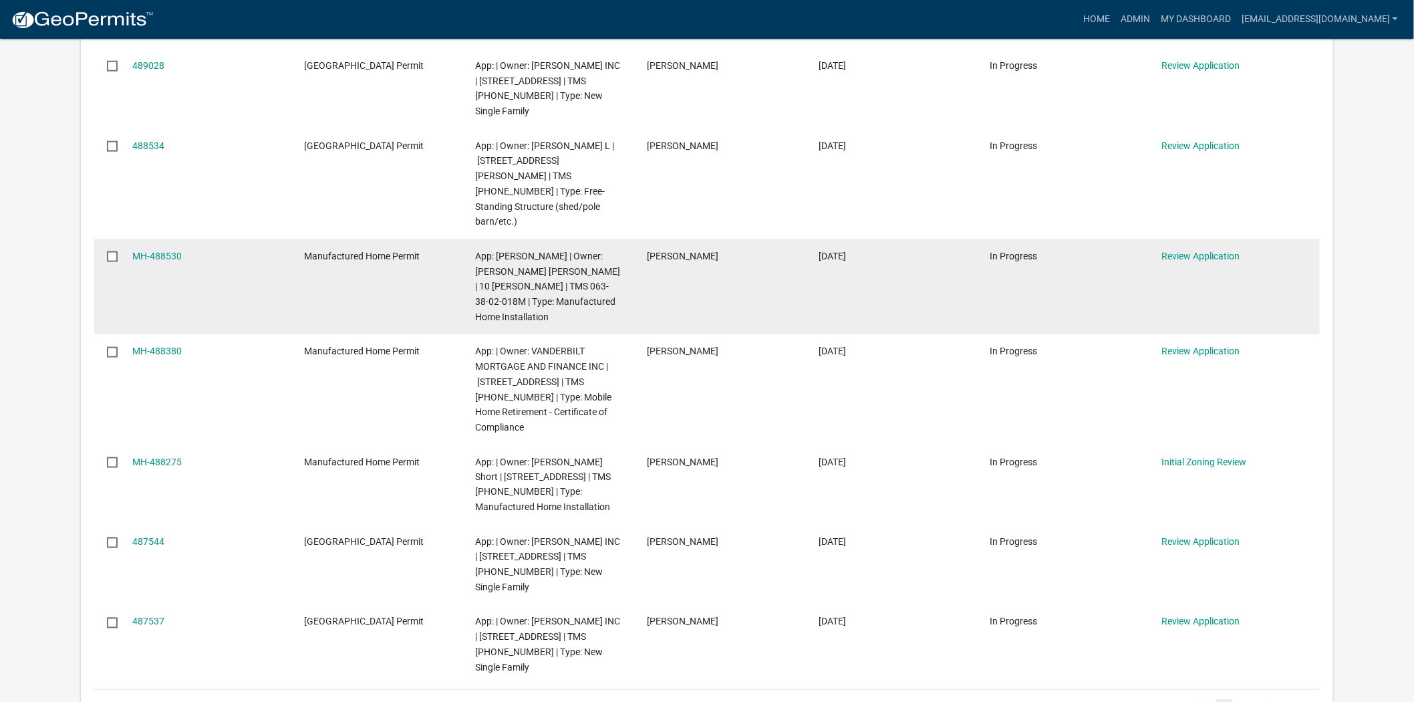
scroll to position [668, 0]
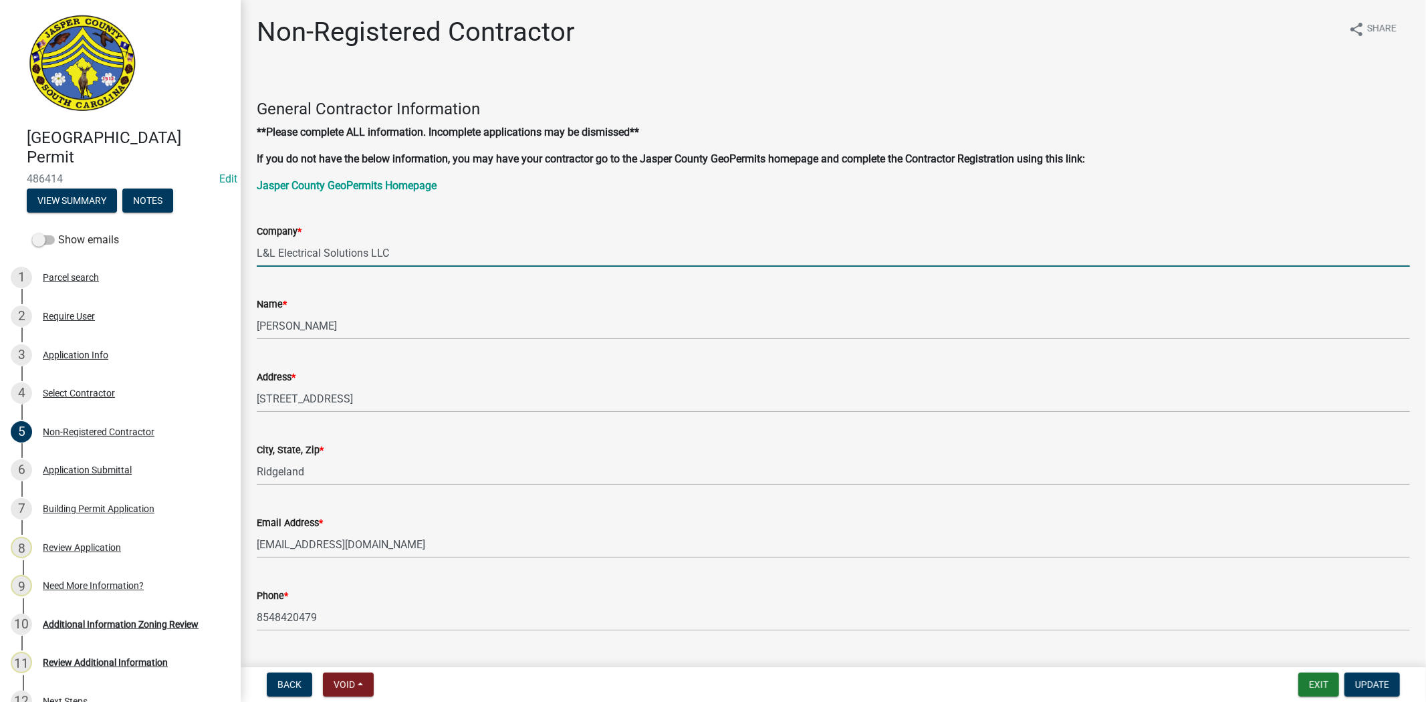
scroll to position [223, 0]
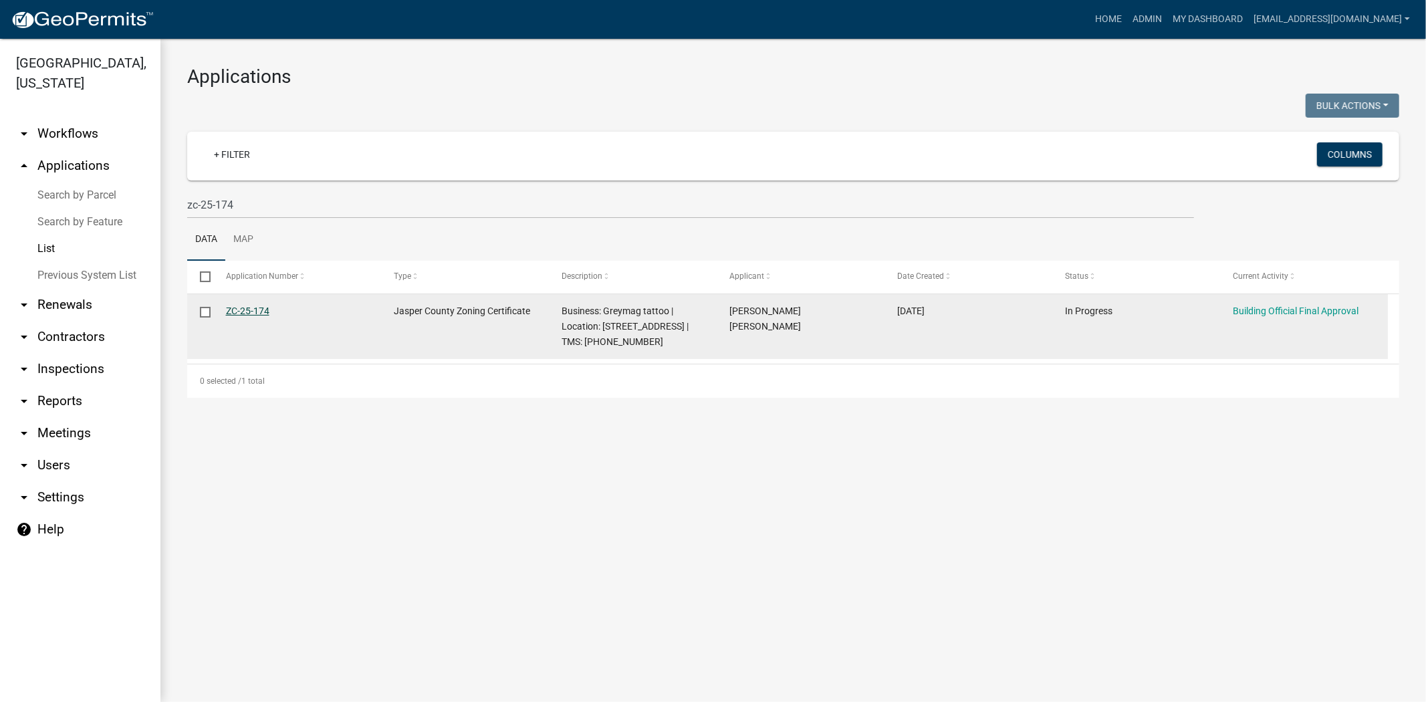
drag, startPoint x: 285, startPoint y: 307, endPoint x: 225, endPoint y: 311, distance: 60.9
click at [226, 311] on div "ZC-25-174" at bounding box center [297, 310] width 142 height 15
copy link "ZC-25-174"
drag, startPoint x: 578, startPoint y: 340, endPoint x: 604, endPoint y: 324, distance: 30.6
click at [604, 324] on span "Business: Greymag tattoo | Location: 3147 Argent Blvd Unit 103 Ridgeland Sc 299…" at bounding box center [625, 325] width 127 height 41
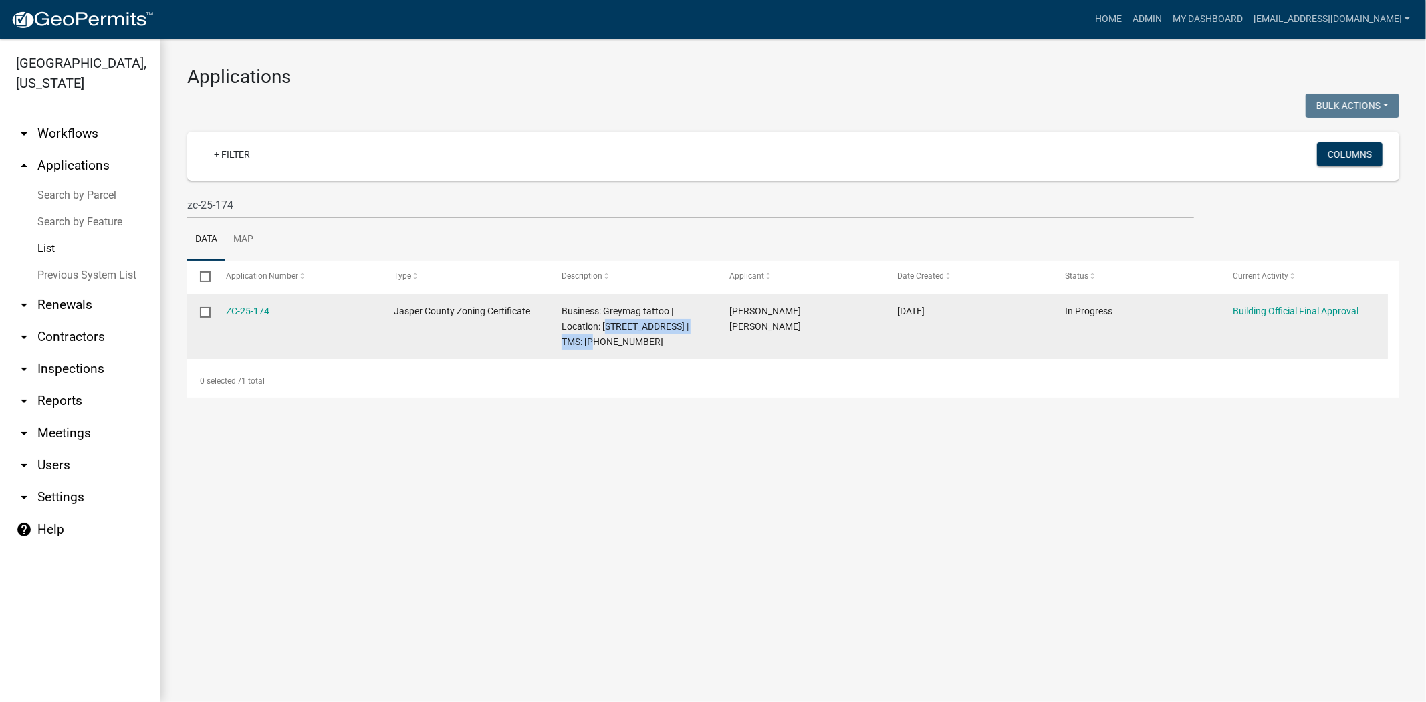
copy span "3147 Argent Blvd Unit 103"
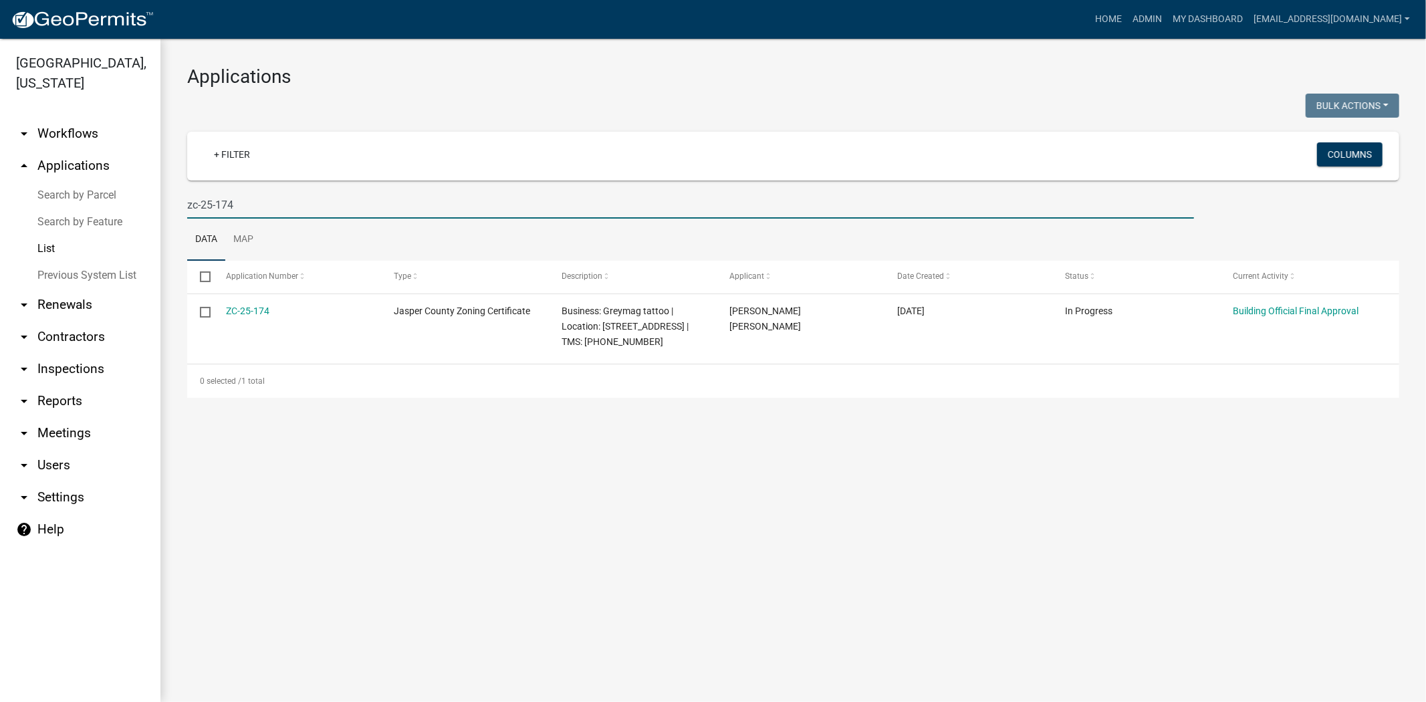
drag, startPoint x: 287, startPoint y: 204, endPoint x: 29, endPoint y: 215, distance: 258.3
click at [29, 215] on div "Jasper County, South Carolina arrow_drop_down Workflows List arrow_drop_up Appl…" at bounding box center [713, 370] width 1426 height 663
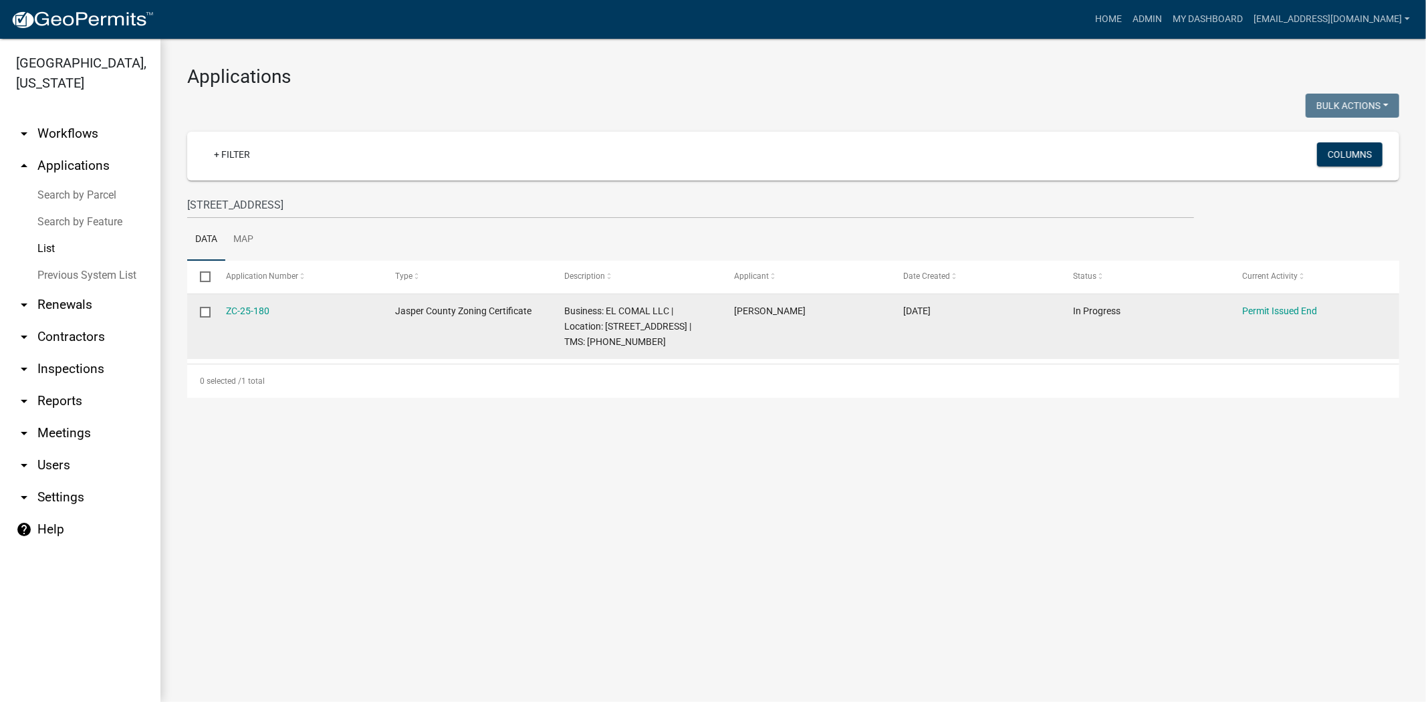
drag, startPoint x: 276, startPoint y: 310, endPoint x: 224, endPoint y: 312, distance: 52.2
click at [224, 312] on datatable-body-cell "ZC-25-180" at bounding box center [298, 326] width 170 height 65
copy link "ZC-25-180"
drag, startPoint x: 588, startPoint y: 341, endPoint x: 605, endPoint y: 324, distance: 24.1
click at [605, 324] on span "Business: EL COMAL LLC | Location: 3507 OKATIE HWY S STE B | TMS: 038-00-06-032" at bounding box center [628, 325] width 127 height 41
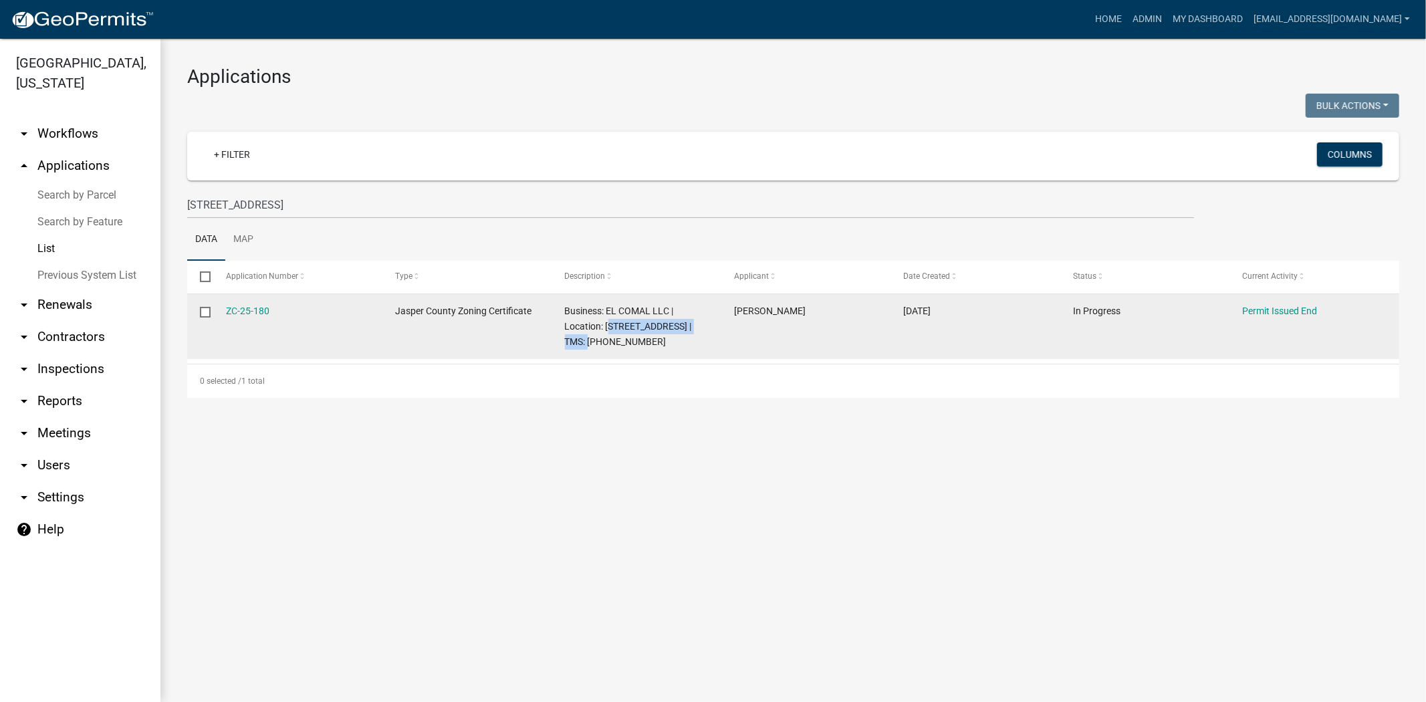
copy span "3507 OKATIE HWY S STE B"
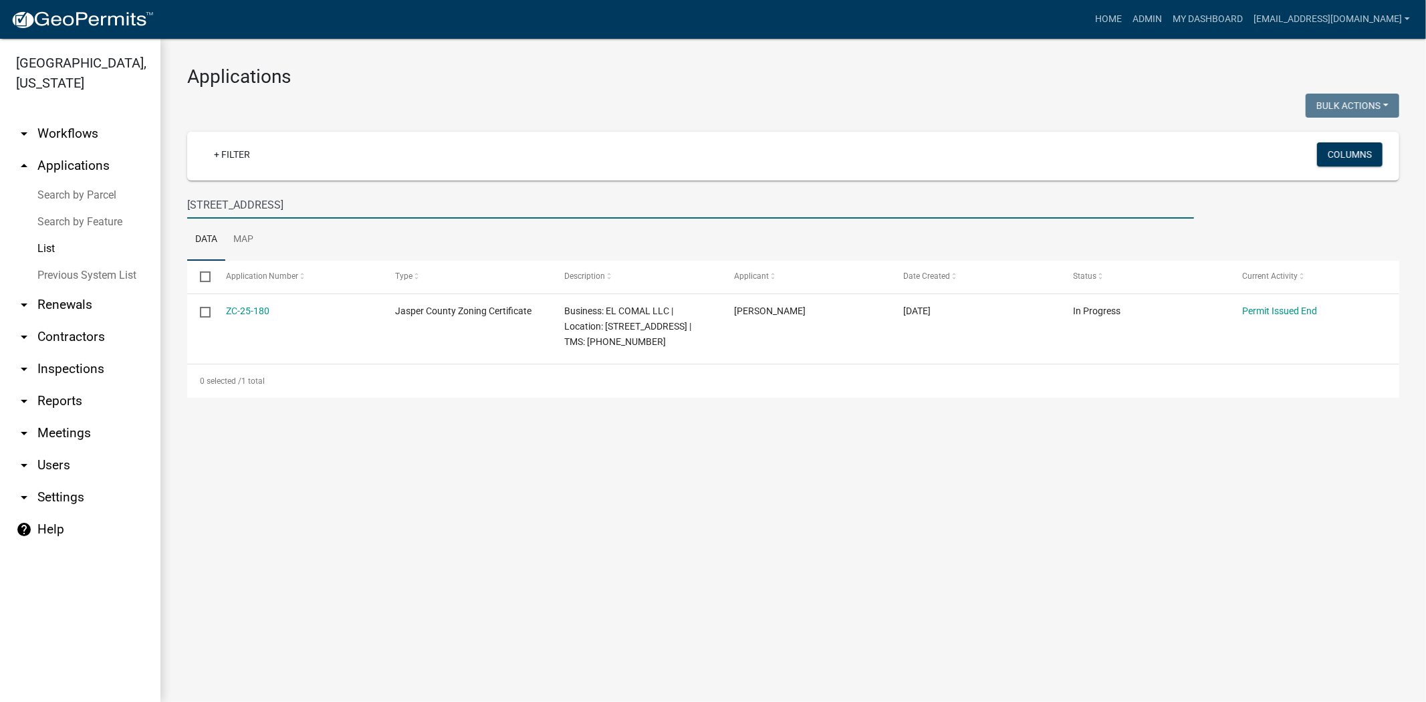
drag, startPoint x: 348, startPoint y: 211, endPoint x: 4, endPoint y: 235, distance: 344.4
click at [4, 235] on div "Jasper County, South Carolina arrow_drop_down Workflows List arrow_drop_up Appl…" at bounding box center [713, 370] width 1426 height 663
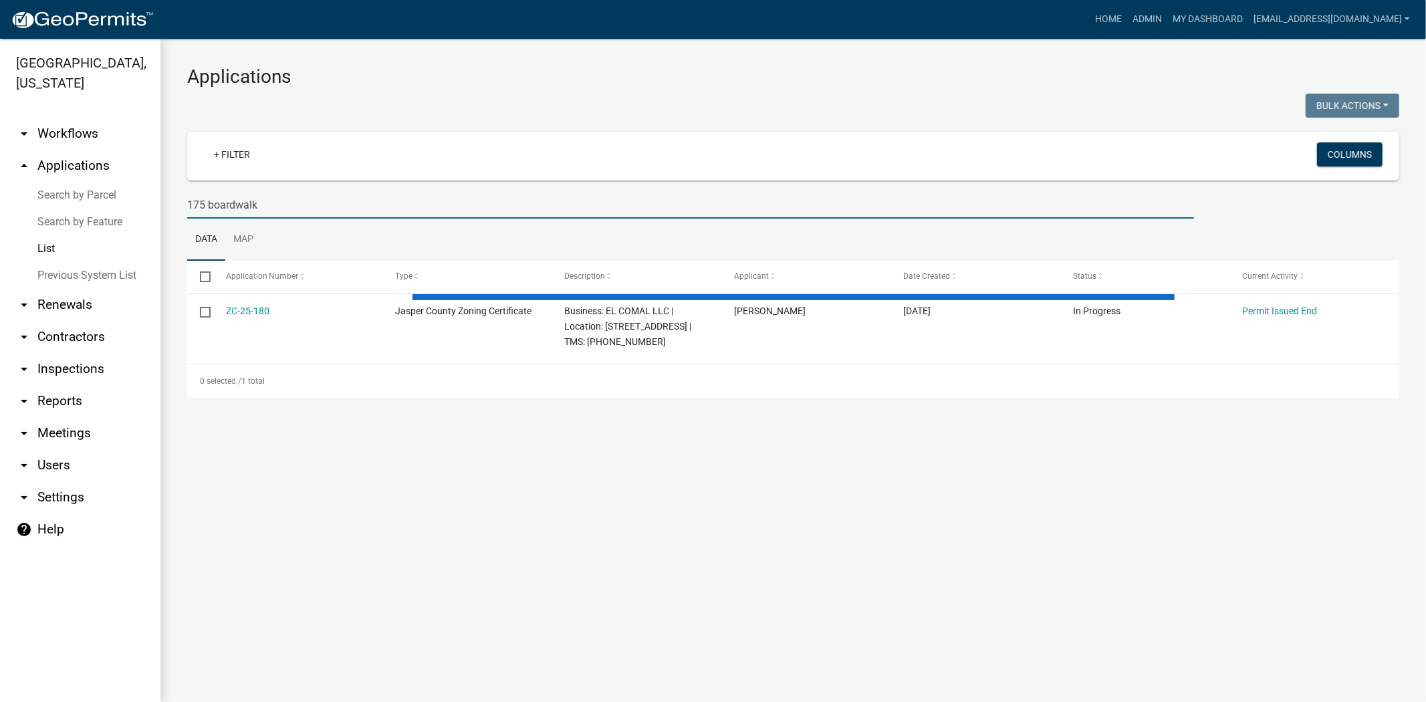
type input "175 boardwalk"
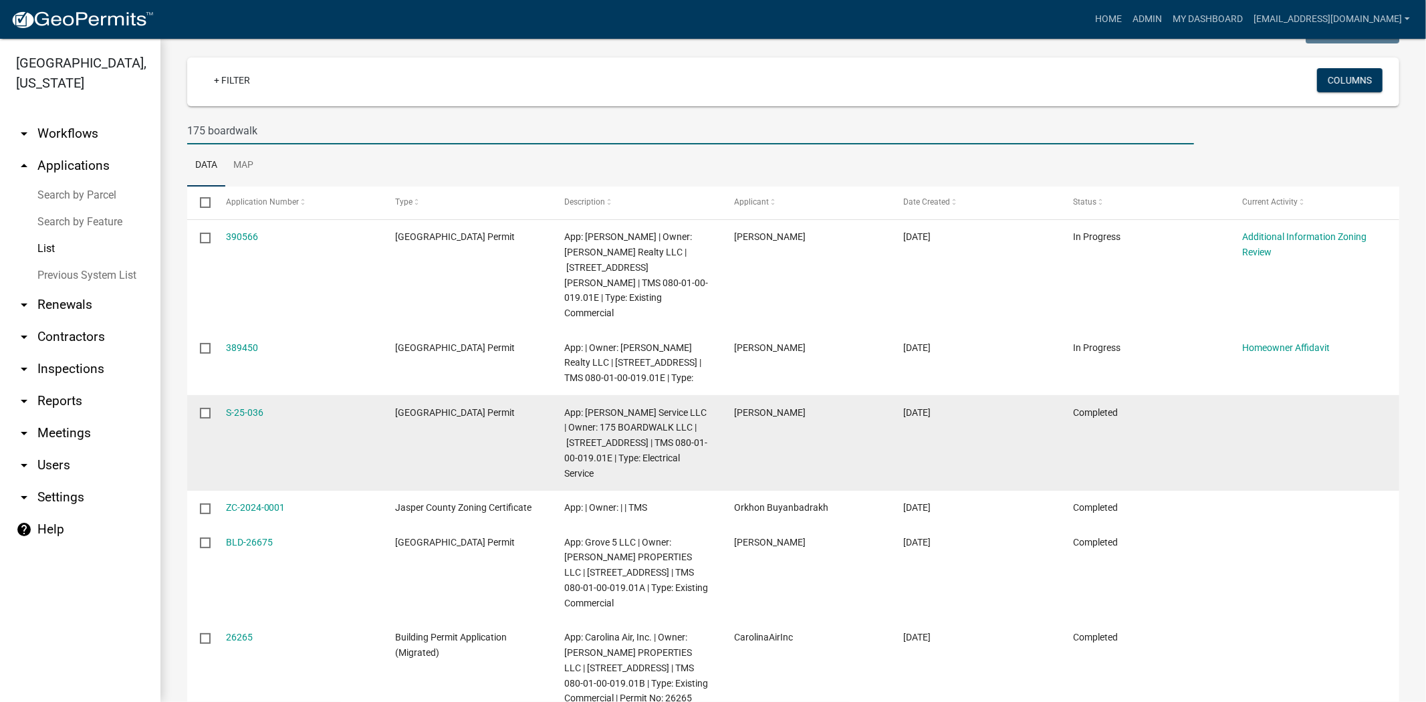
scroll to position [123, 0]
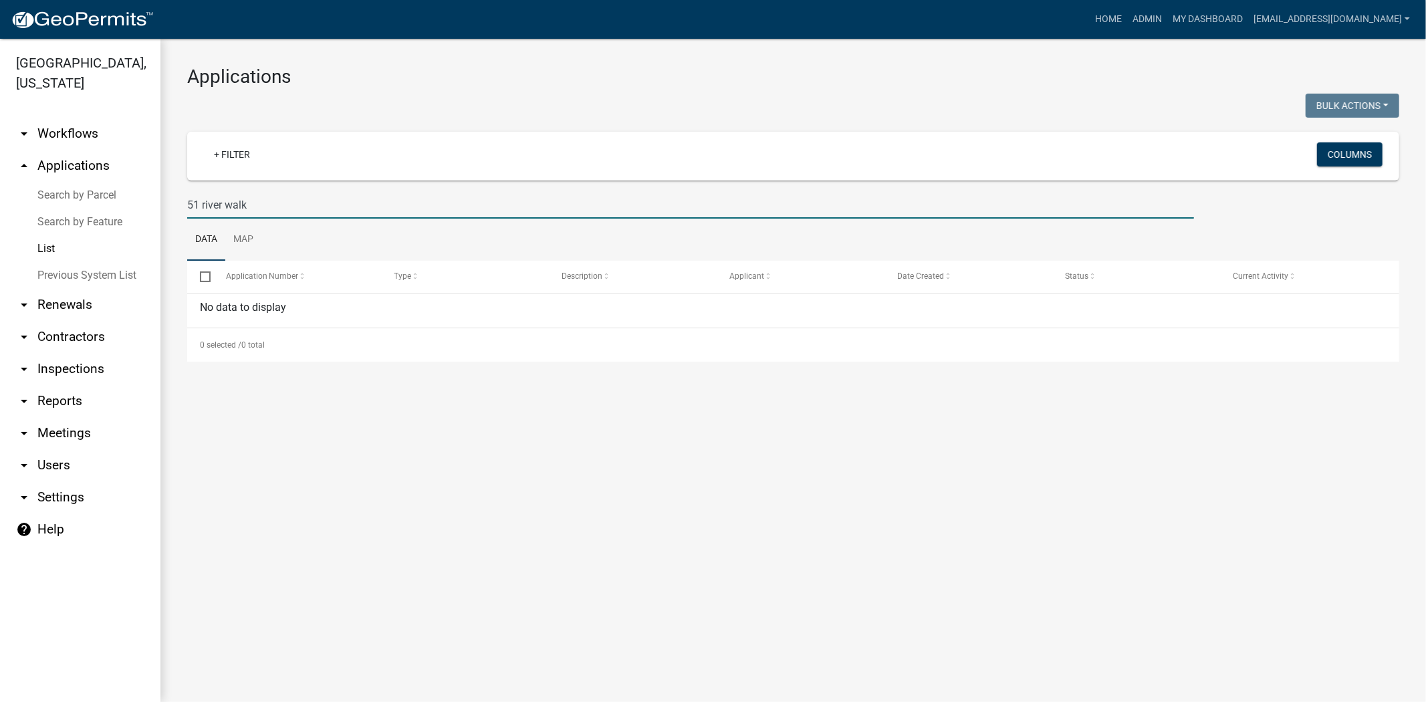
click at [228, 209] on input "51 river walk" at bounding box center [690, 204] width 1007 height 27
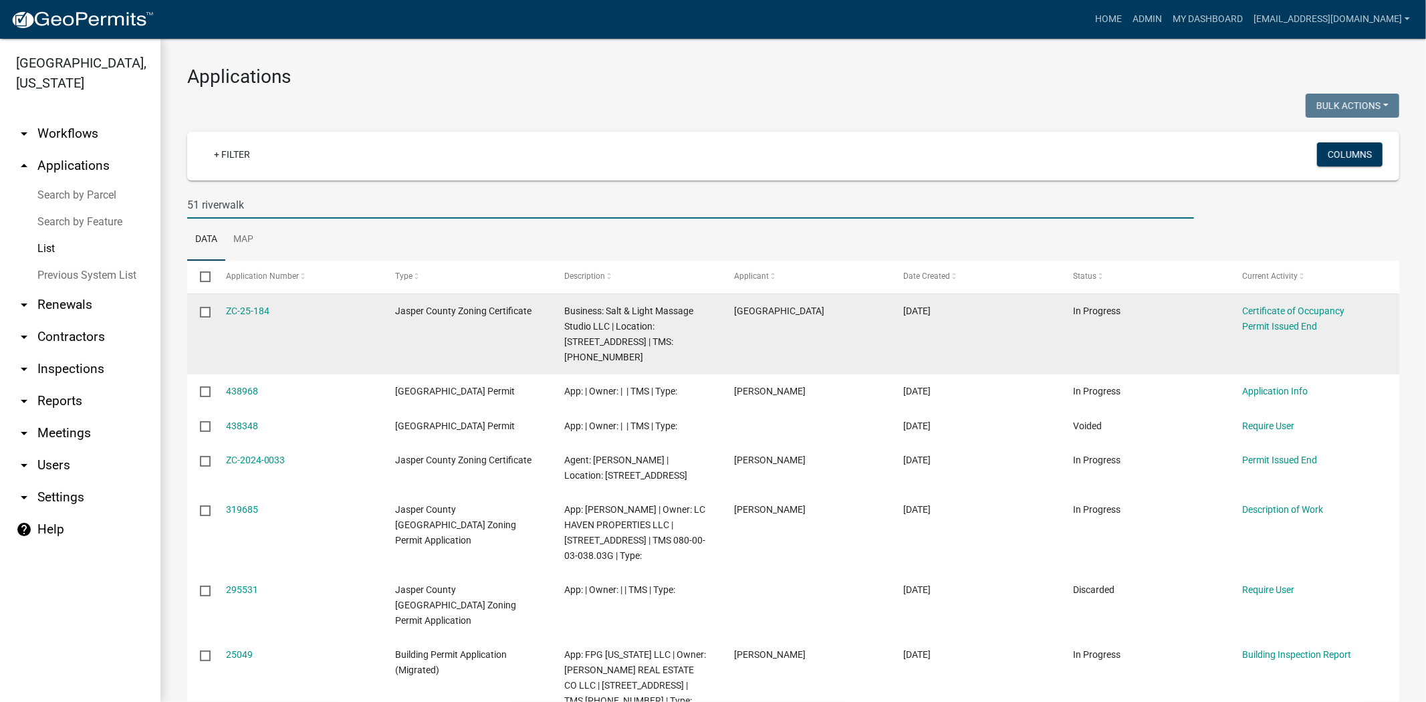
type input "51 riverwalk"
drag, startPoint x: 289, startPoint y: 307, endPoint x: 225, endPoint y: 321, distance: 65.5
click at [225, 321] on datatable-body-cell "ZC-25-184" at bounding box center [298, 334] width 170 height 80
copy link "ZC-25-184"
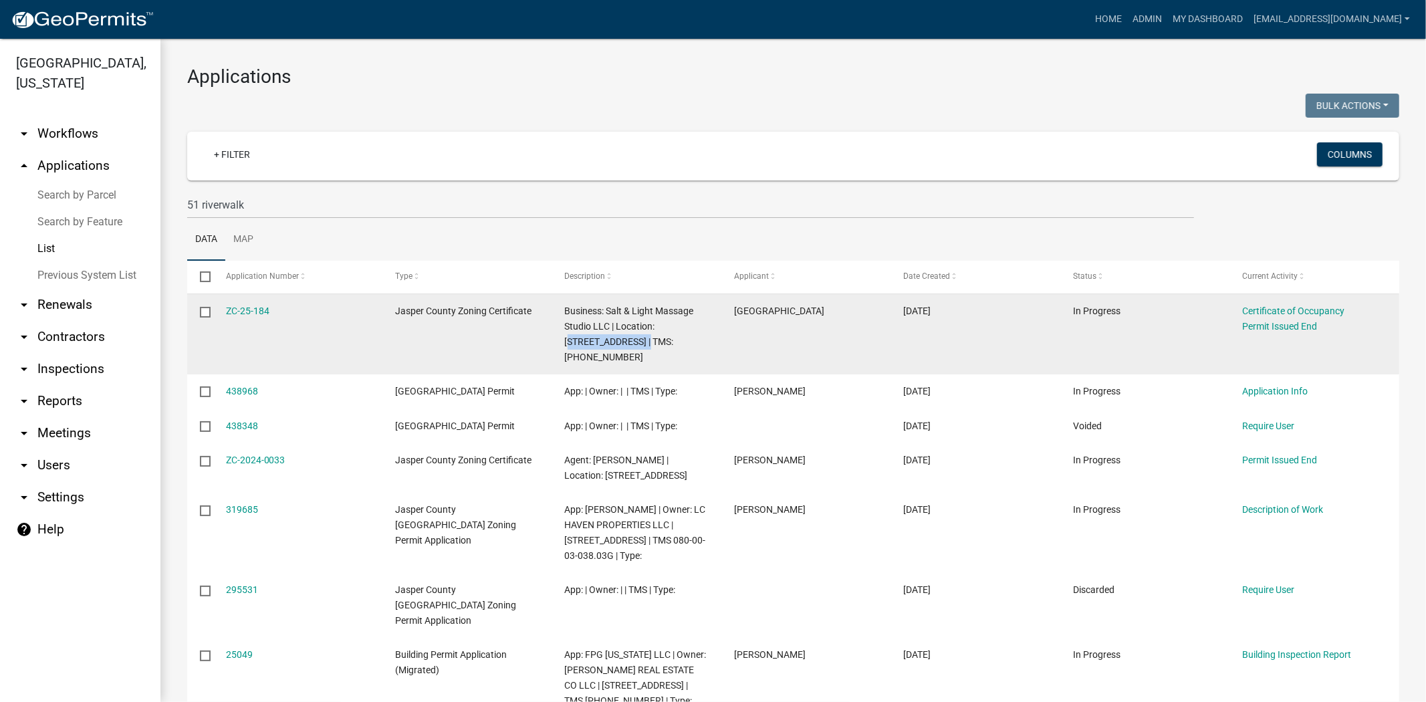
drag, startPoint x: 640, startPoint y: 341, endPoint x: 658, endPoint y: 326, distance: 24.2
click at [658, 326] on span "Business: Salt & Light Massage Studio LLC | Location: [STREET_ADDRESS] | TMS: […" at bounding box center [629, 333] width 129 height 56
copy span "[STREET_ADDRESS]"
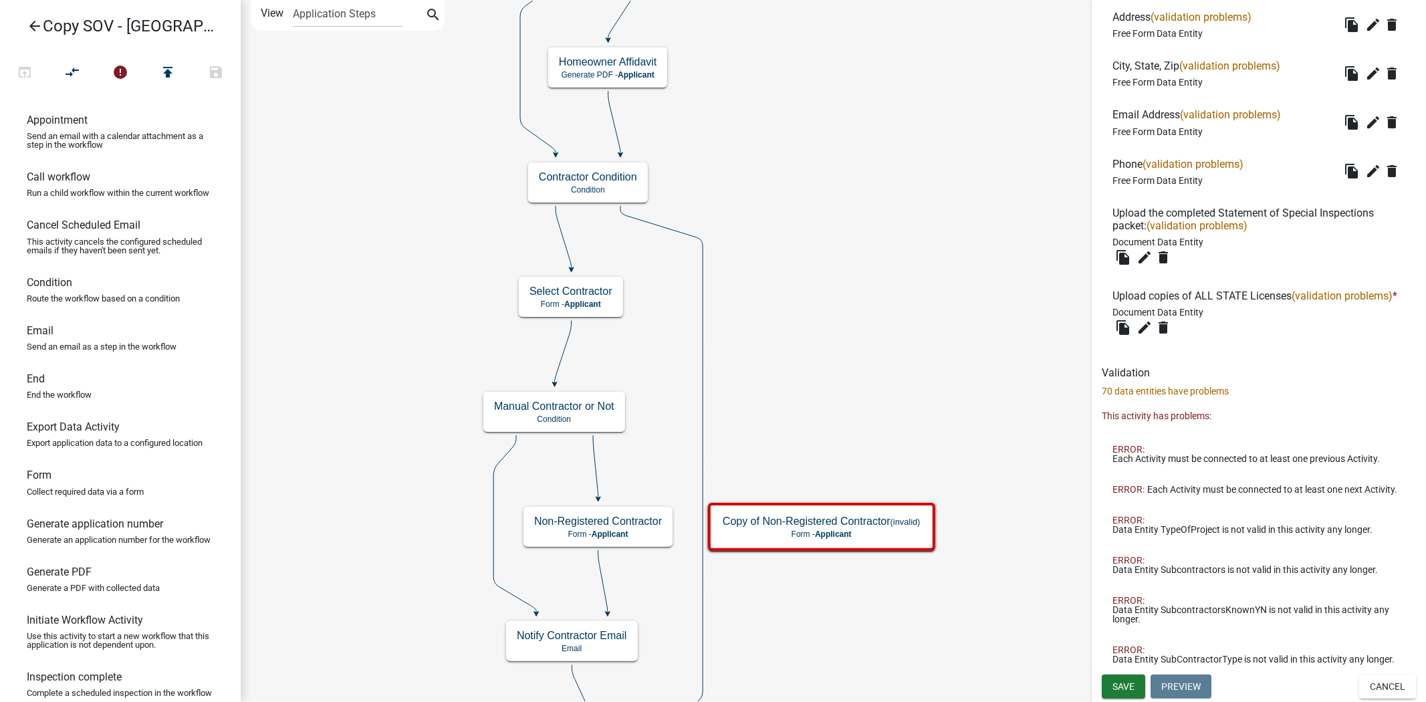
scroll to position [4739, 0]
click at [1374, 689] on button "Cancel" at bounding box center [1387, 686] width 57 height 24
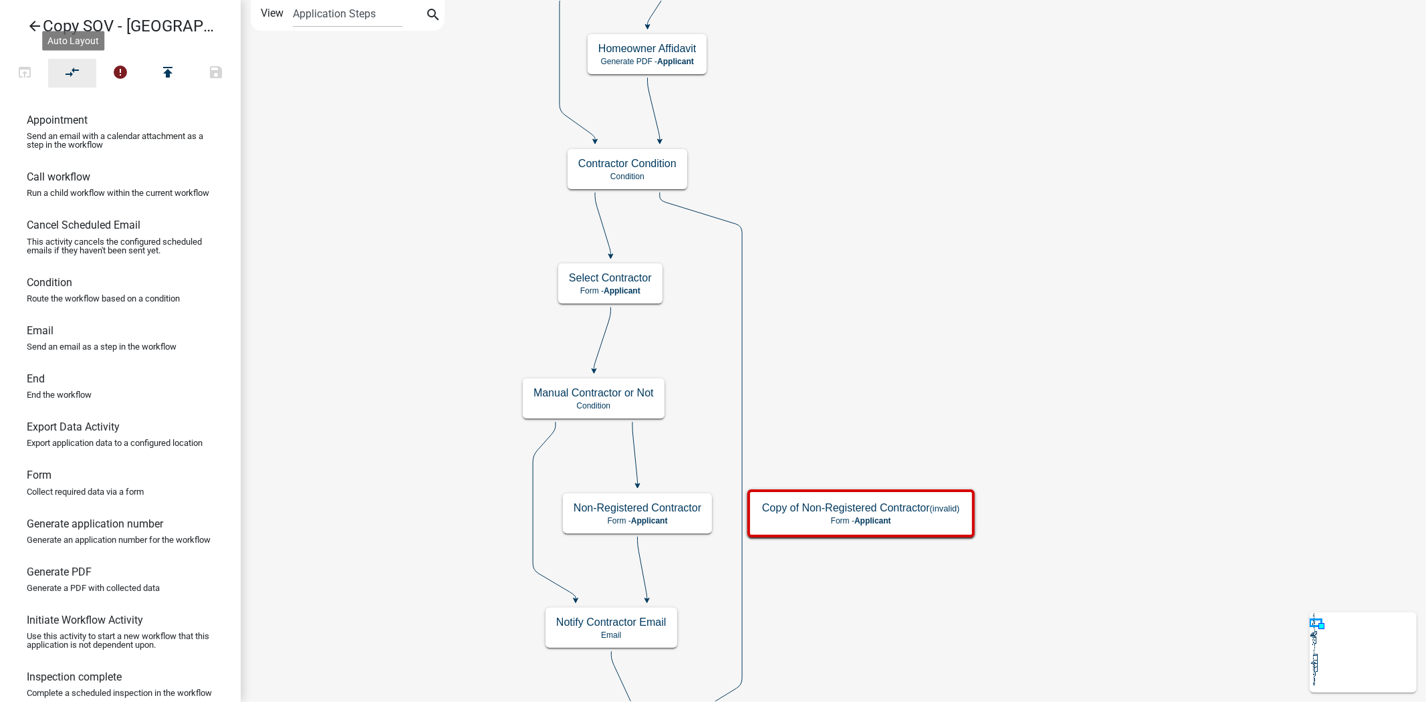
click at [71, 71] on icon "compare_arrows" at bounding box center [73, 73] width 16 height 19
click at [37, 23] on icon "arrow_back" at bounding box center [35, 27] width 16 height 19
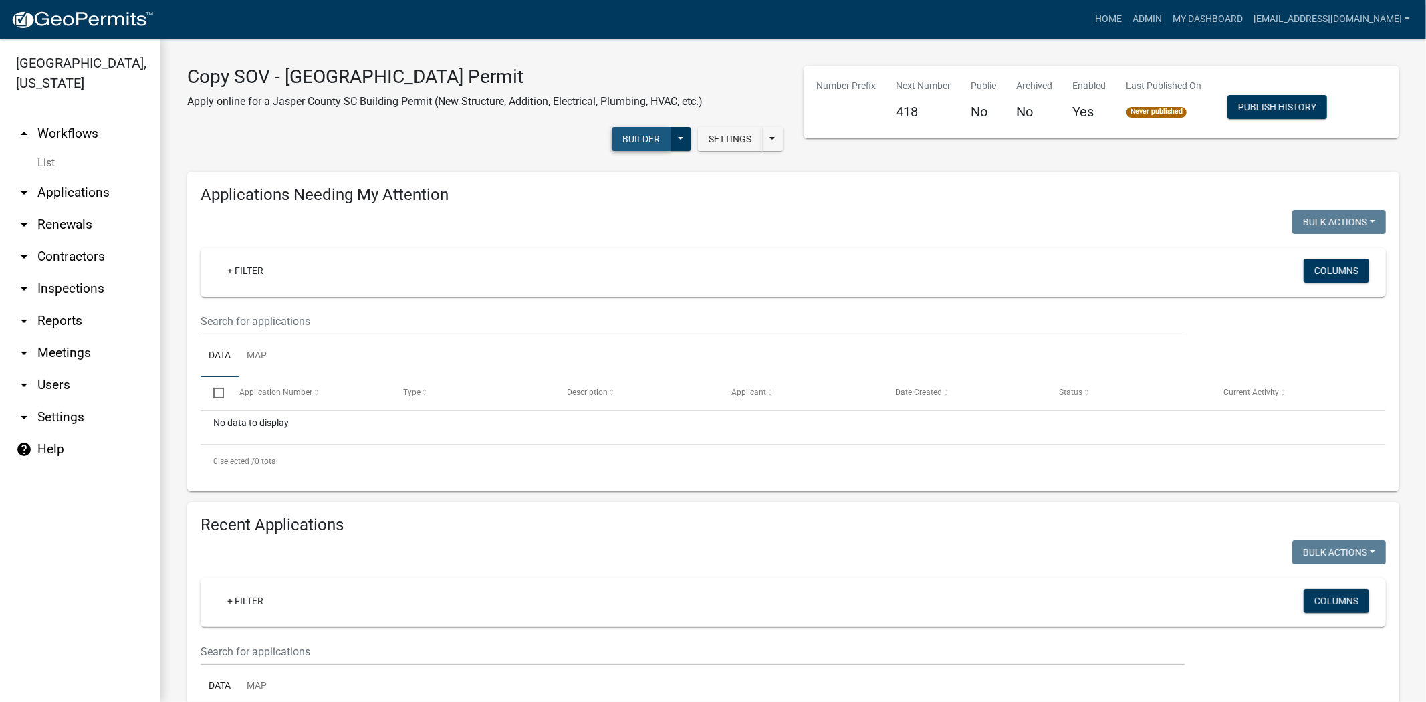
click at [633, 136] on button "Builder" at bounding box center [641, 139] width 59 height 24
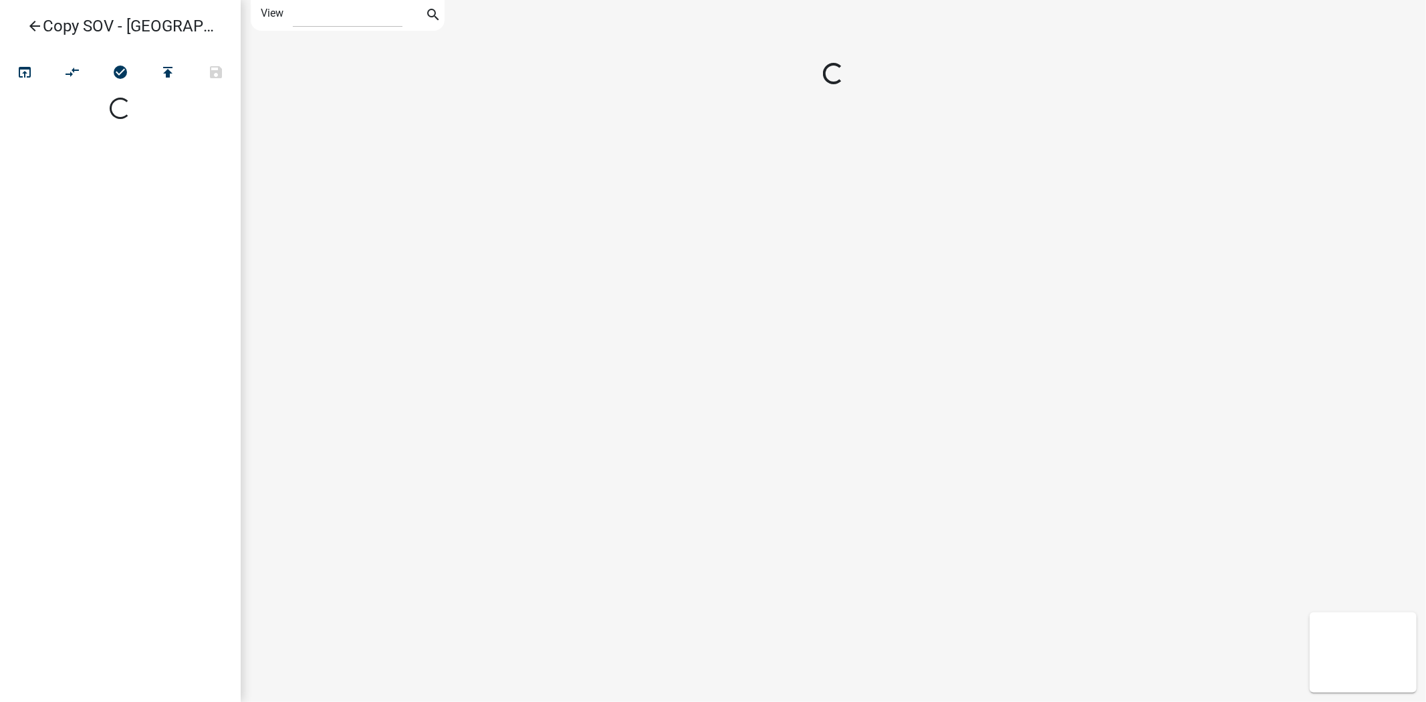
select select "1"
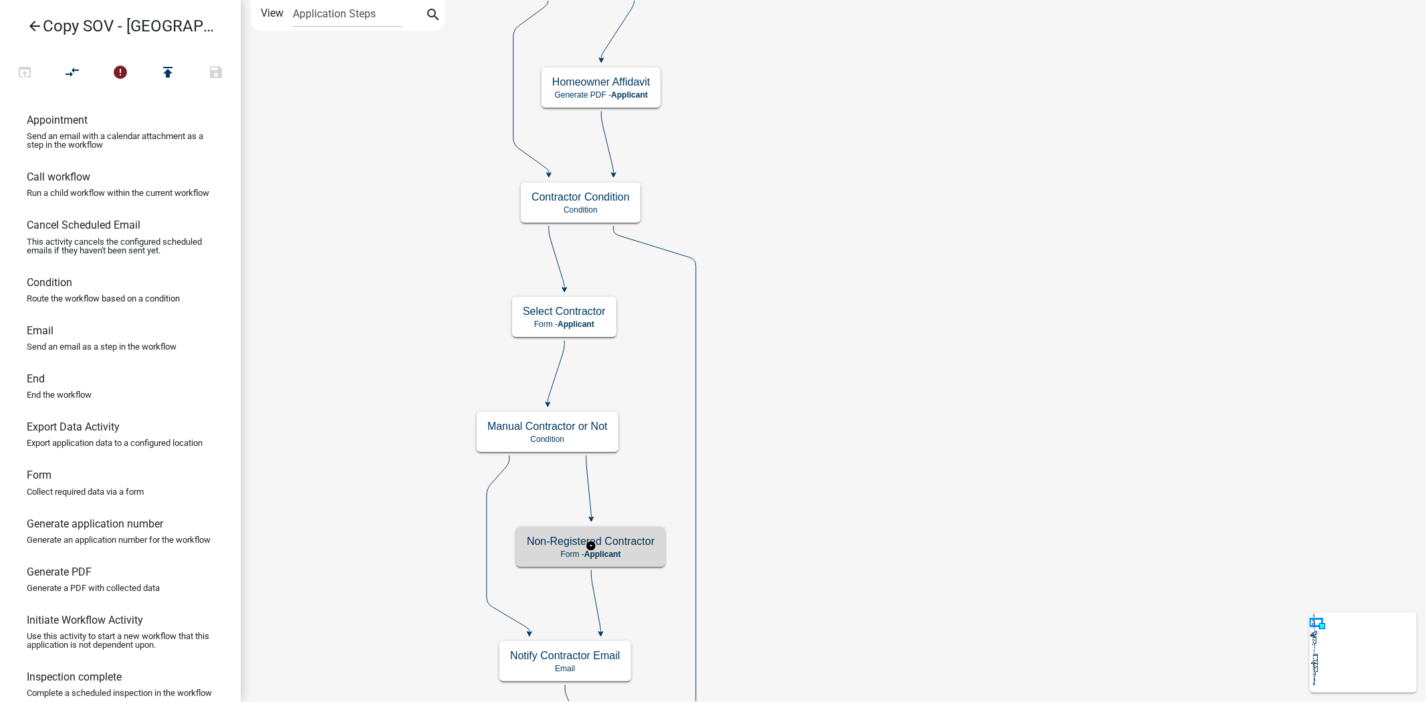
click at [649, 542] on h5 "Non-Registered Contractor" at bounding box center [591, 541] width 128 height 13
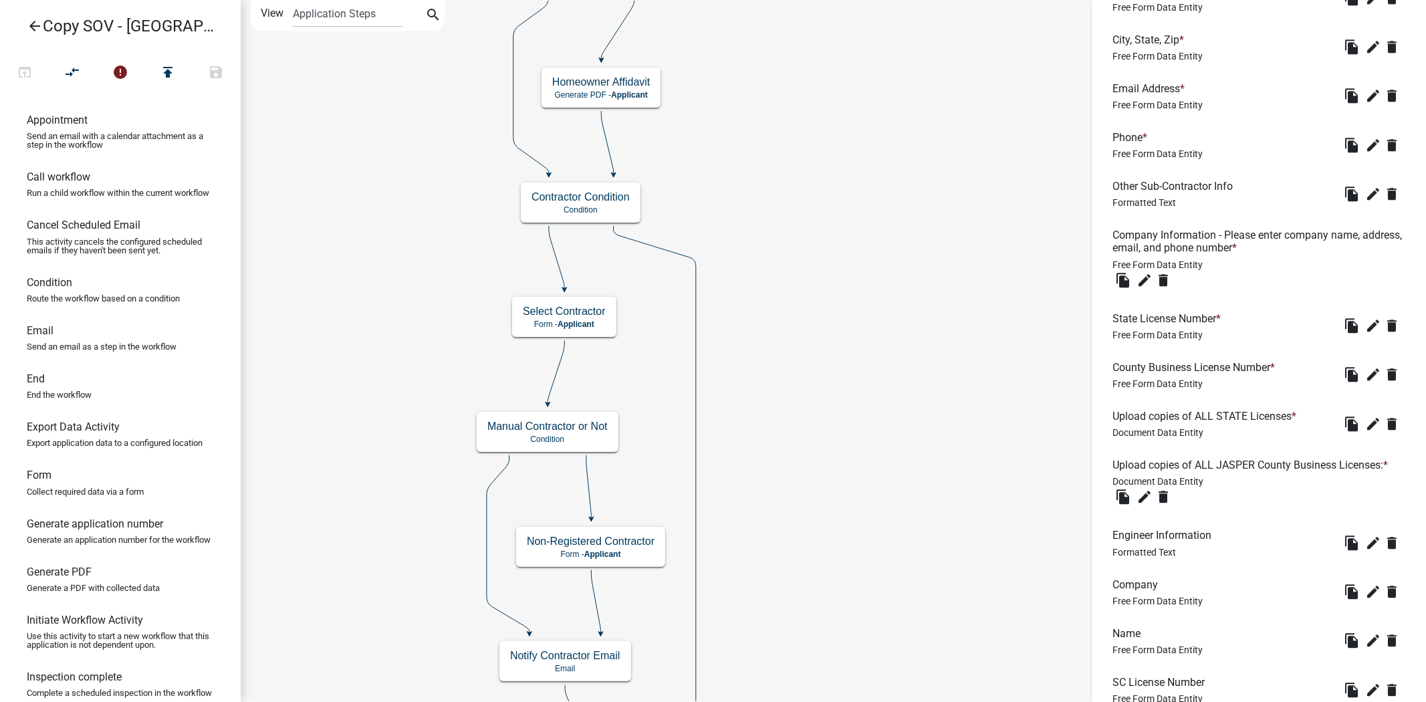
scroll to position [3045, 0]
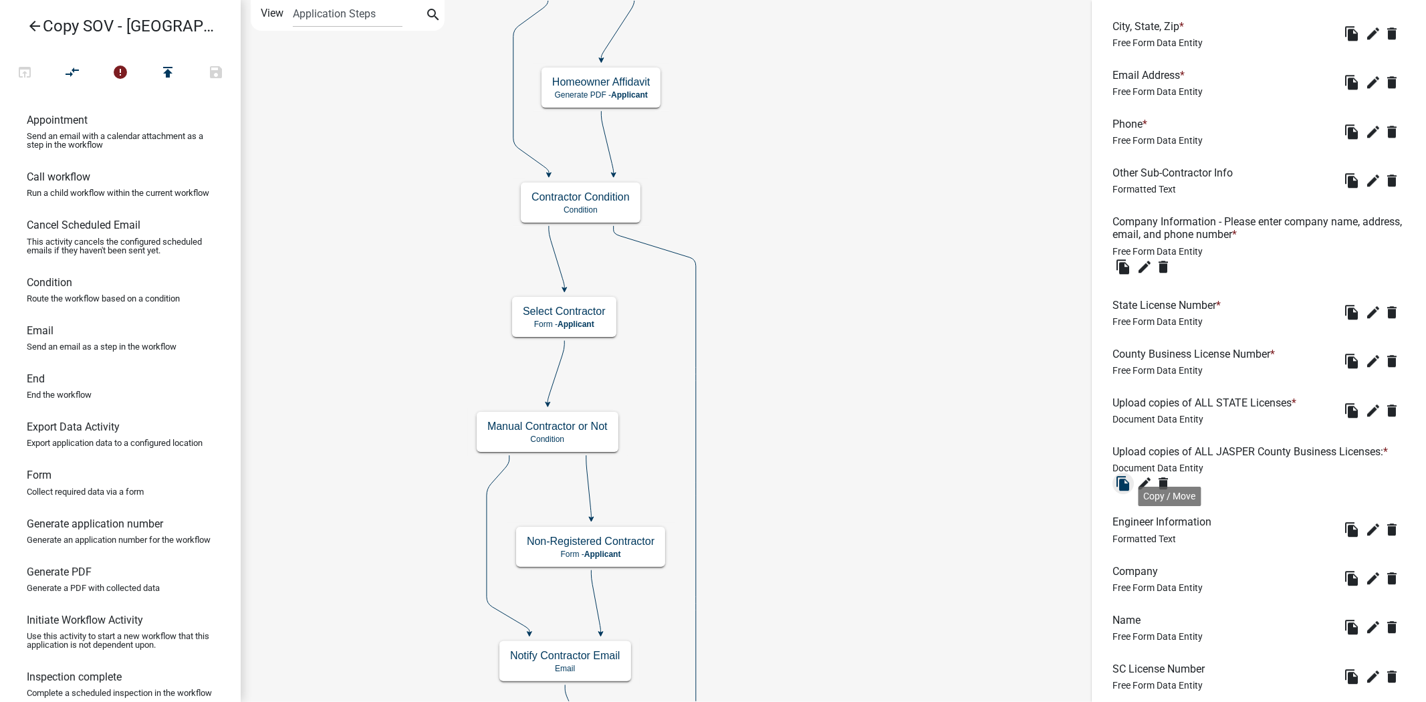
click at [1123, 491] on icon "file_copy" at bounding box center [1123, 483] width 16 height 16
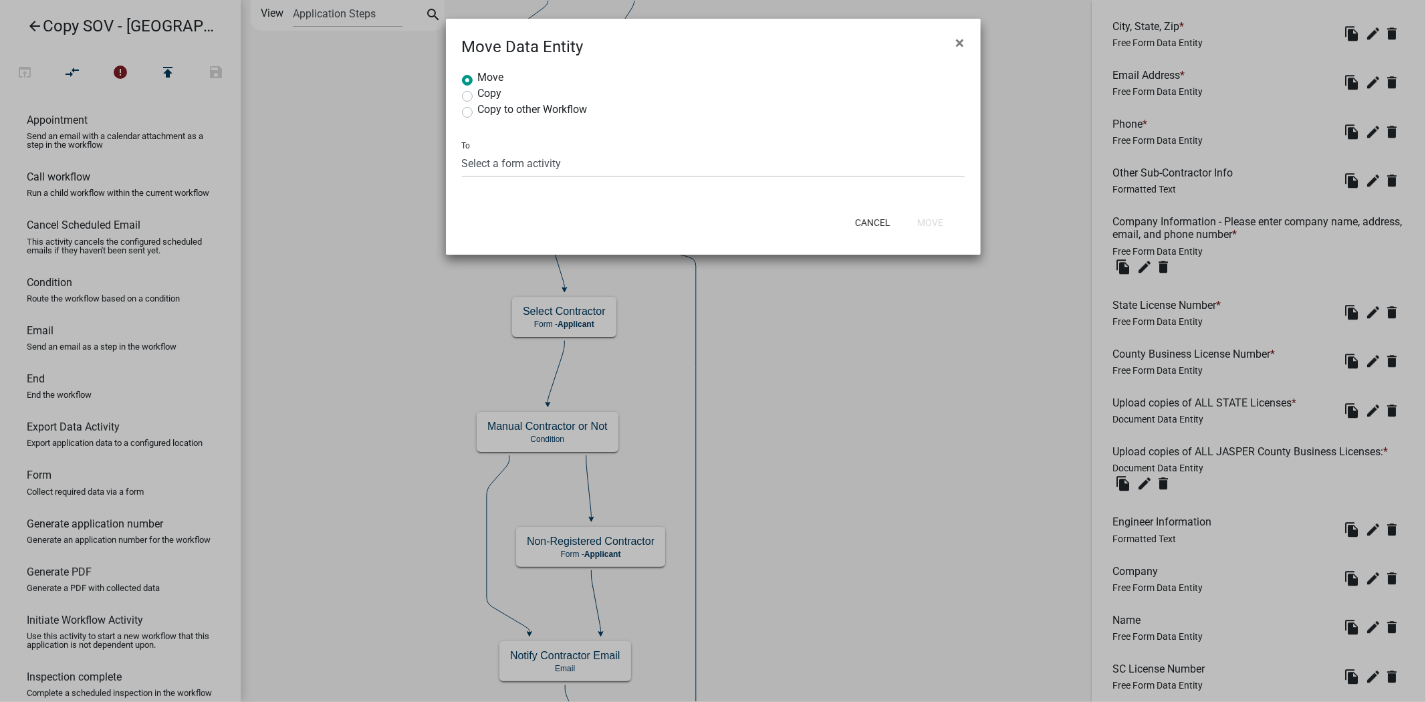
click at [478, 96] on label "Copy" at bounding box center [490, 93] width 24 height 11
click at [478, 96] on input "Copy" at bounding box center [482, 92] width 9 height 9
radio input "true"
click at [608, 164] on select "Select a form activity" at bounding box center [713, 163] width 503 height 27
select select "2e443403-c06e-4fe9-a5c7-1a9e63a1b5ea"
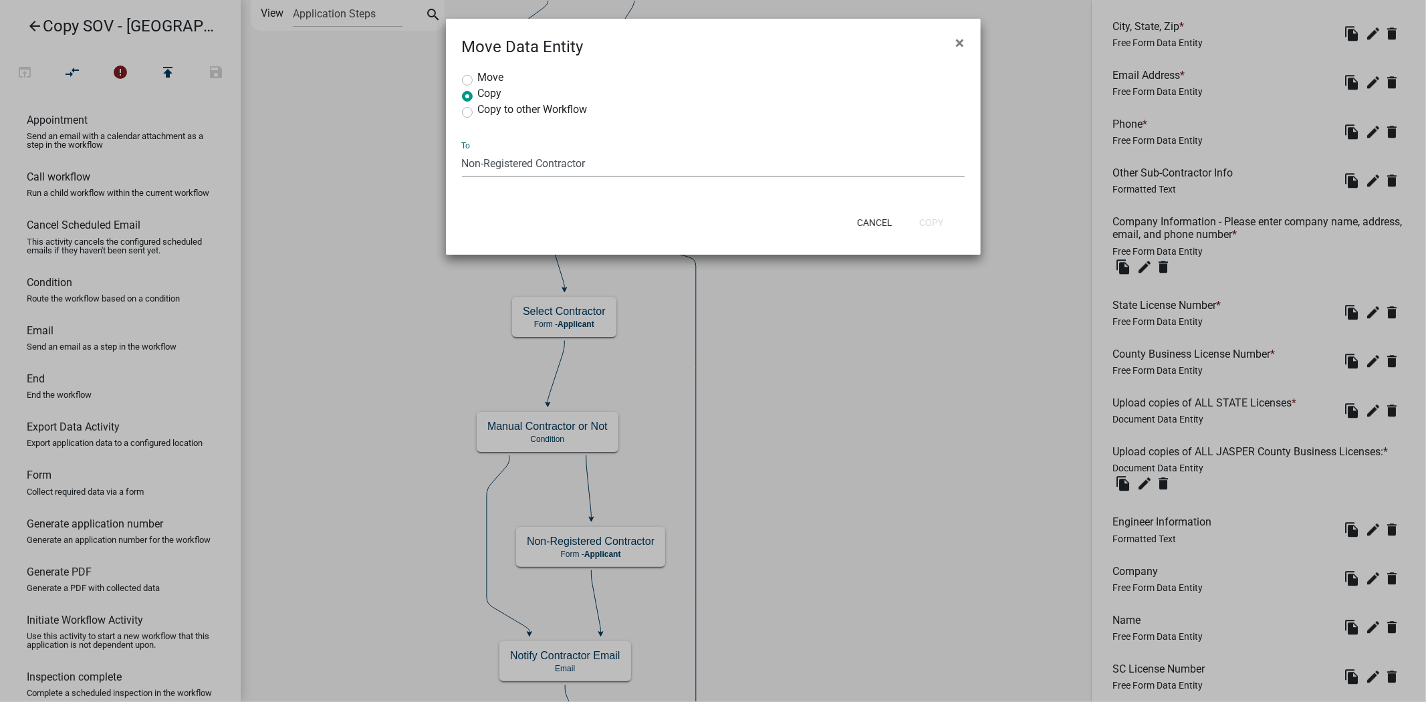
click at [462, 150] on select "Select a form activity Application Info Non-Registered Contractor Application S…" at bounding box center [713, 163] width 503 height 27
click at [560, 172] on select "Select a form activity Application Info Non-Registered Contractor Application S…" at bounding box center [713, 163] width 503 height 27
click at [462, 150] on select "Select a form activity Application Info Non-Registered Contractor Application S…" at bounding box center [713, 163] width 503 height 27
click at [929, 223] on button "Copy" at bounding box center [930, 223] width 45 height 24
radio input "true"
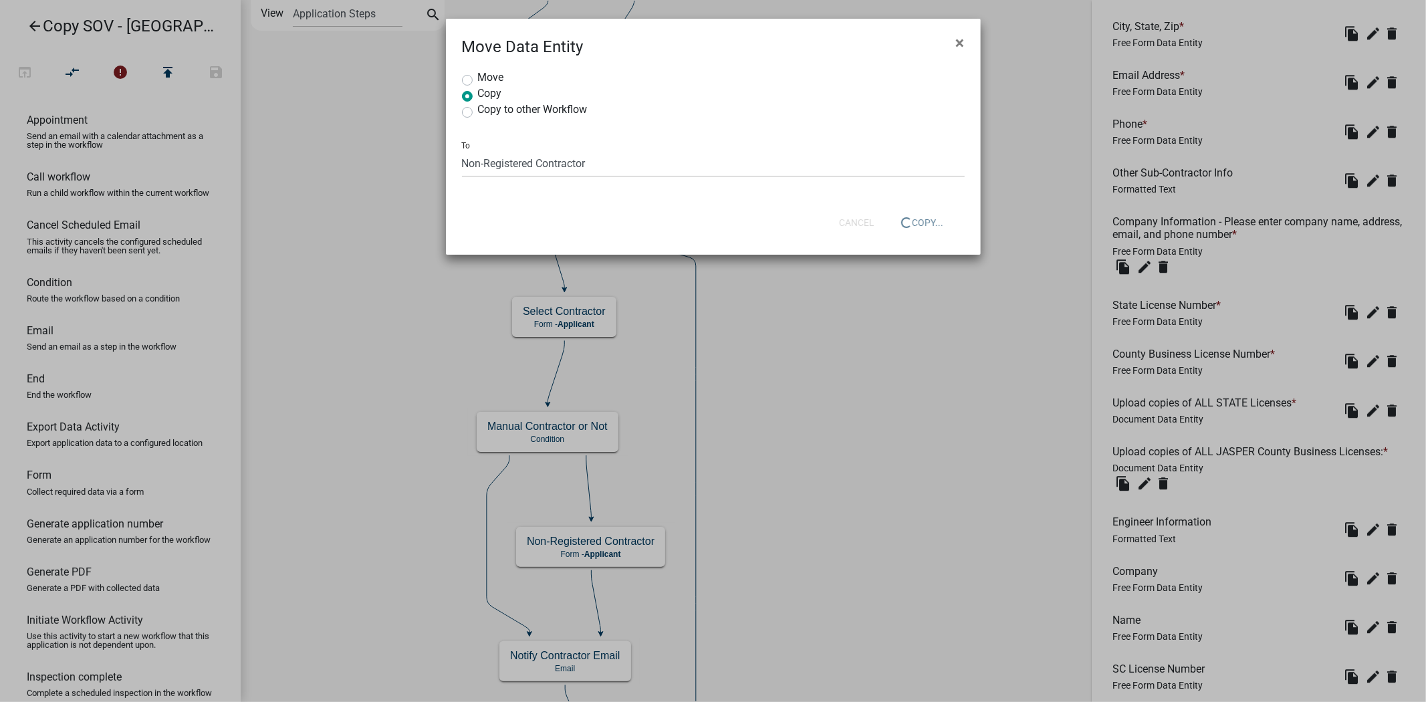
select select
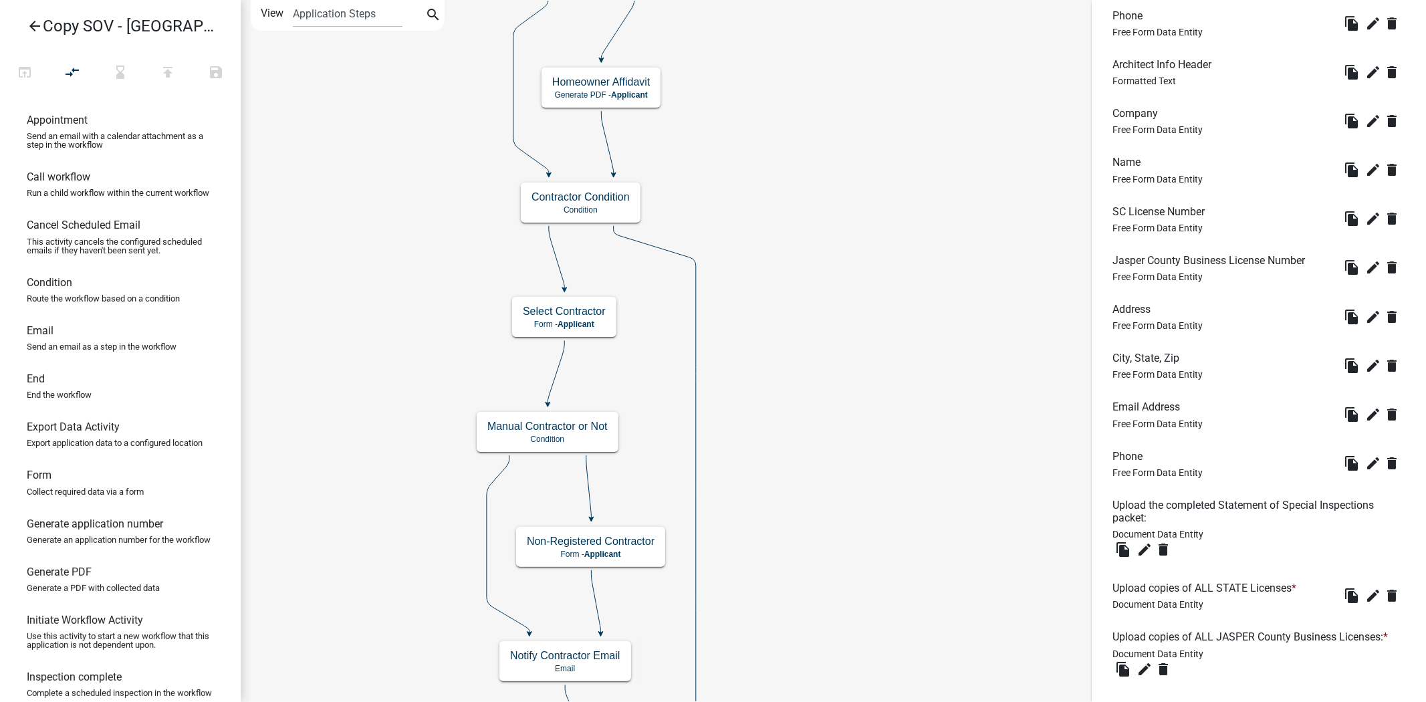
scroll to position [4078, 0]
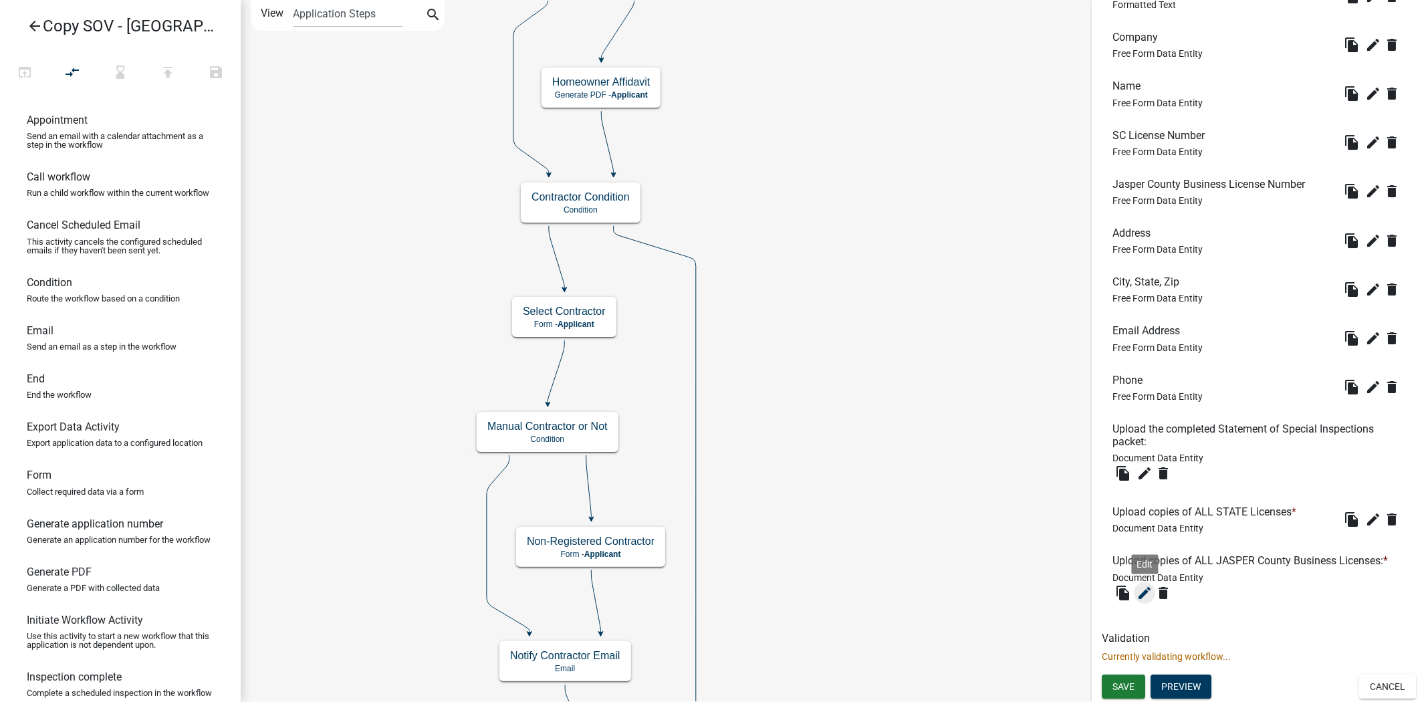
click at [1141, 592] on icon "edit" at bounding box center [1144, 593] width 16 height 16
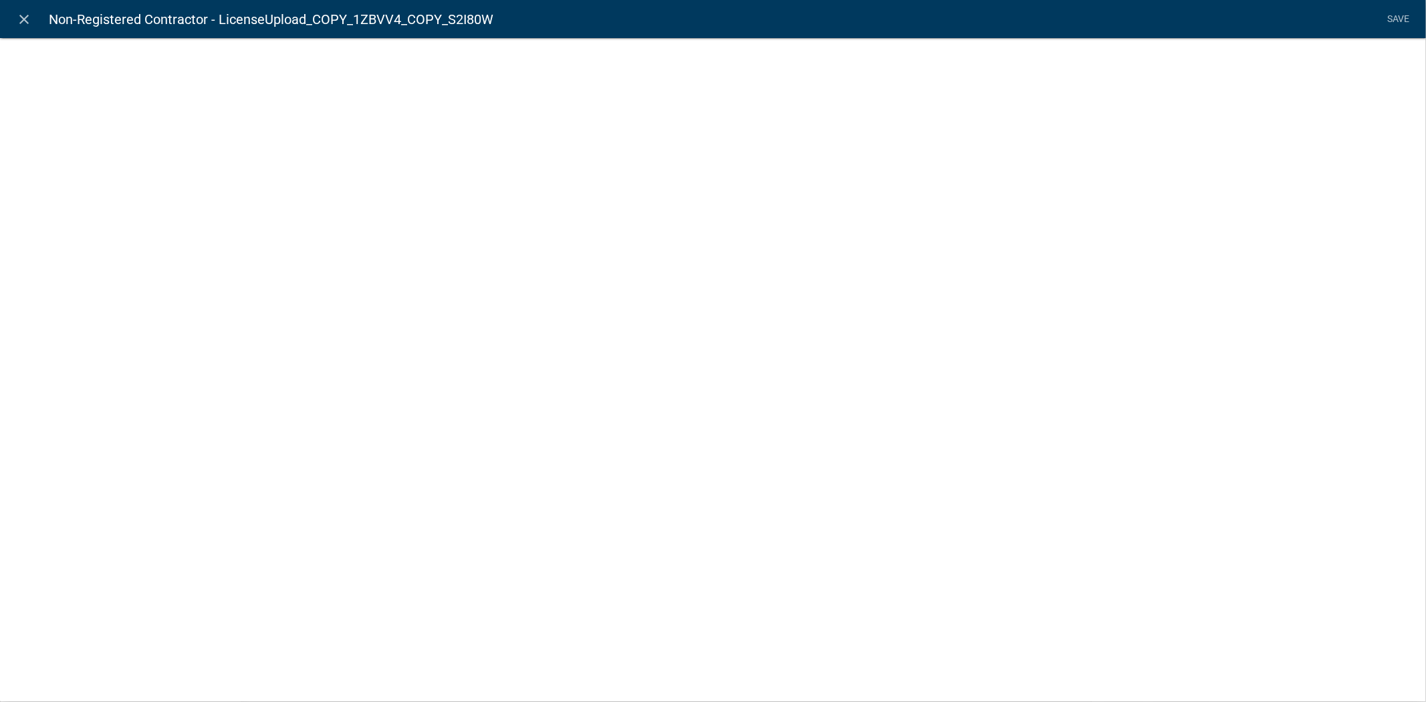
select select "document"
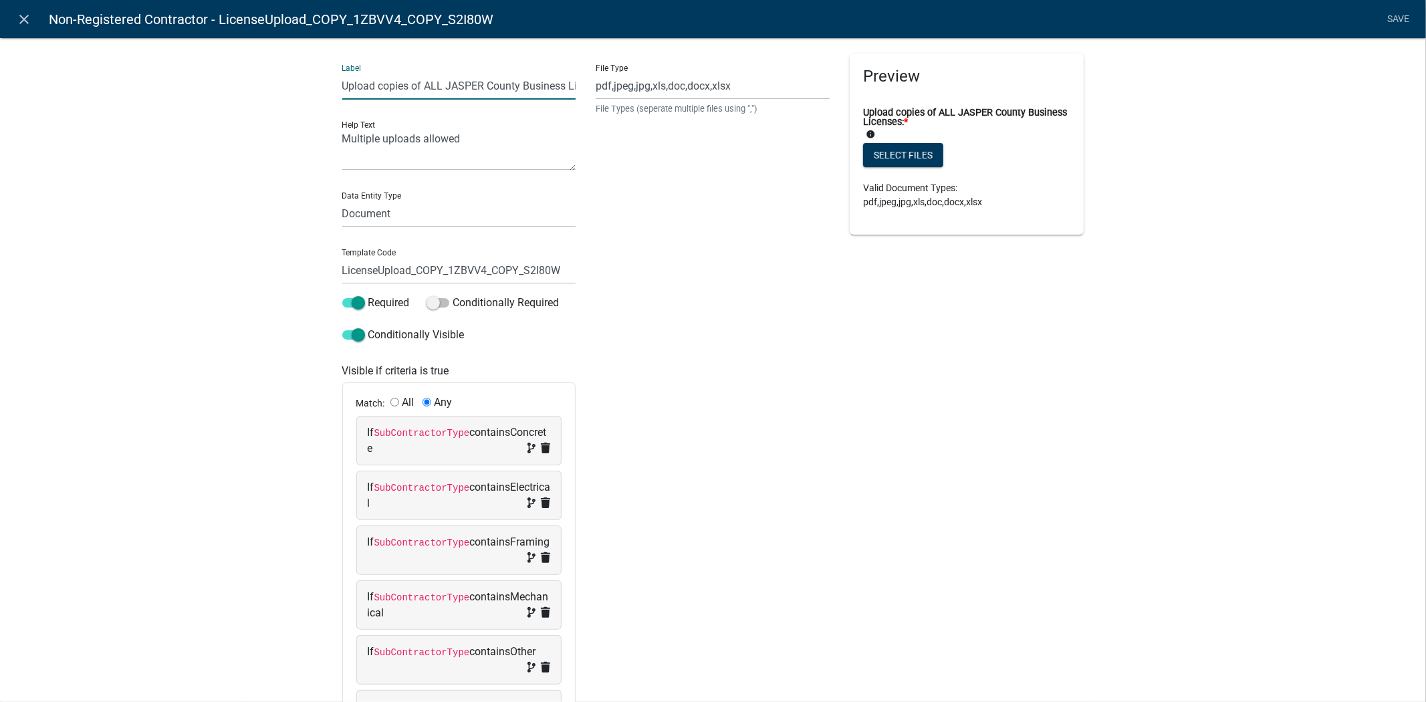
drag, startPoint x: 478, startPoint y: 85, endPoint x: 420, endPoint y: 91, distance: 58.5
click at [420, 91] on input "Upload copies of ALL JASPER County Business Licenses:" at bounding box center [459, 85] width 234 height 27
click at [567, 85] on input "Upload copies of Electricians Jasper County Business Licenses:" at bounding box center [459, 85] width 234 height 27
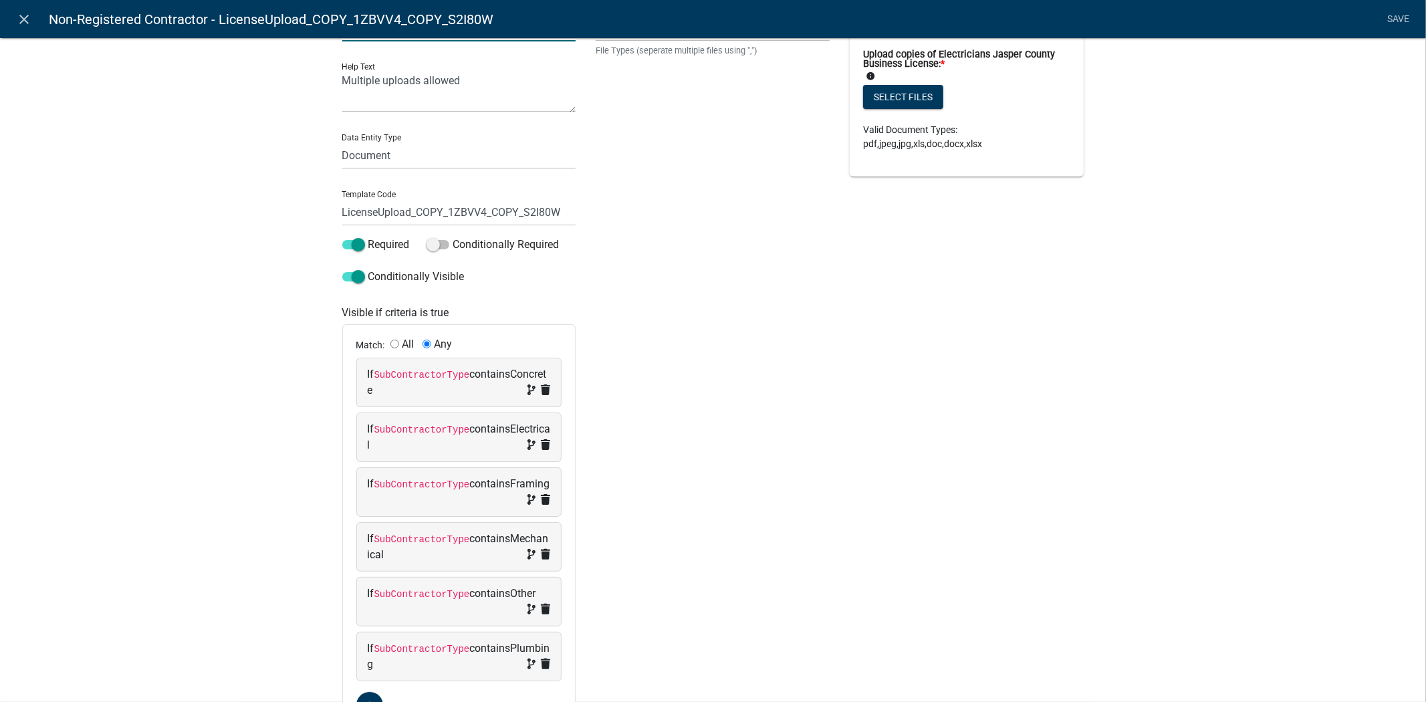
scroll to position [0, 0]
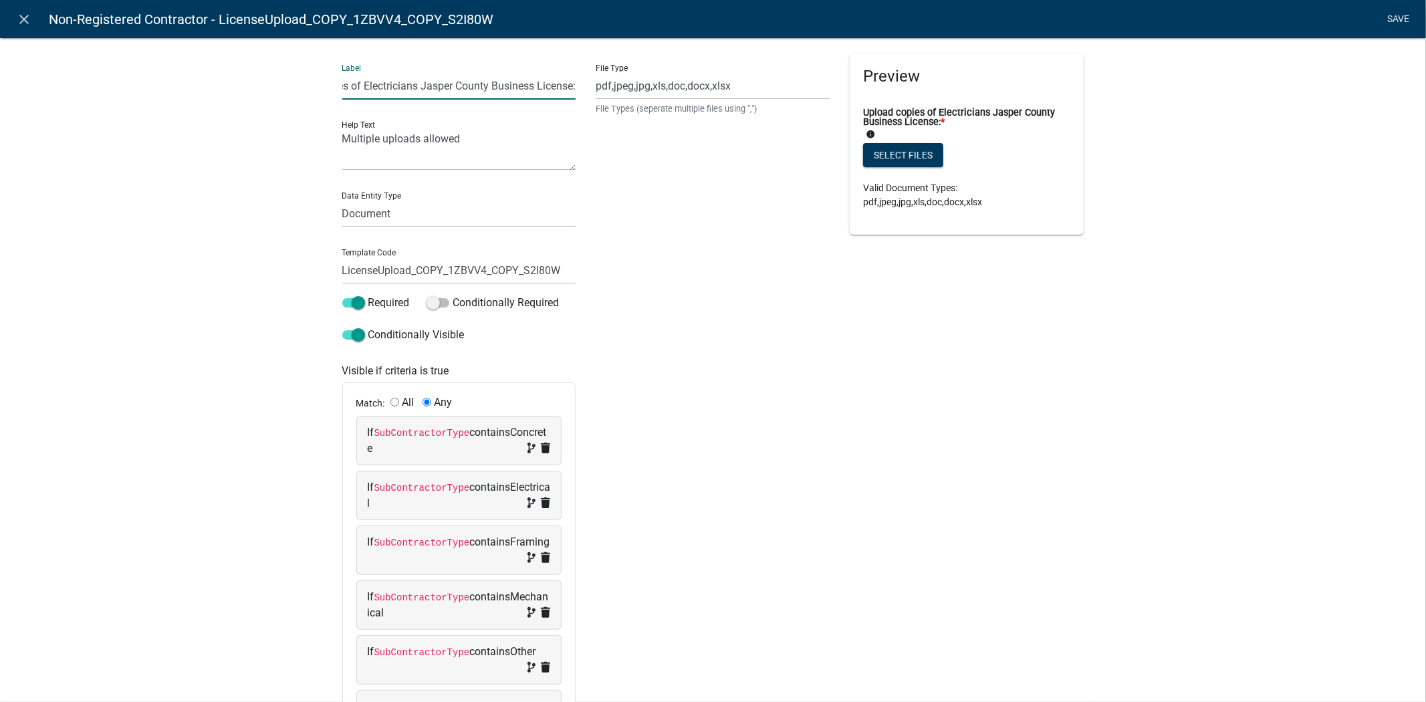
type input "Upload copies of Electricians Jasper County Business License:"
click at [1389, 17] on link "Save" at bounding box center [1398, 19] width 33 height 25
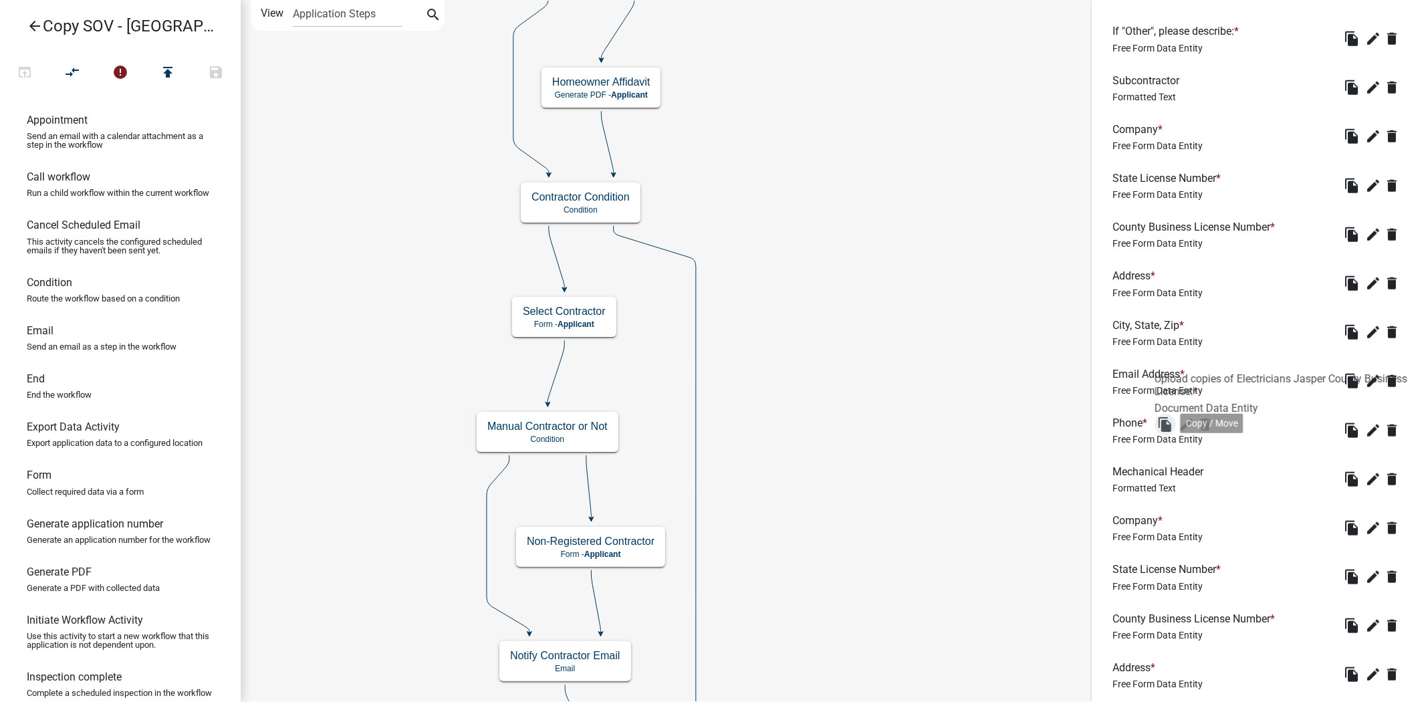
scroll to position [1032, 0]
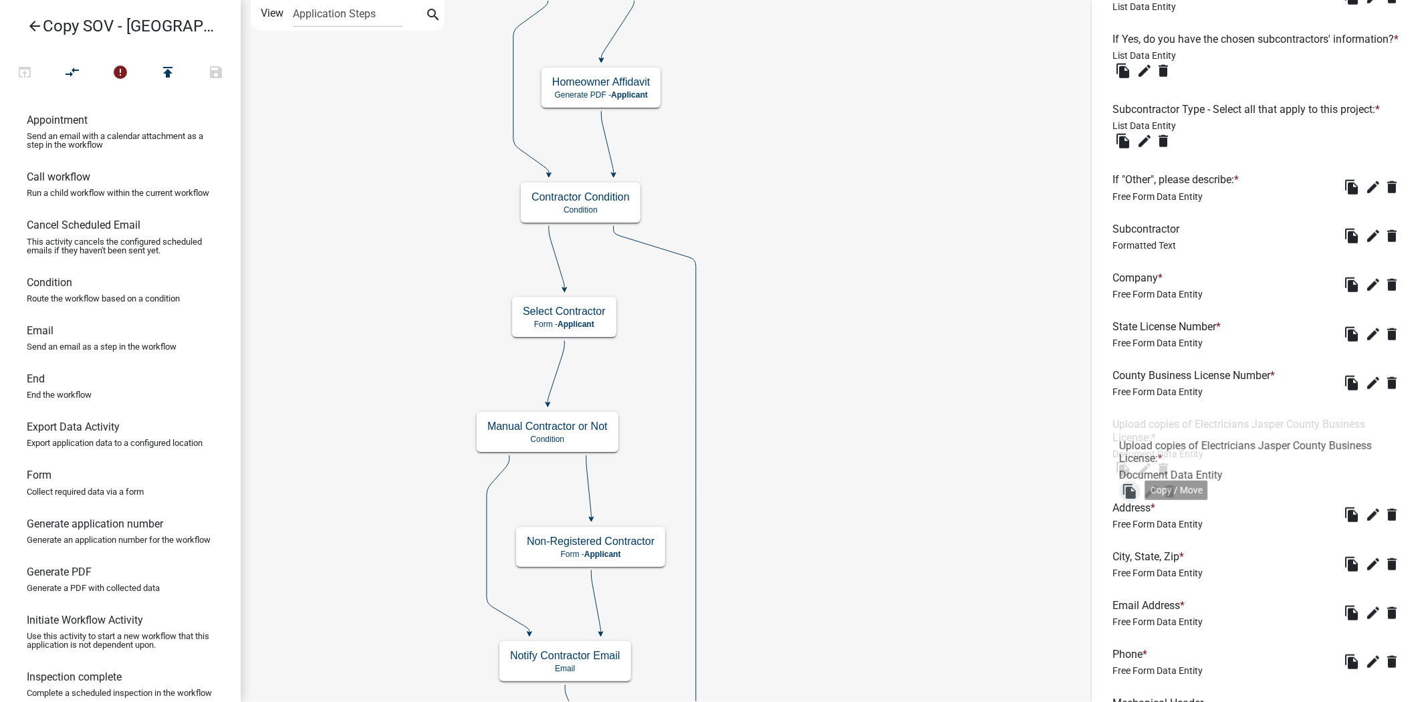
drag, startPoint x: 1121, startPoint y: 593, endPoint x: 1130, endPoint y: 490, distance: 103.3
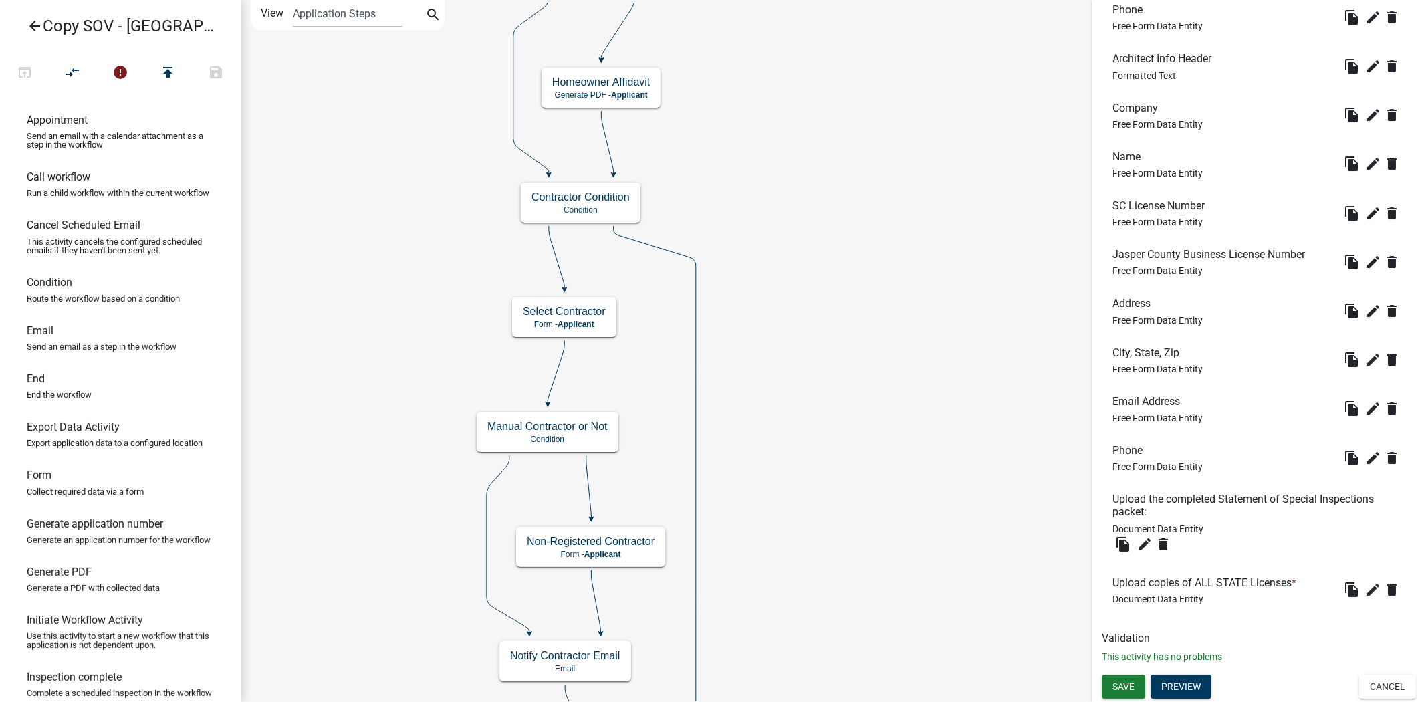
scroll to position [4078, 0]
click at [1176, 683] on button "Preview" at bounding box center [1180, 686] width 61 height 24
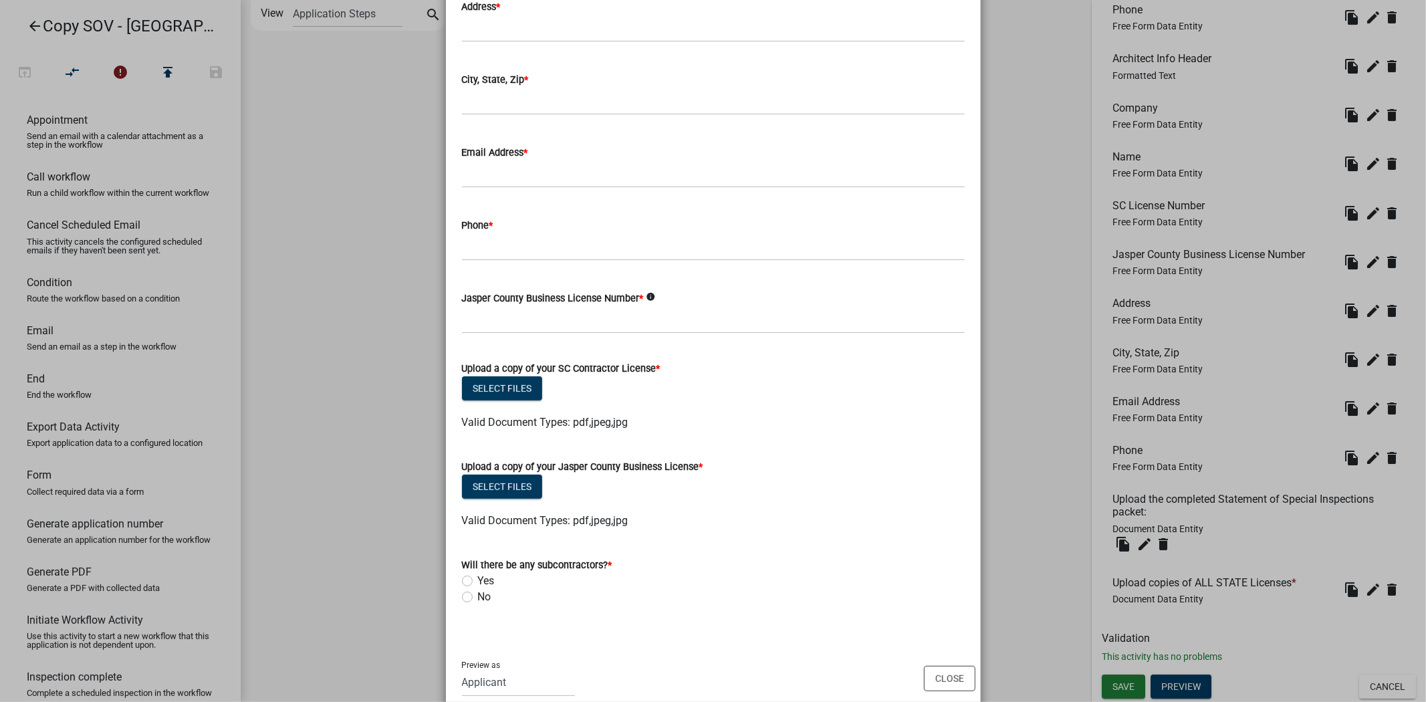
scroll to position [439, 0]
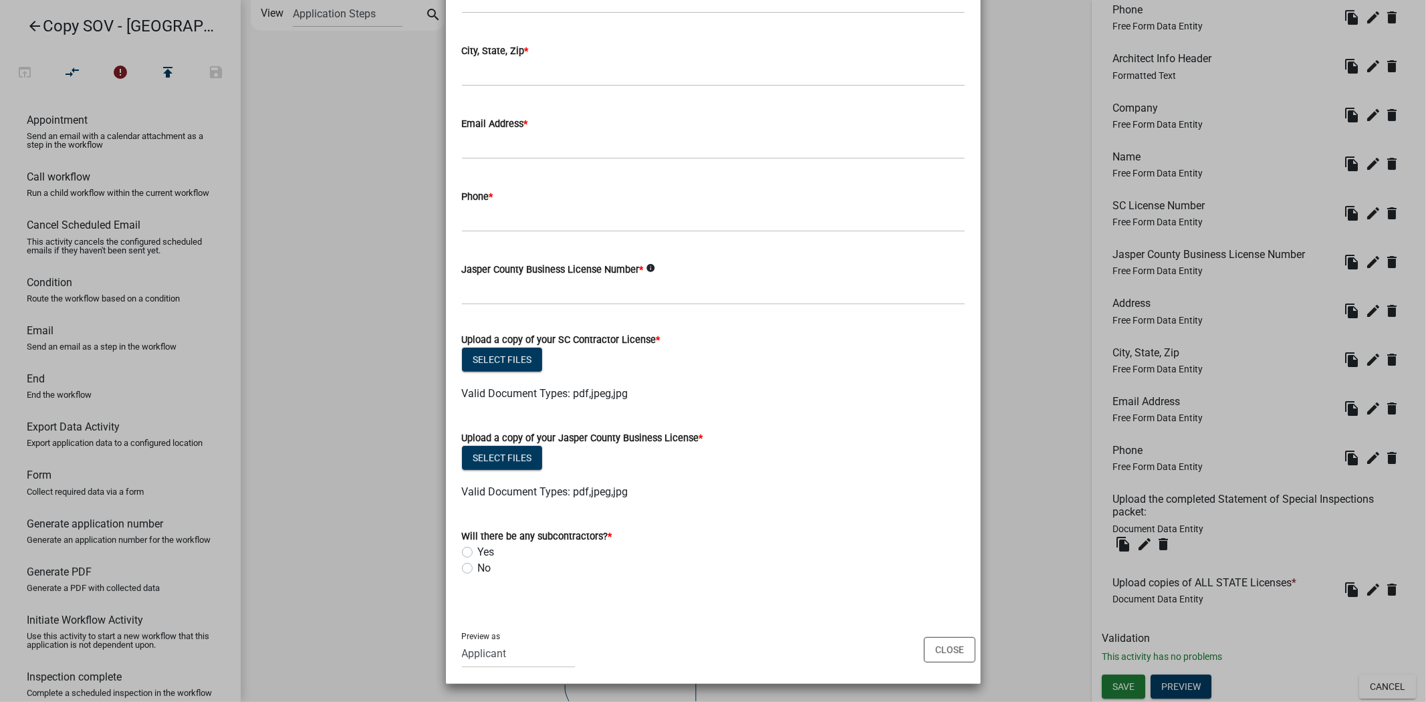
click at [478, 551] on label "Yes" at bounding box center [486, 552] width 17 height 16
click at [478, 551] on input "Yes" at bounding box center [482, 548] width 9 height 9
radio input "true"
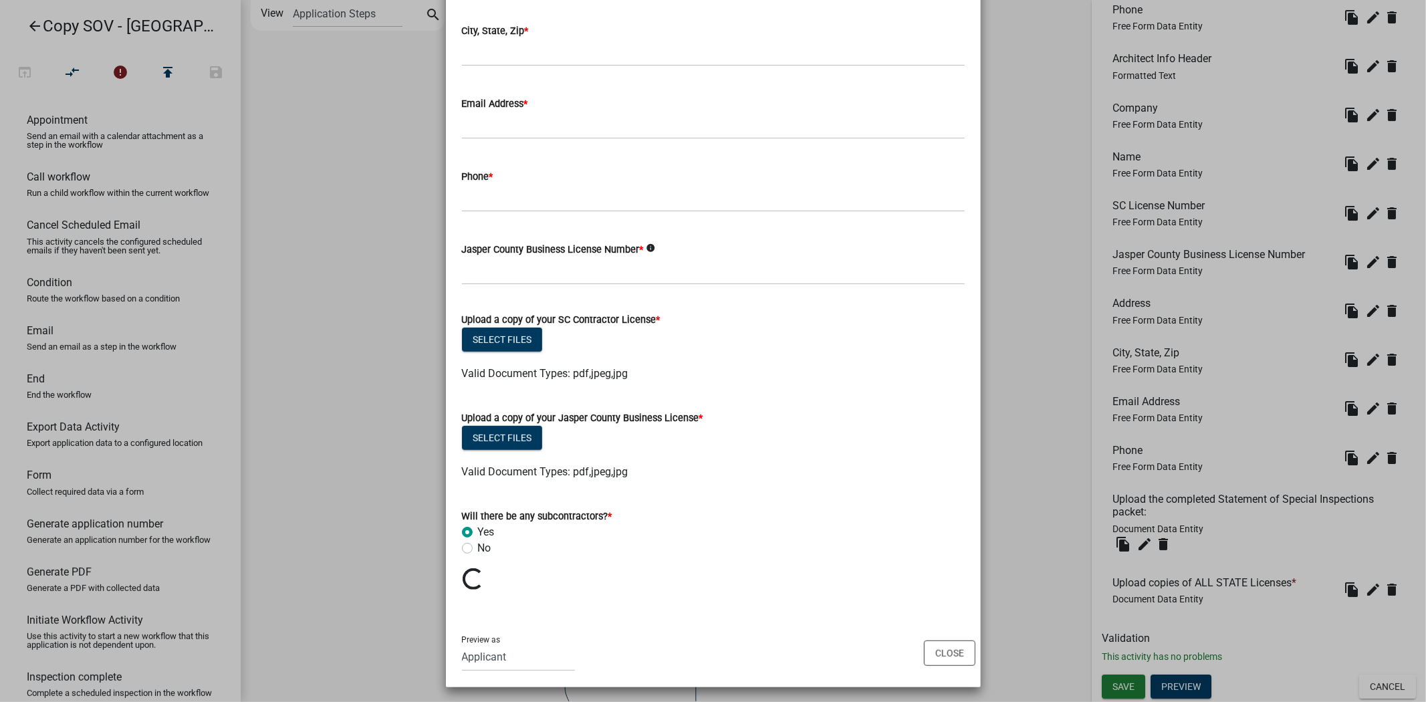
scroll to position [463, 0]
